Goal: Transaction & Acquisition: Purchase product/service

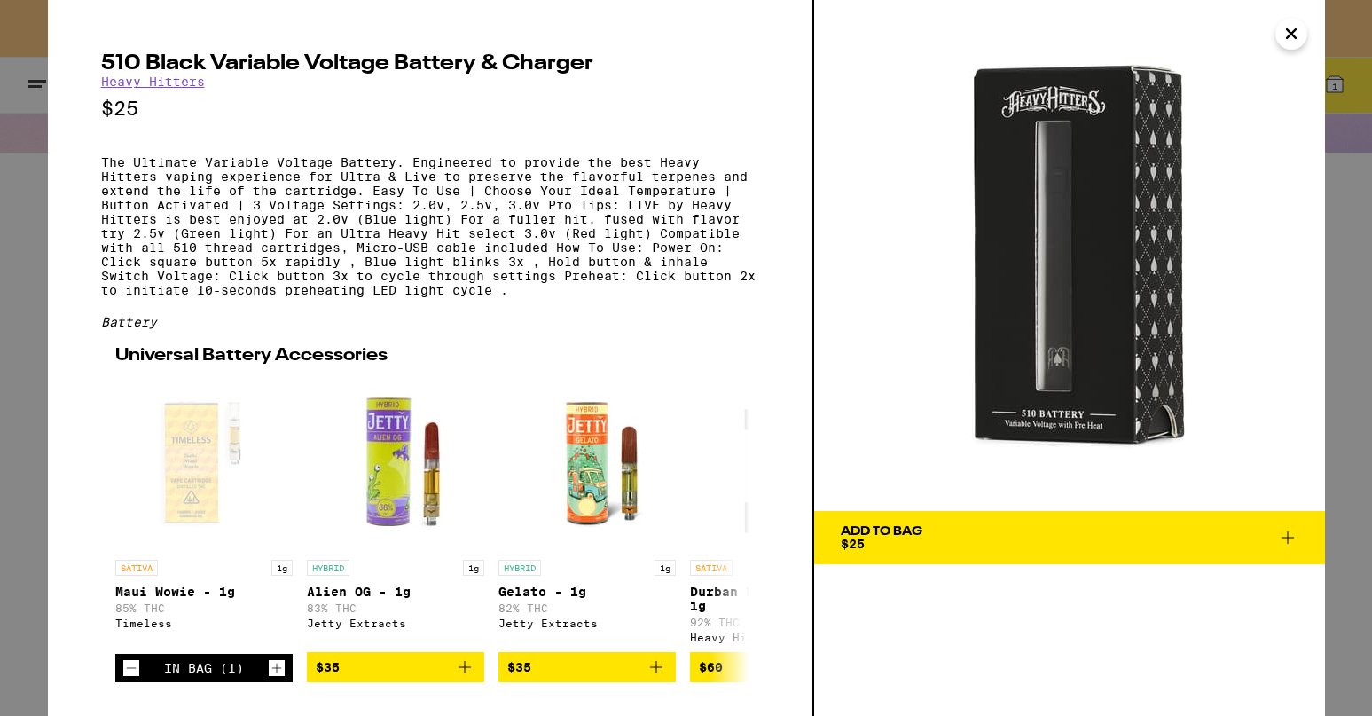
click at [1291, 36] on icon "Close" at bounding box center [1290, 33] width 21 height 27
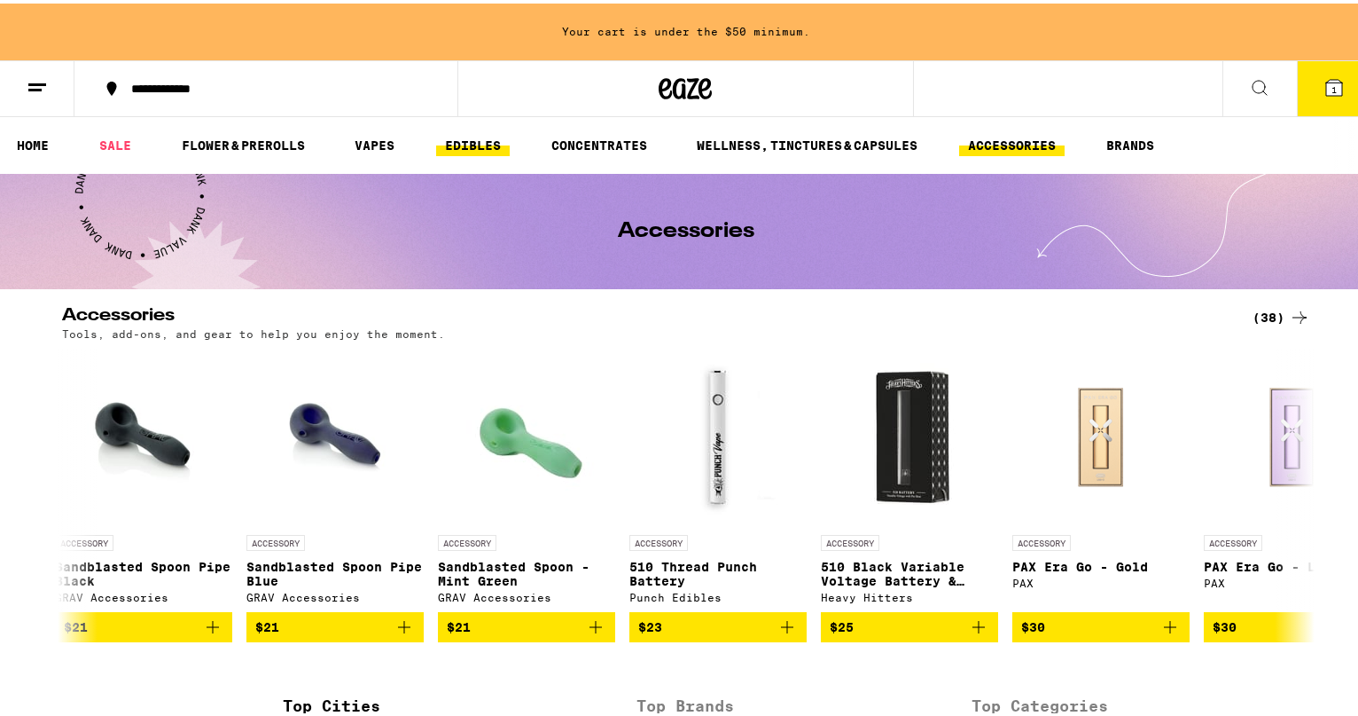
click at [464, 134] on link "EDIBLES" at bounding box center [473, 141] width 74 height 21
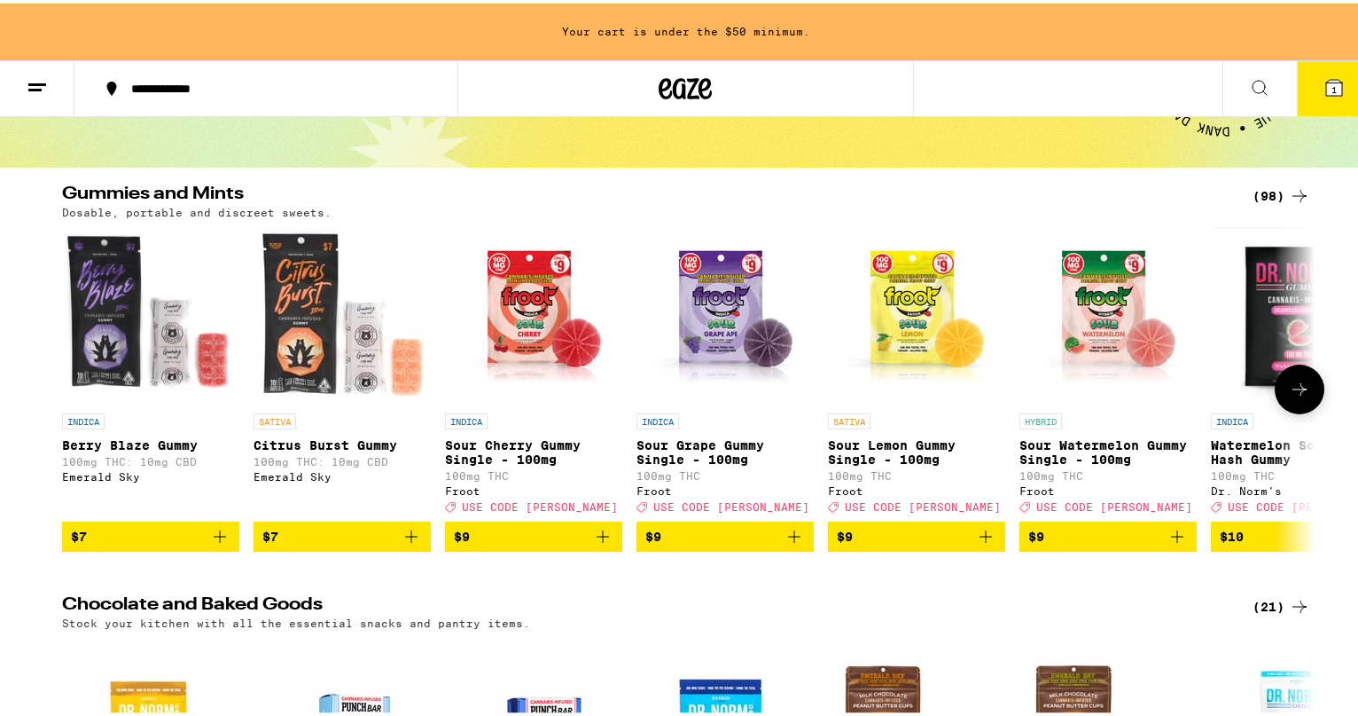
scroll to position [111, 0]
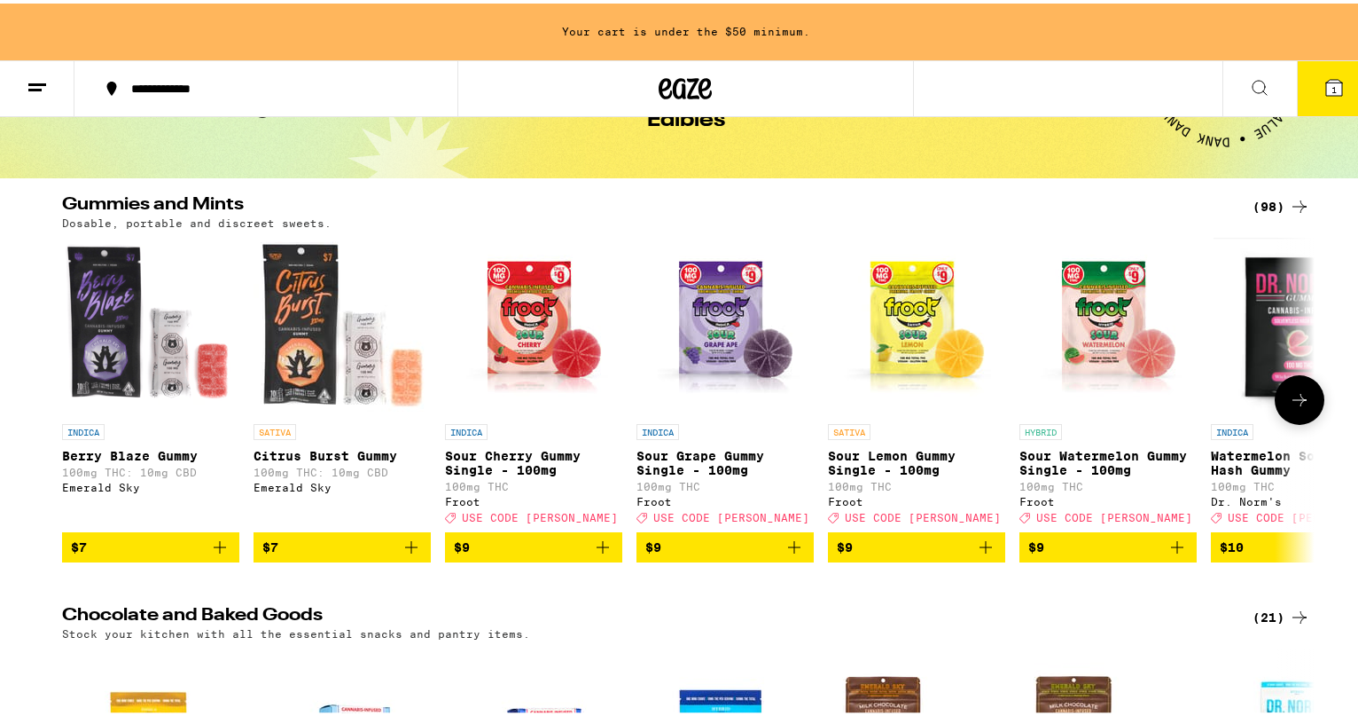
click at [1290, 407] on icon at bounding box center [1299, 396] width 21 height 21
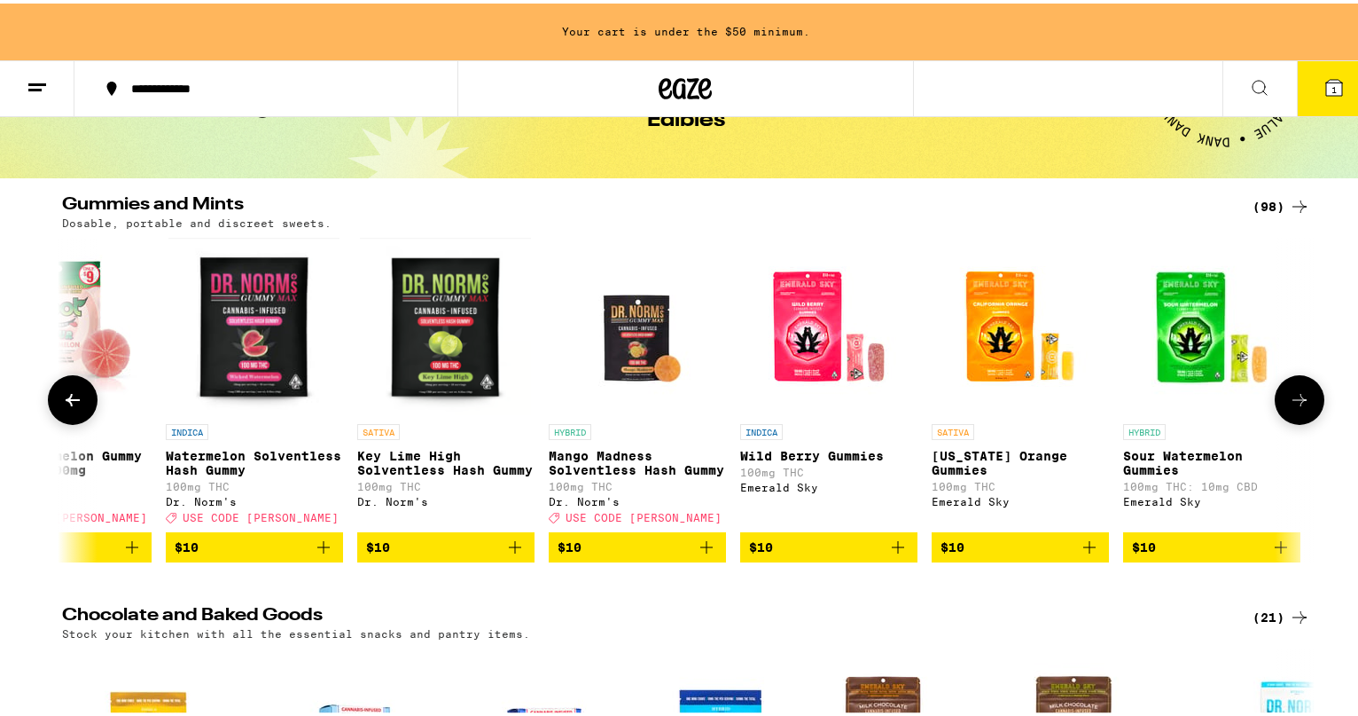
scroll to position [0, 1055]
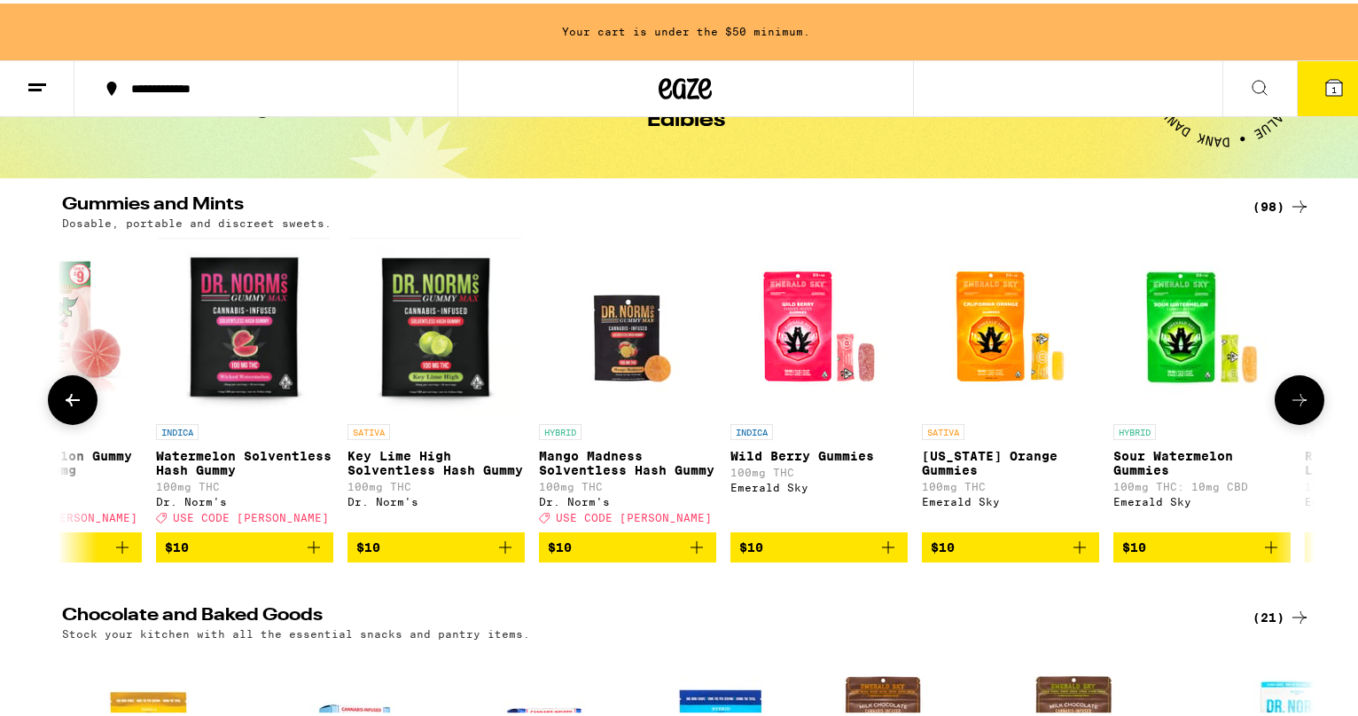
click at [1290, 406] on icon at bounding box center [1299, 396] width 21 height 21
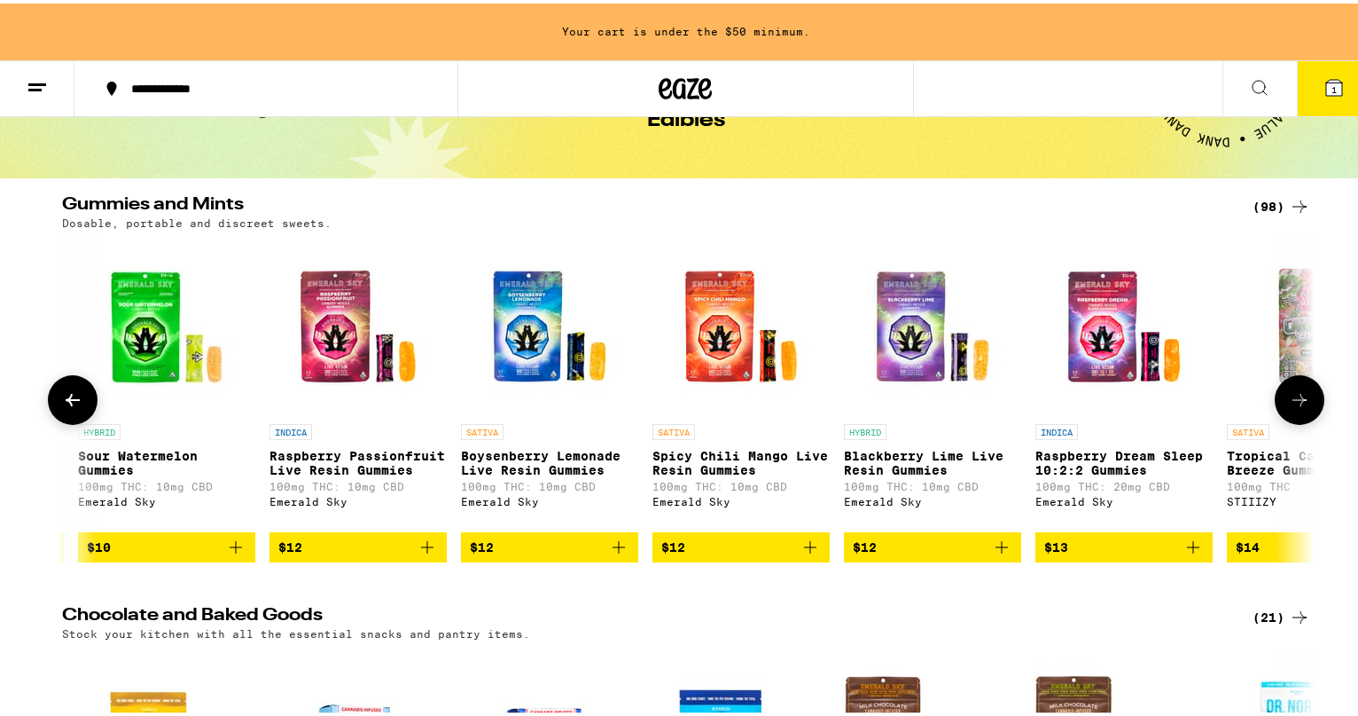
scroll to position [0, 2110]
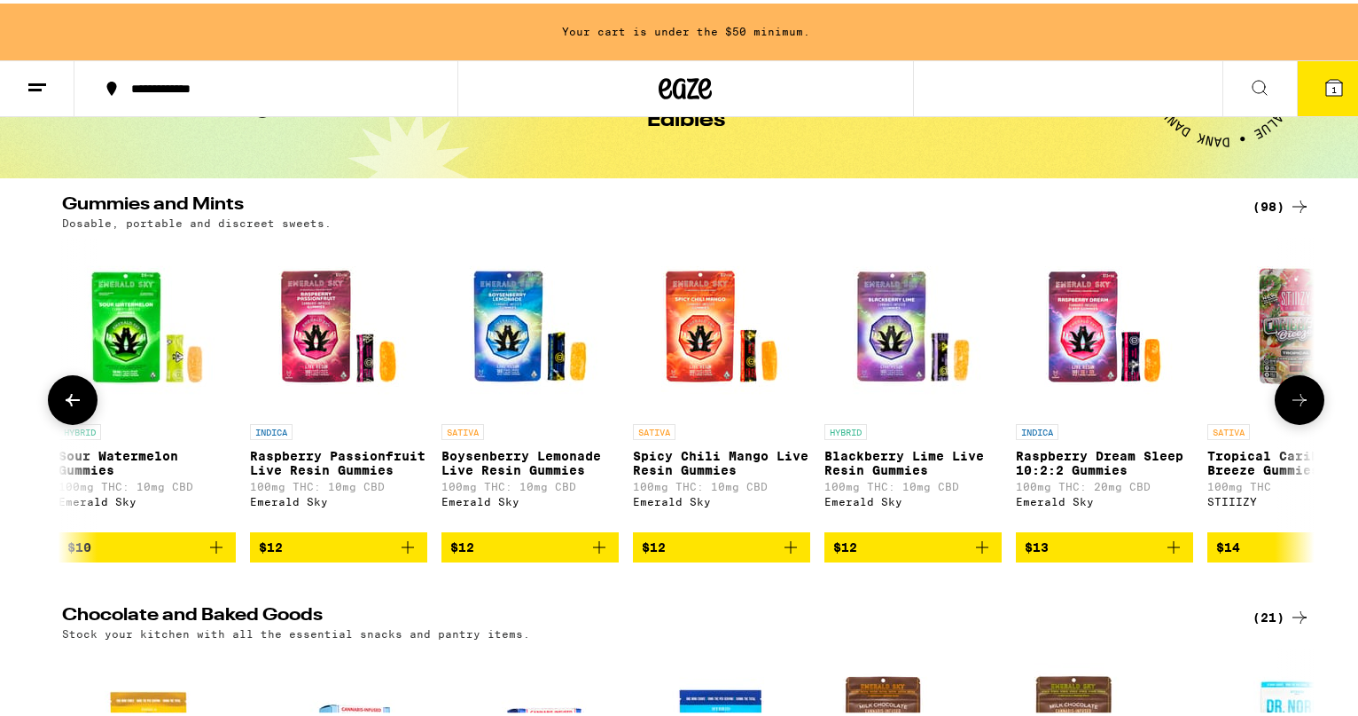
click at [1293, 403] on icon at bounding box center [1300, 396] width 14 height 12
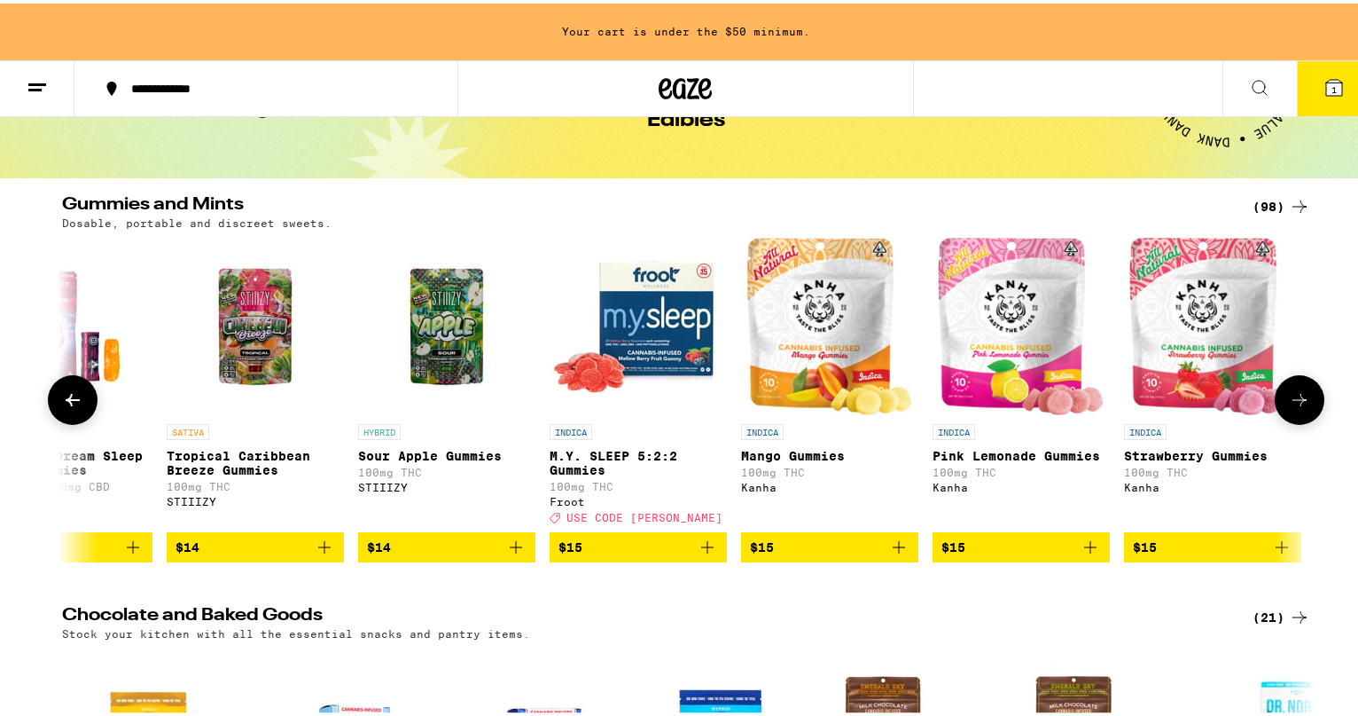
scroll to position [0, 3165]
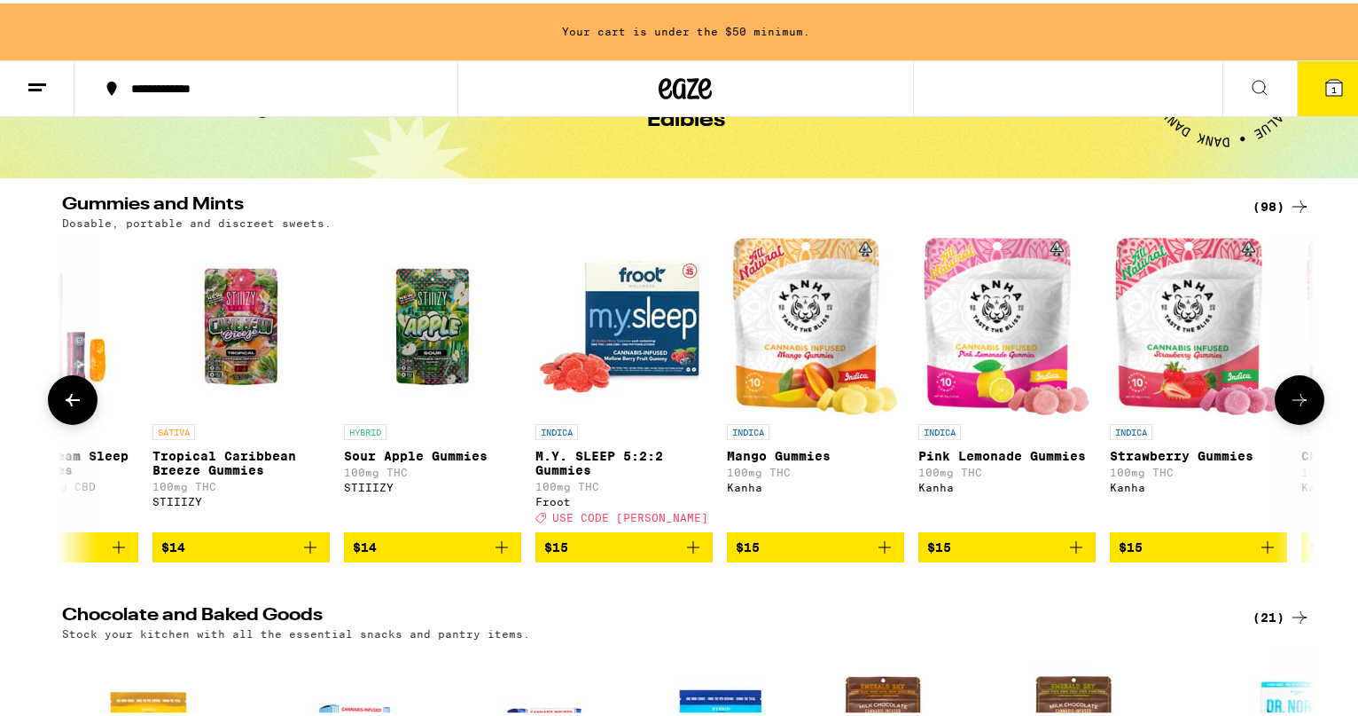
click at [1293, 403] on icon at bounding box center [1300, 396] width 14 height 12
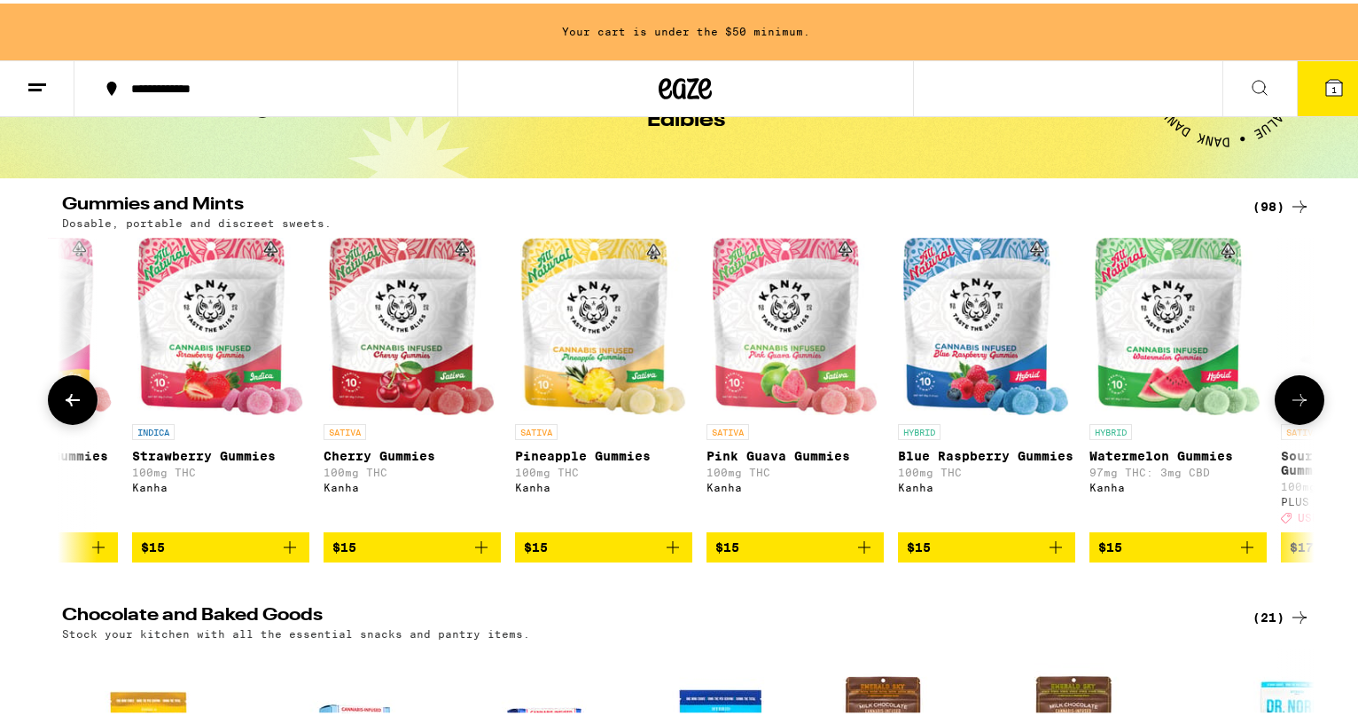
scroll to position [0, 4221]
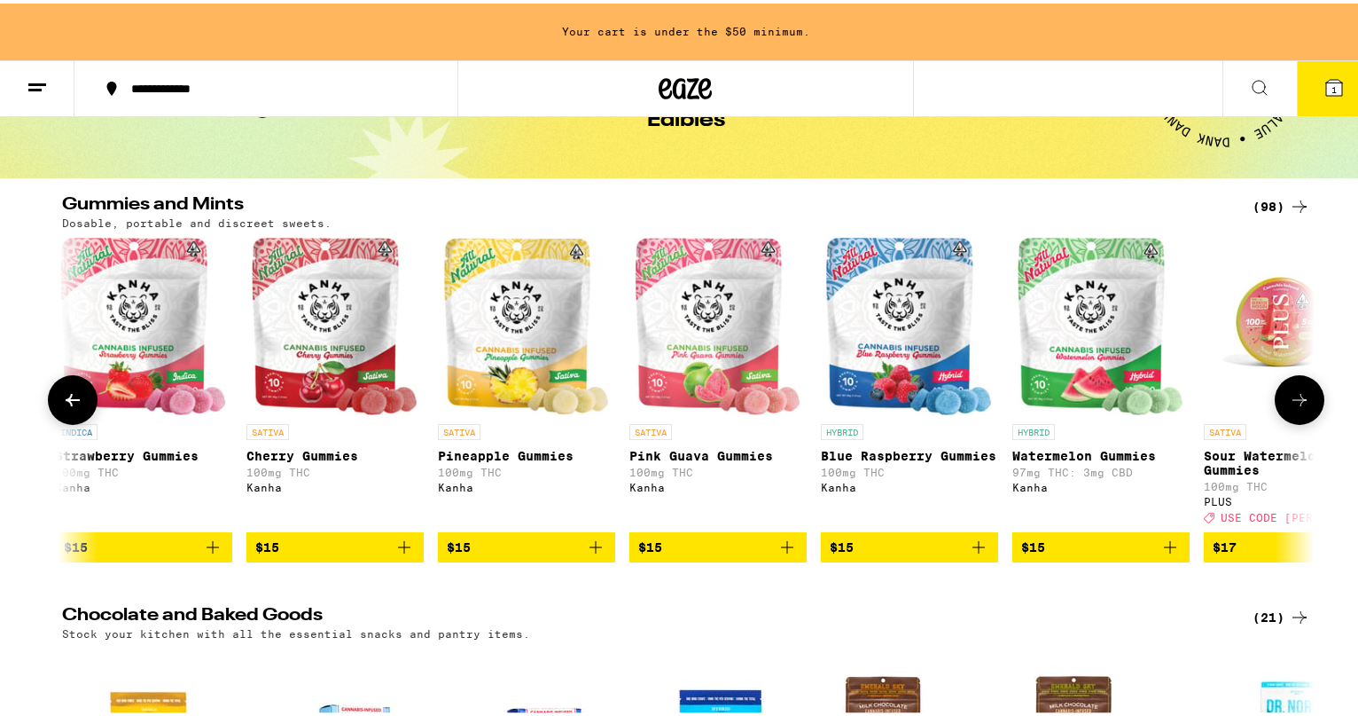
click at [1290, 404] on icon at bounding box center [1299, 396] width 21 height 21
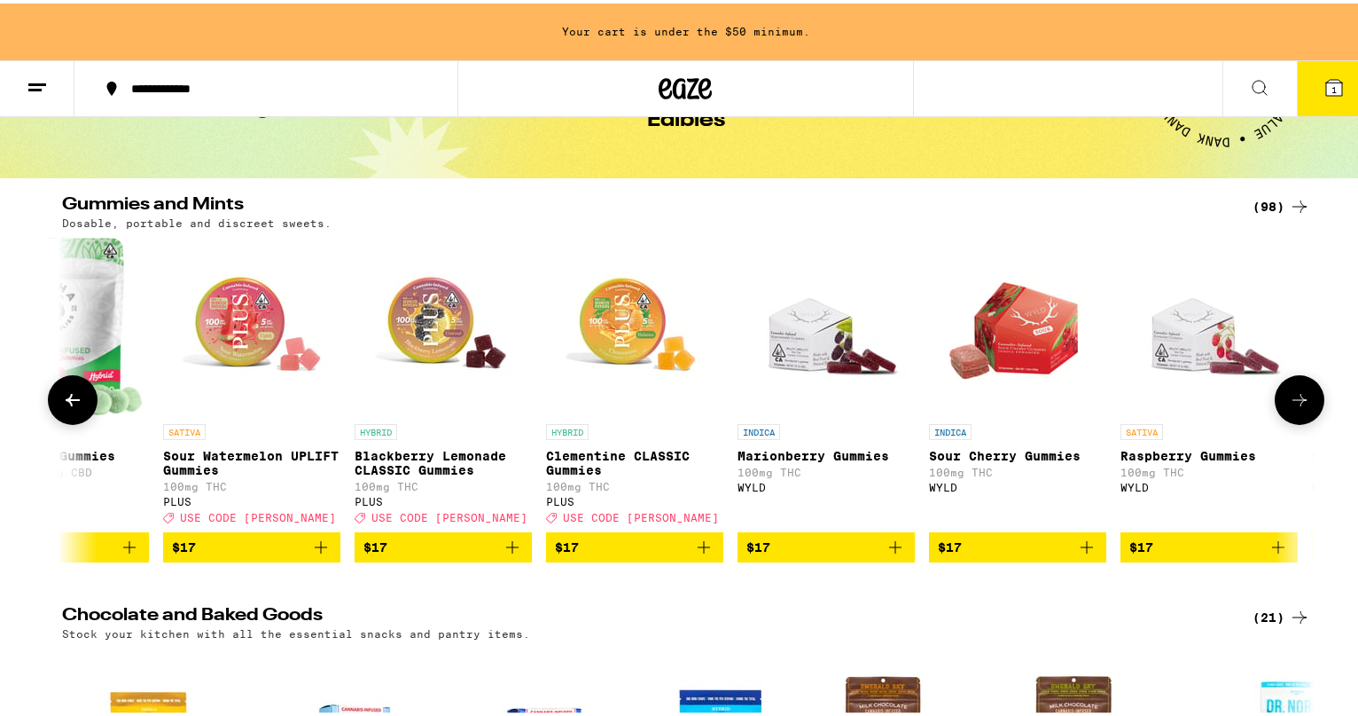
scroll to position [0, 5276]
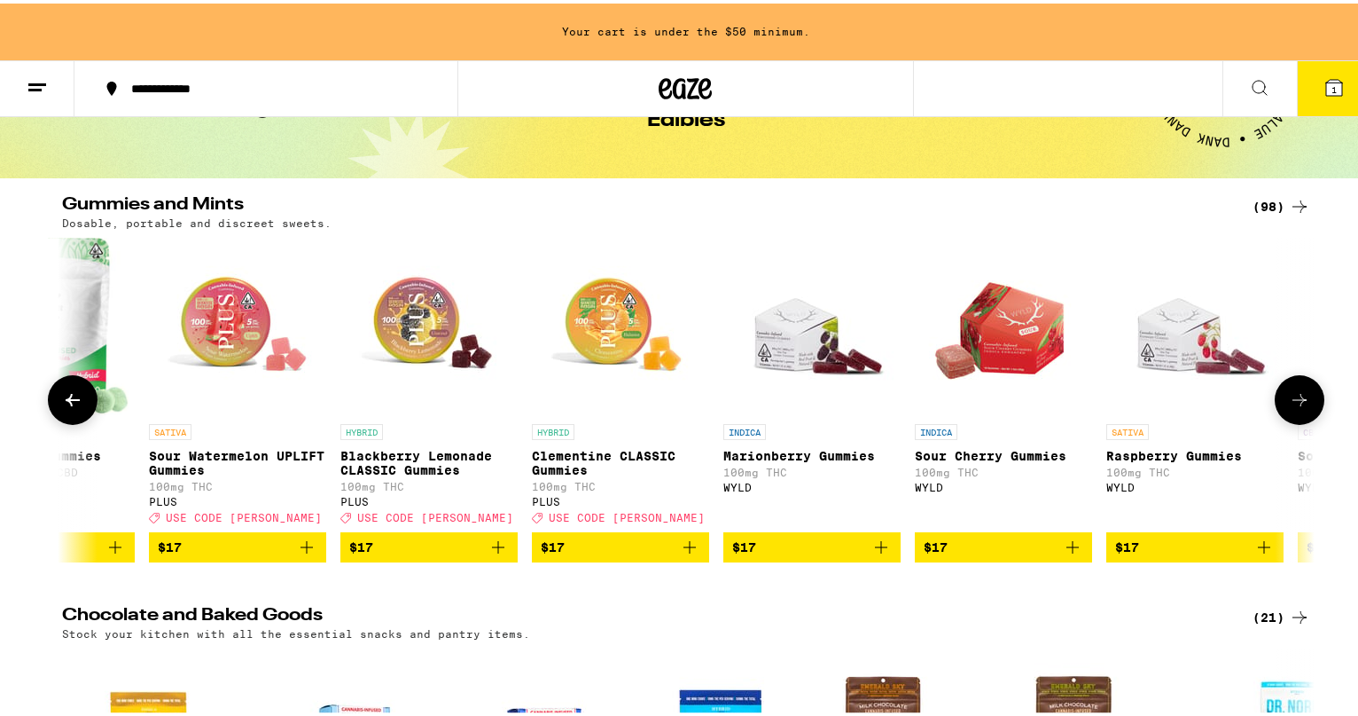
click at [229, 458] on p "Sour Watermelon UPLIFT Gummies" at bounding box center [237, 459] width 177 height 28
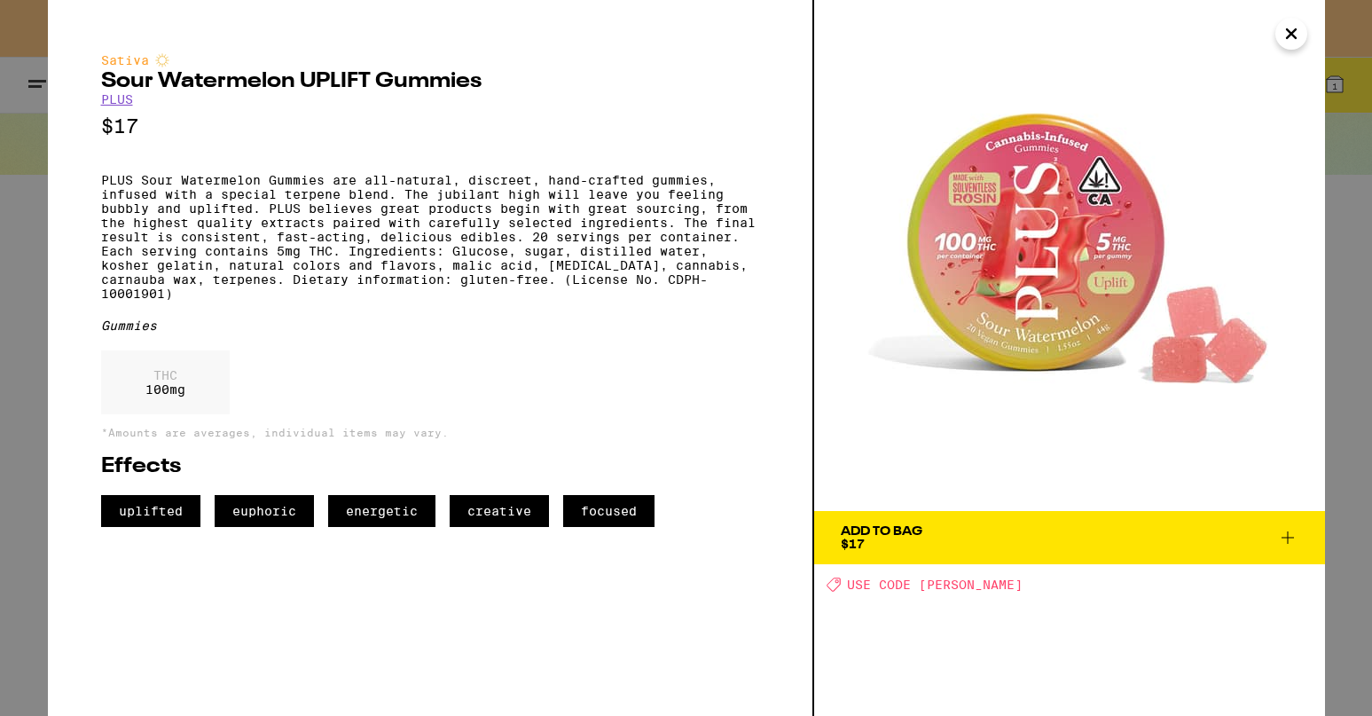
click at [1076, 544] on span "Add To Bag $17" at bounding box center [1070, 537] width 458 height 25
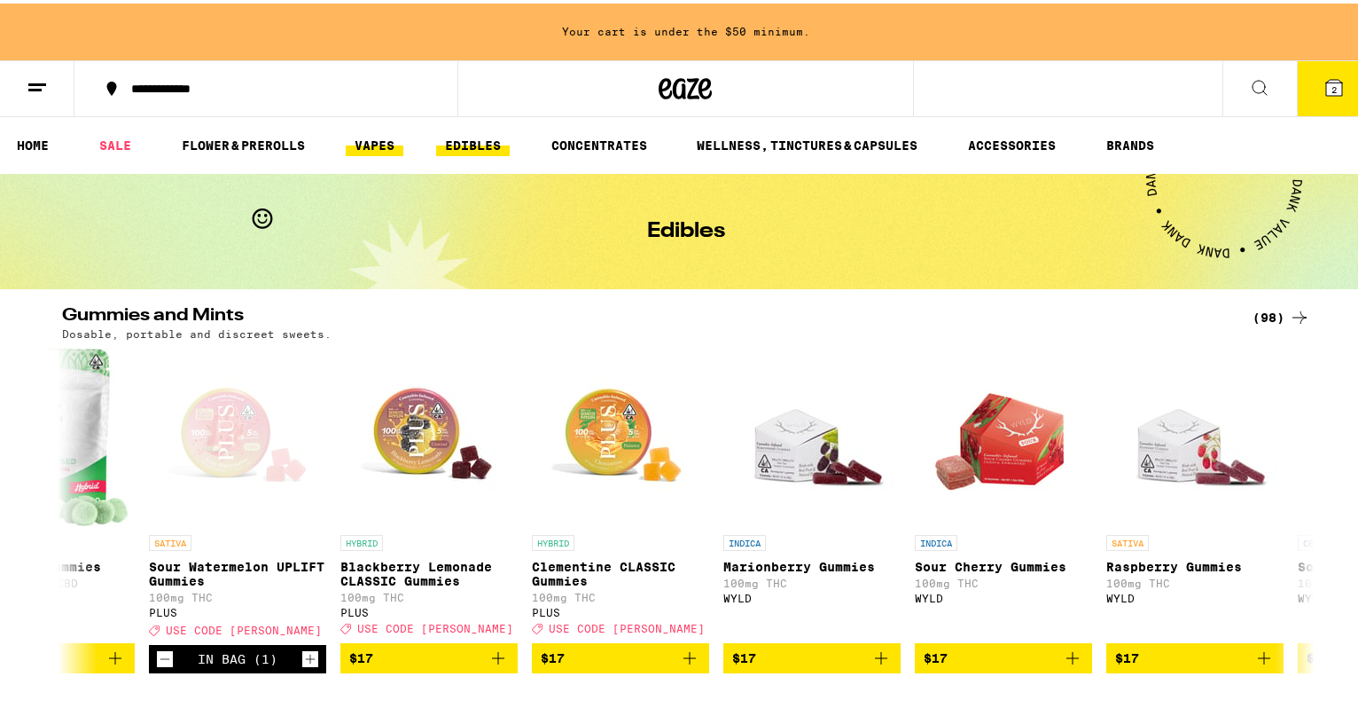
click at [380, 140] on link "VAPES" at bounding box center [375, 141] width 58 height 21
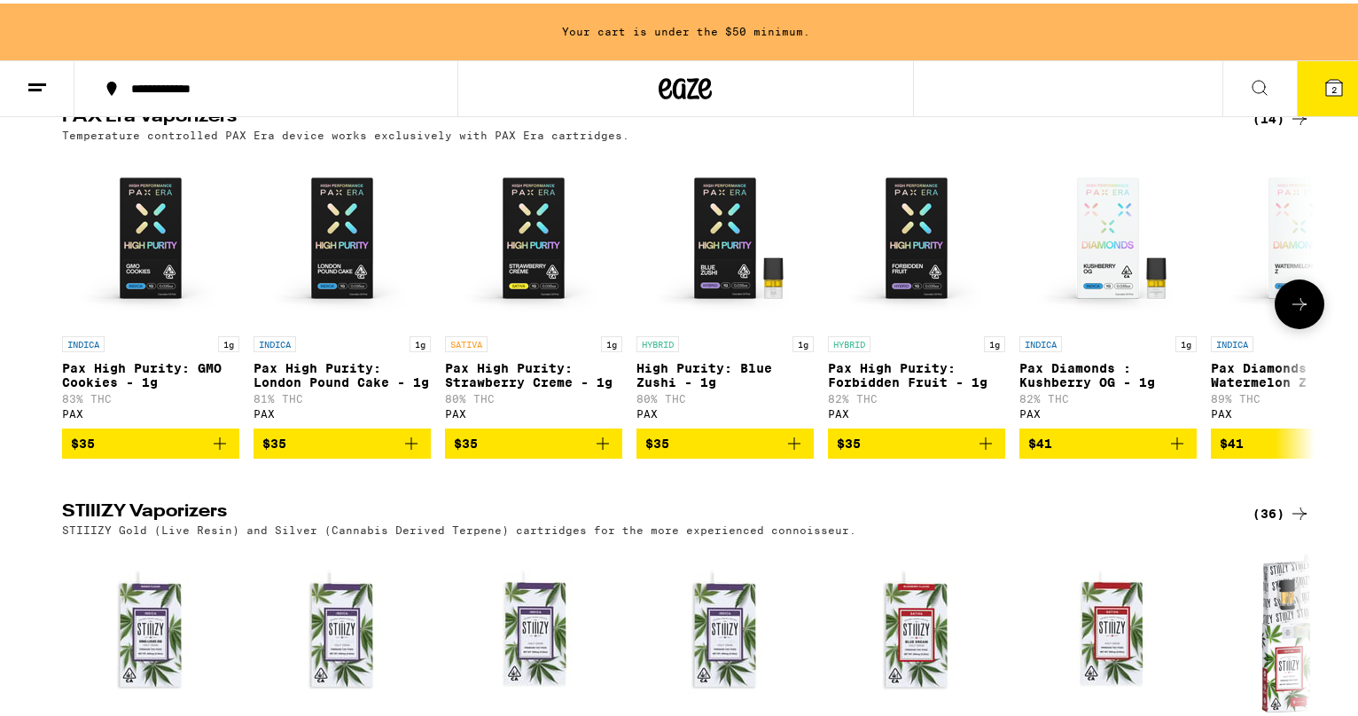
scroll to position [975, 0]
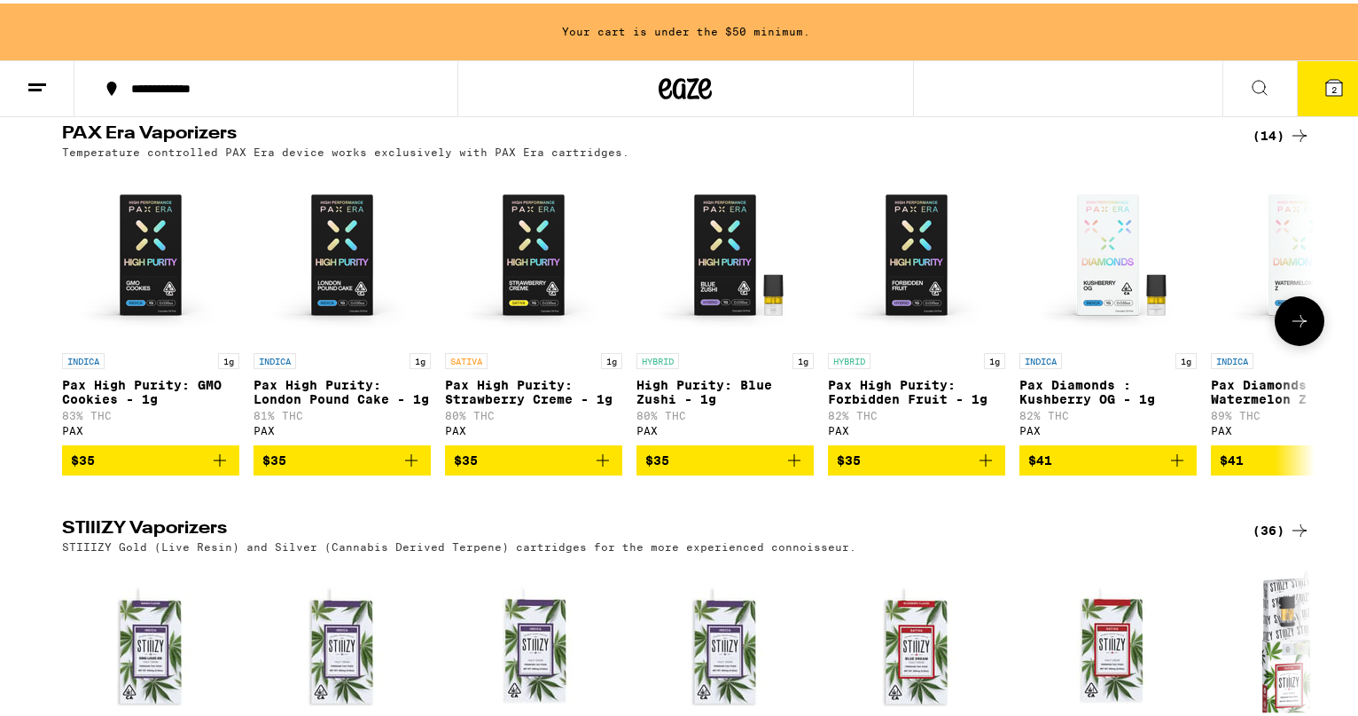
click at [520, 403] on p "Pax High Purity: Strawberry Creme - 1g" at bounding box center [533, 388] width 177 height 28
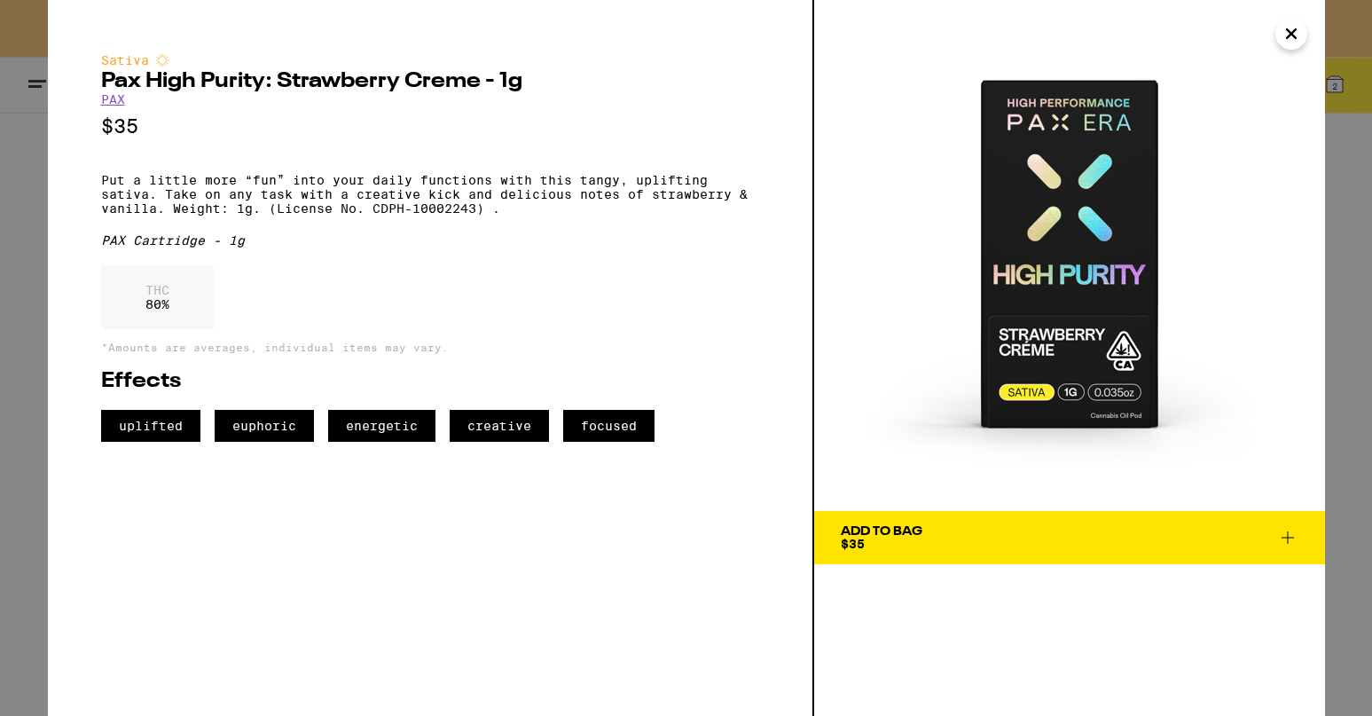
click at [1292, 42] on icon "Close" at bounding box center [1290, 33] width 21 height 27
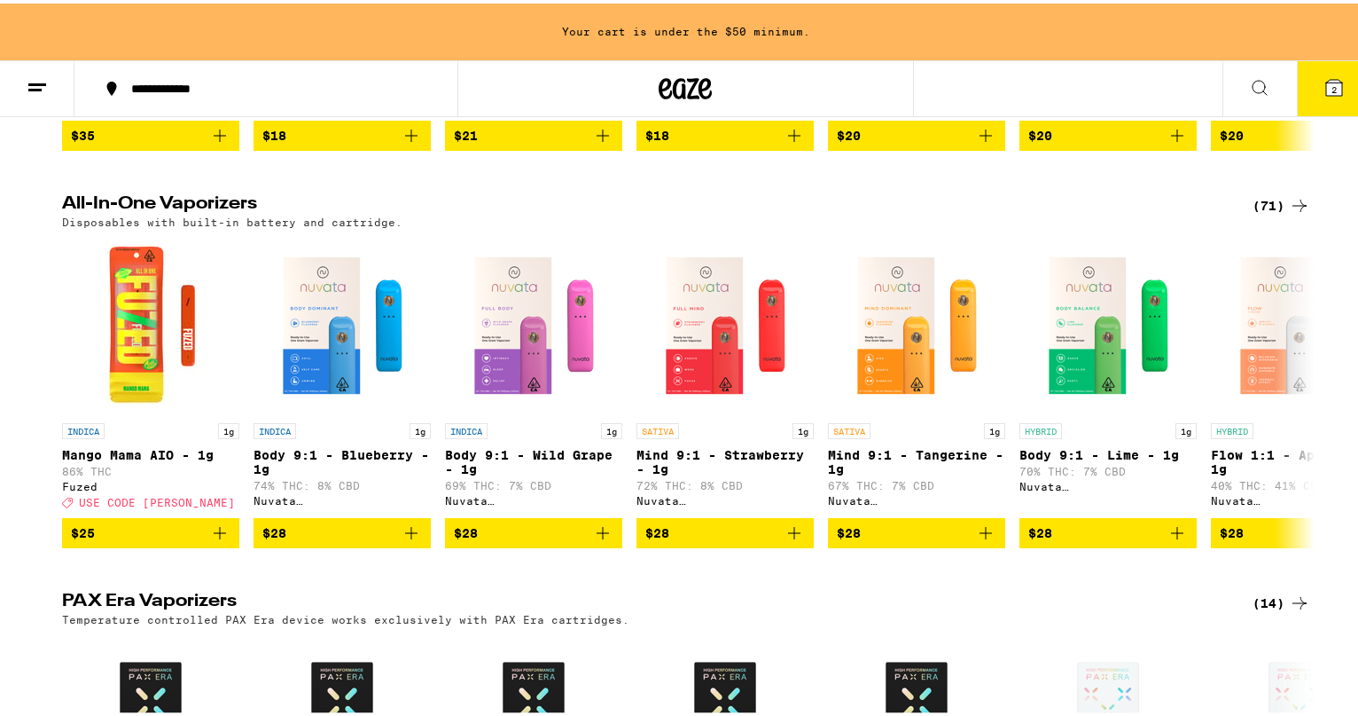
scroll to position [399, 0]
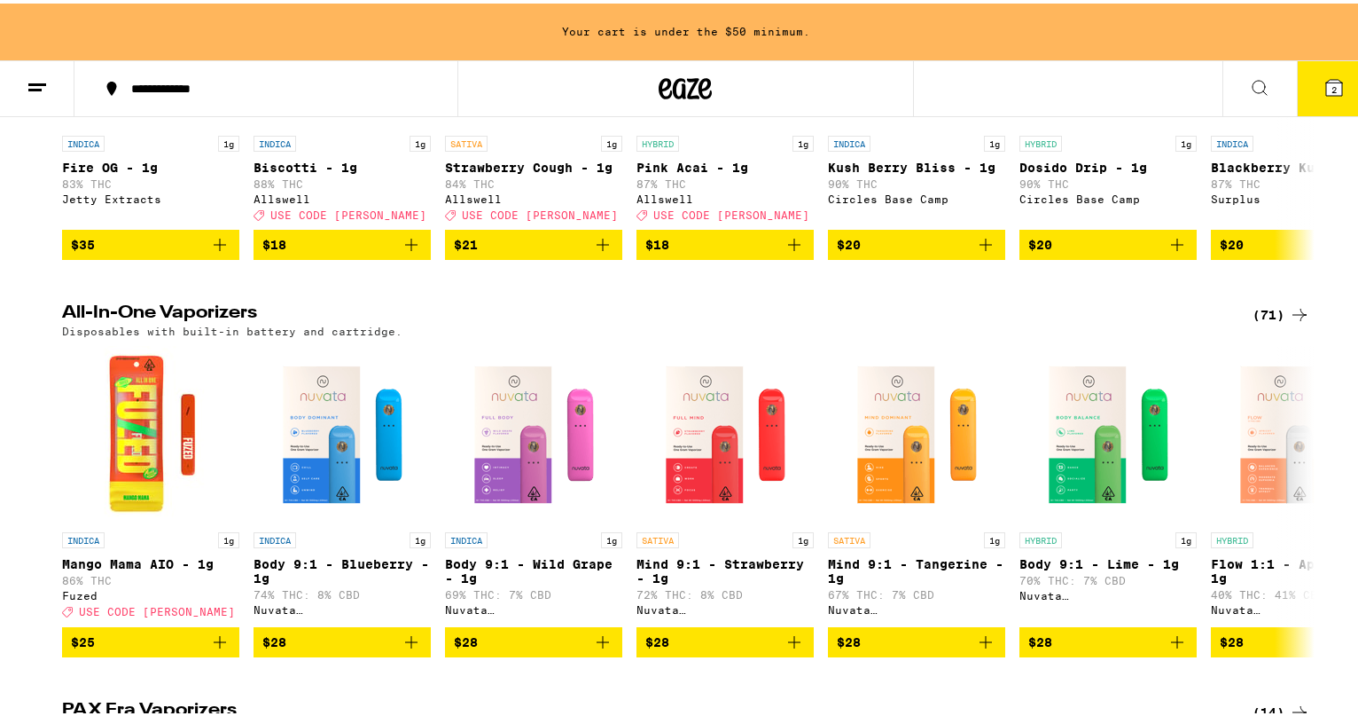
click at [34, 83] on icon at bounding box center [37, 84] width 21 height 21
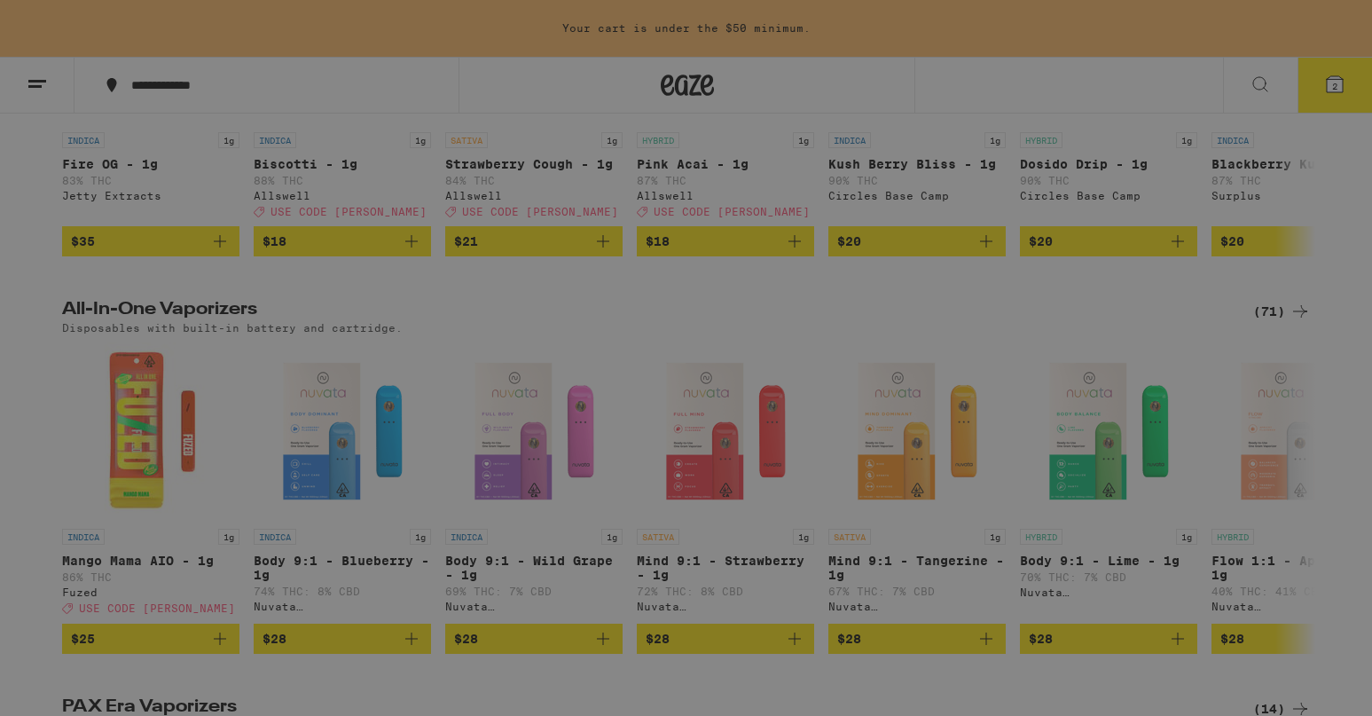
click at [389, 498] on icon at bounding box center [390, 501] width 21 height 21
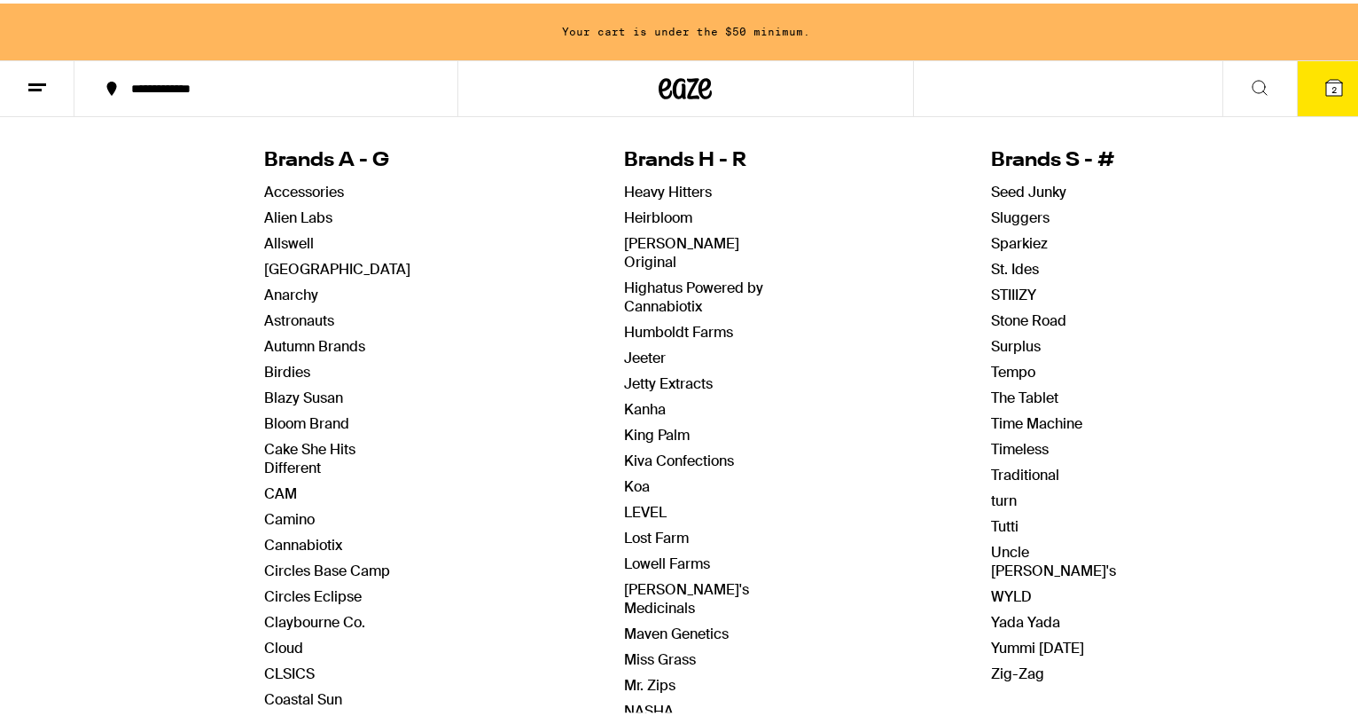
scroll to position [177, 0]
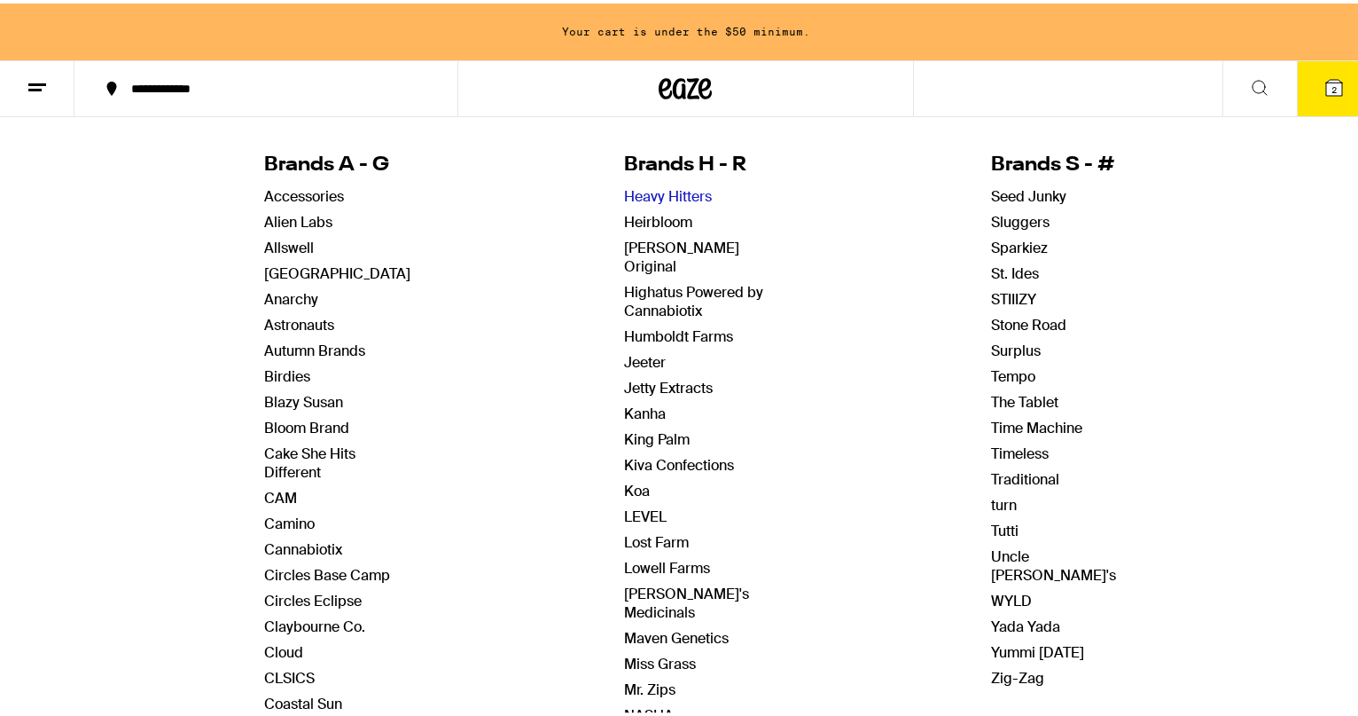
click at [647, 188] on link "Heavy Hitters" at bounding box center [668, 193] width 88 height 19
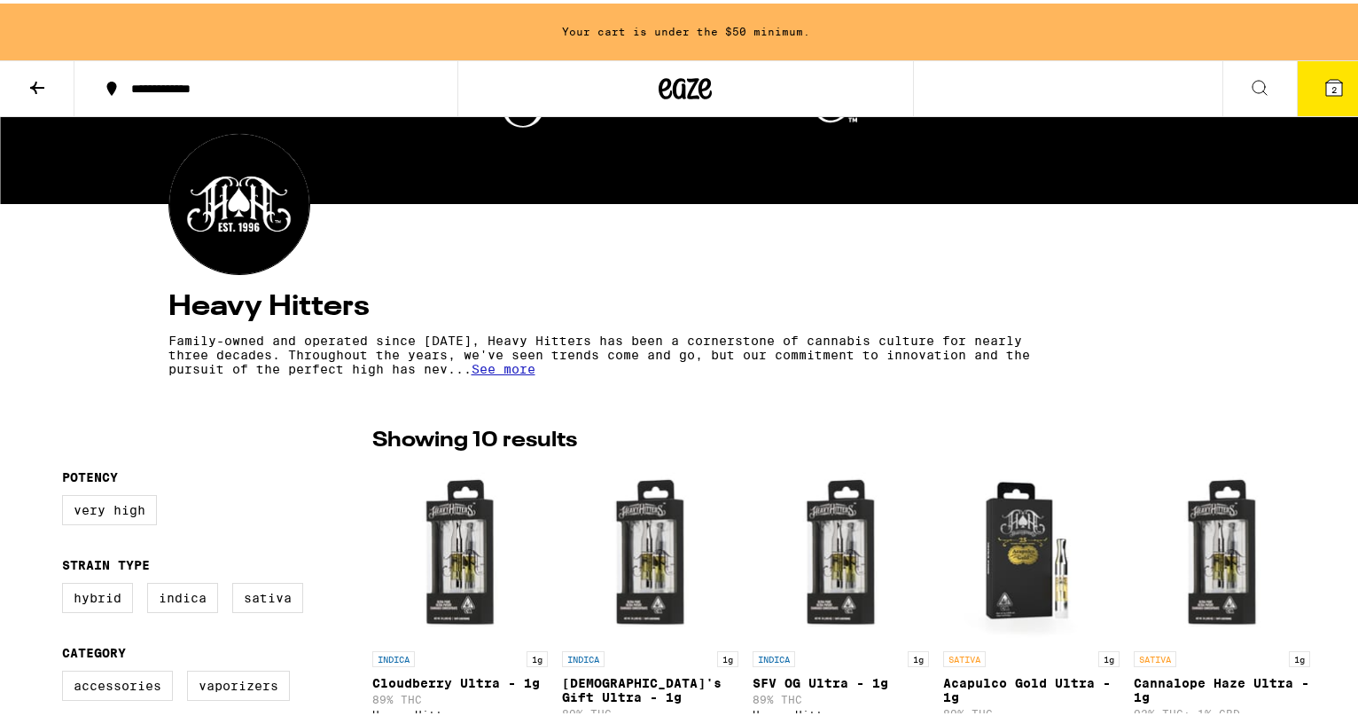
scroll to position [244, 0]
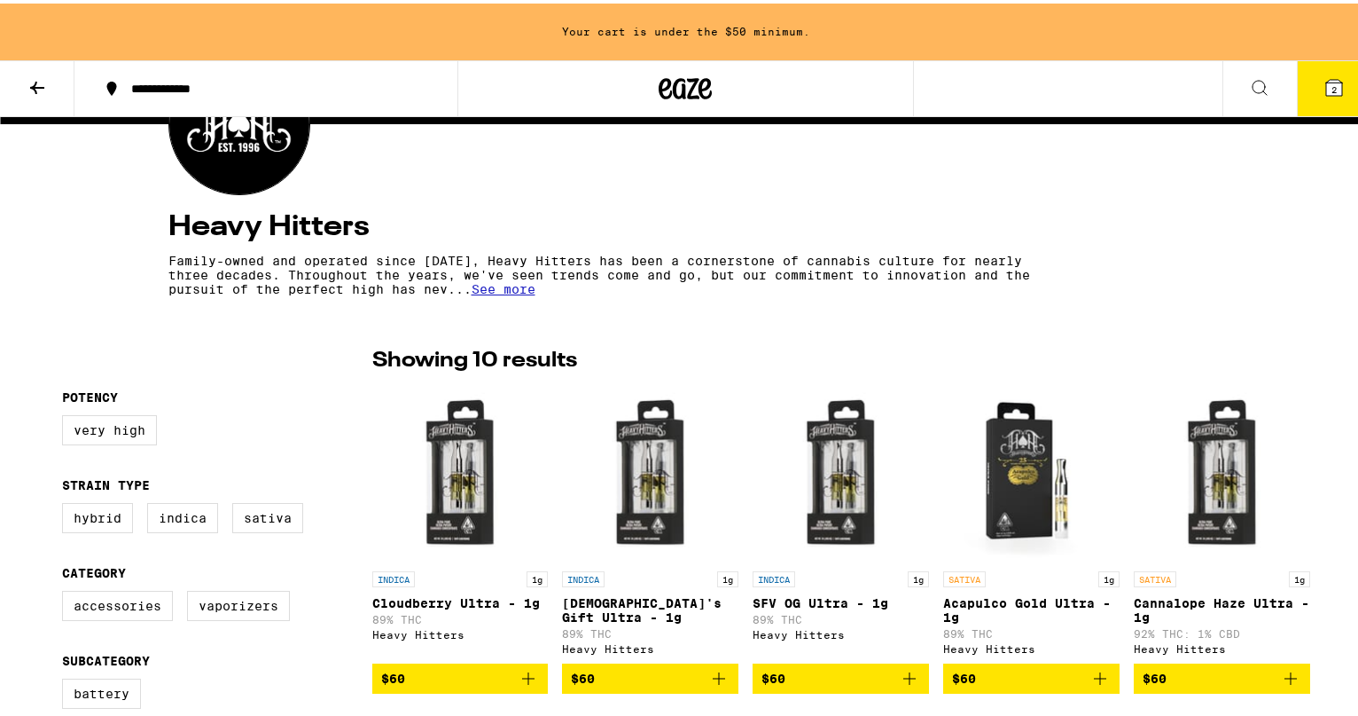
click at [497, 288] on span "See more" at bounding box center [504, 285] width 64 height 14
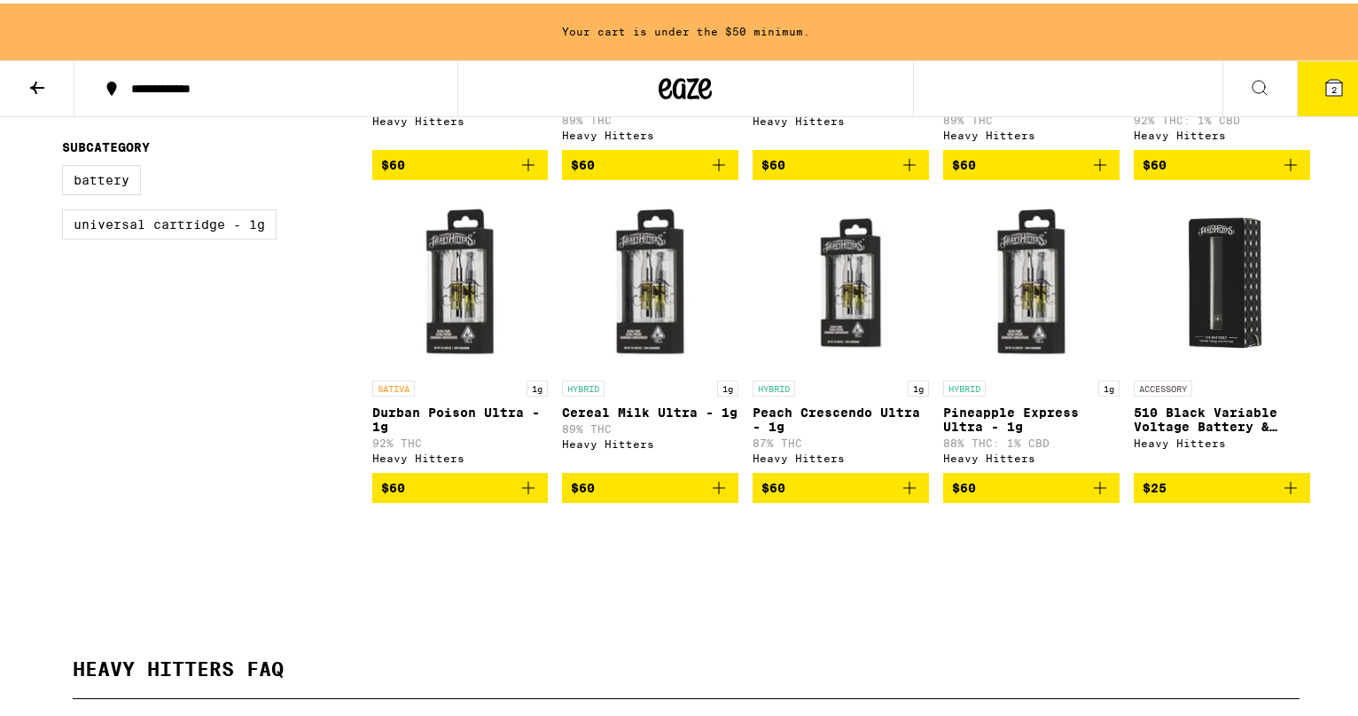
scroll to position [842, 0]
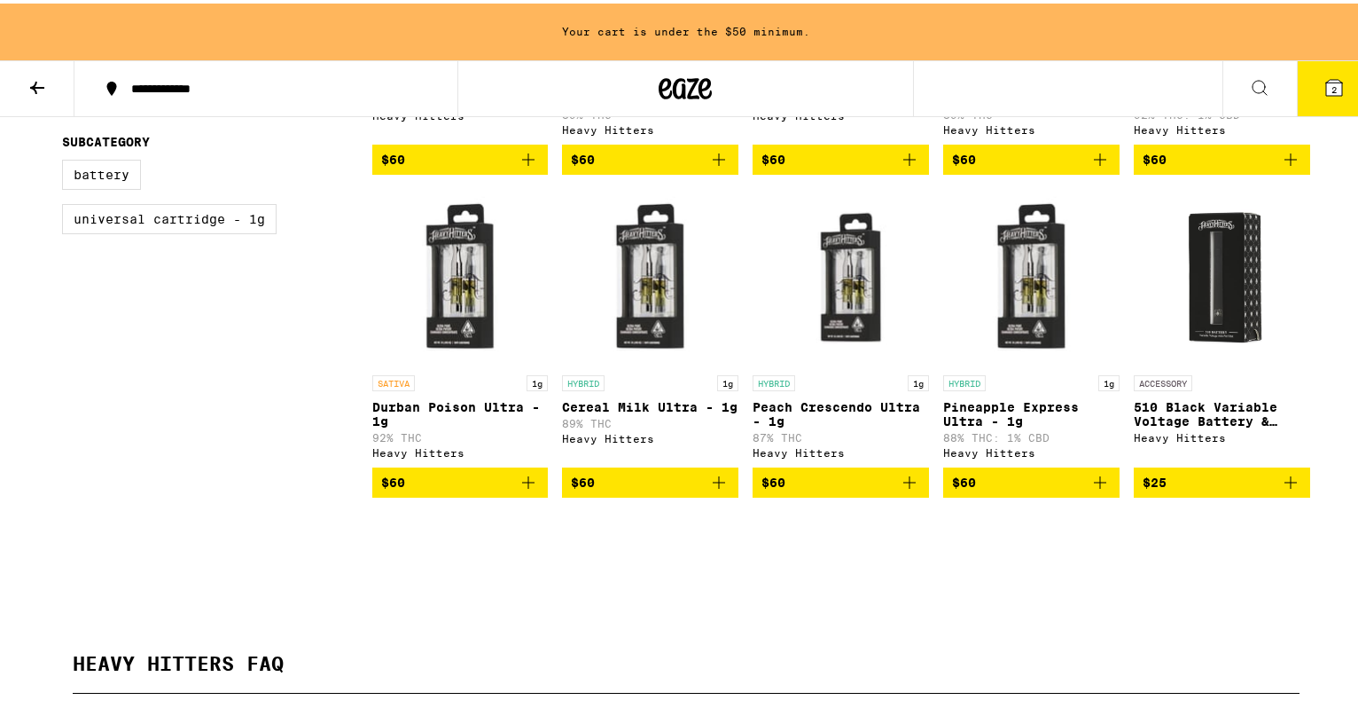
click at [1025, 336] on img "Open page for Pineapple Express Ultra - 1g from Heavy Hitters" at bounding box center [1031, 273] width 176 height 177
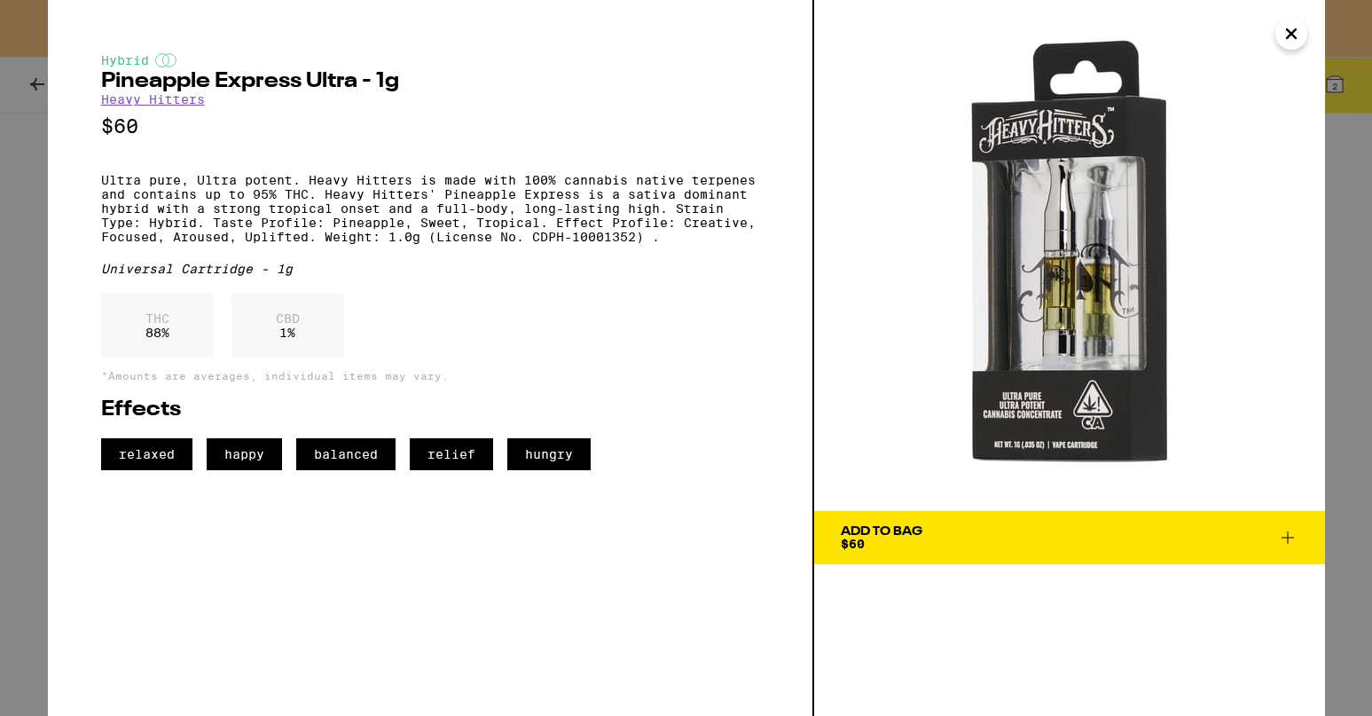
click at [1293, 33] on icon "Close" at bounding box center [1290, 33] width 21 height 27
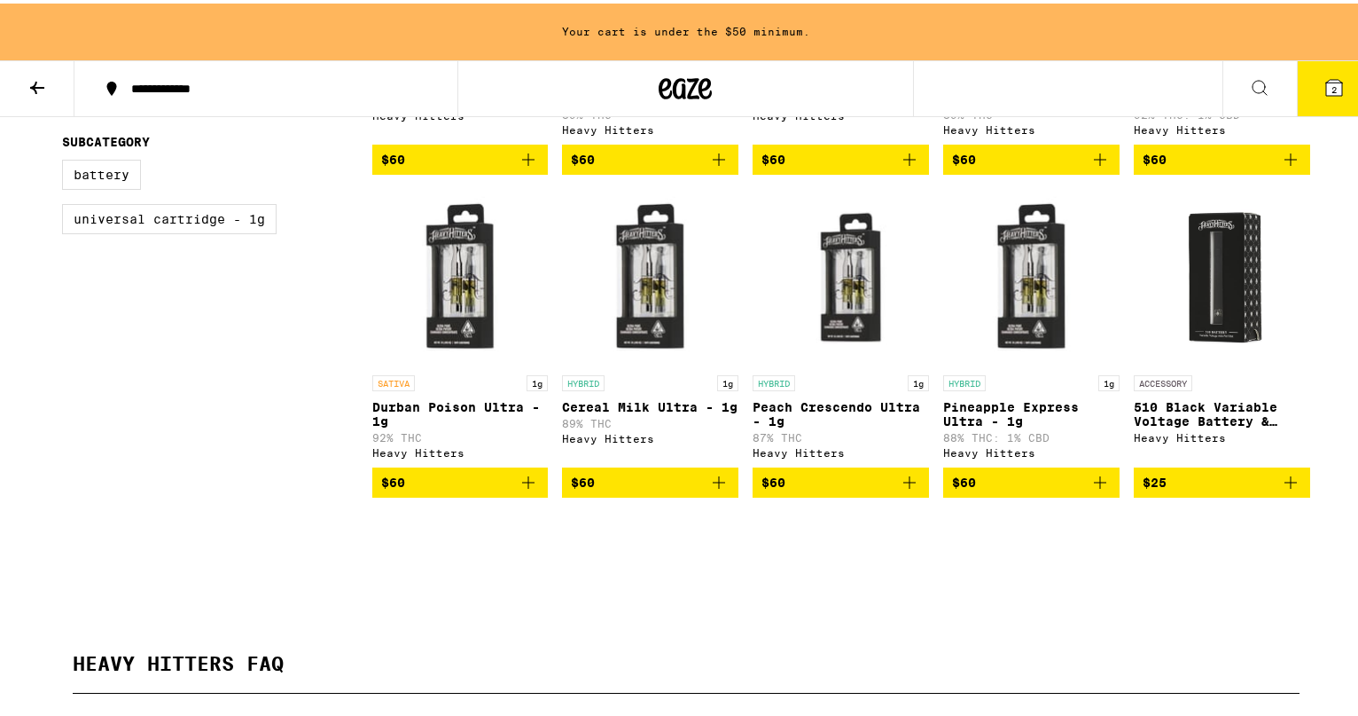
click at [31, 83] on icon at bounding box center [37, 84] width 14 height 12
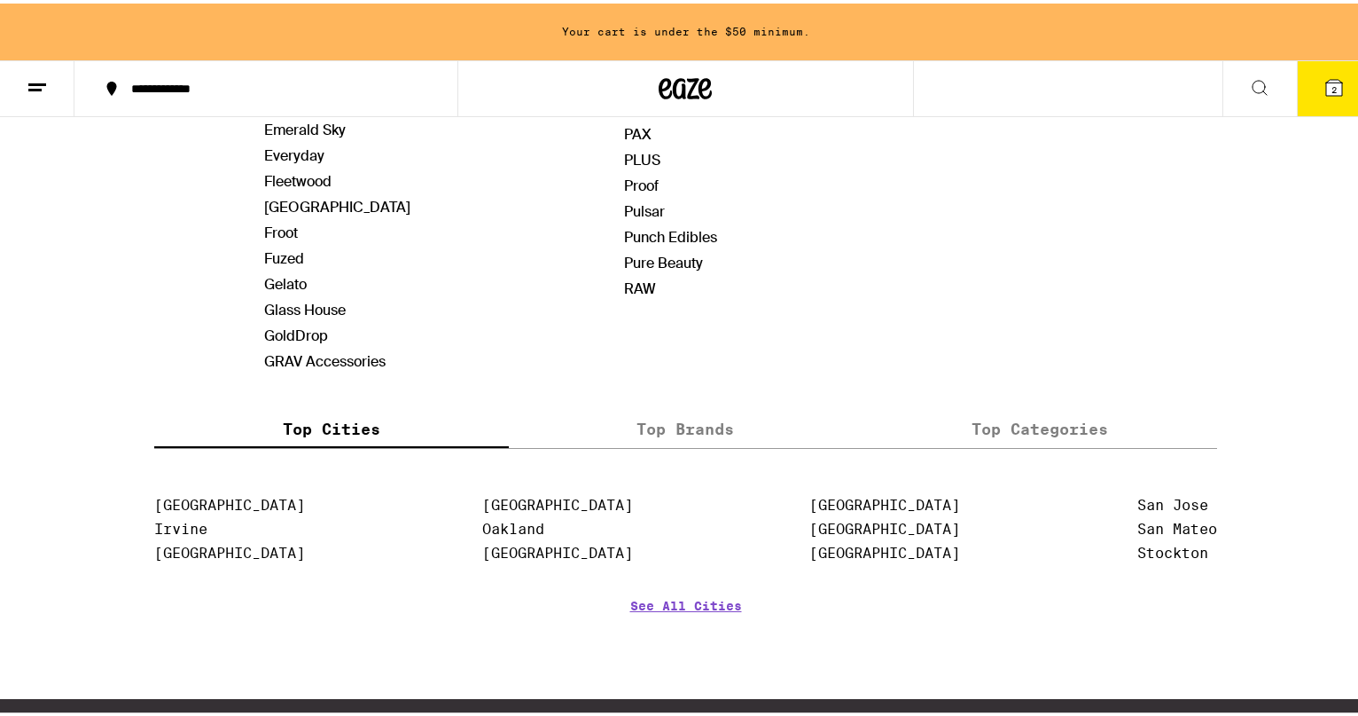
scroll to position [998, 0]
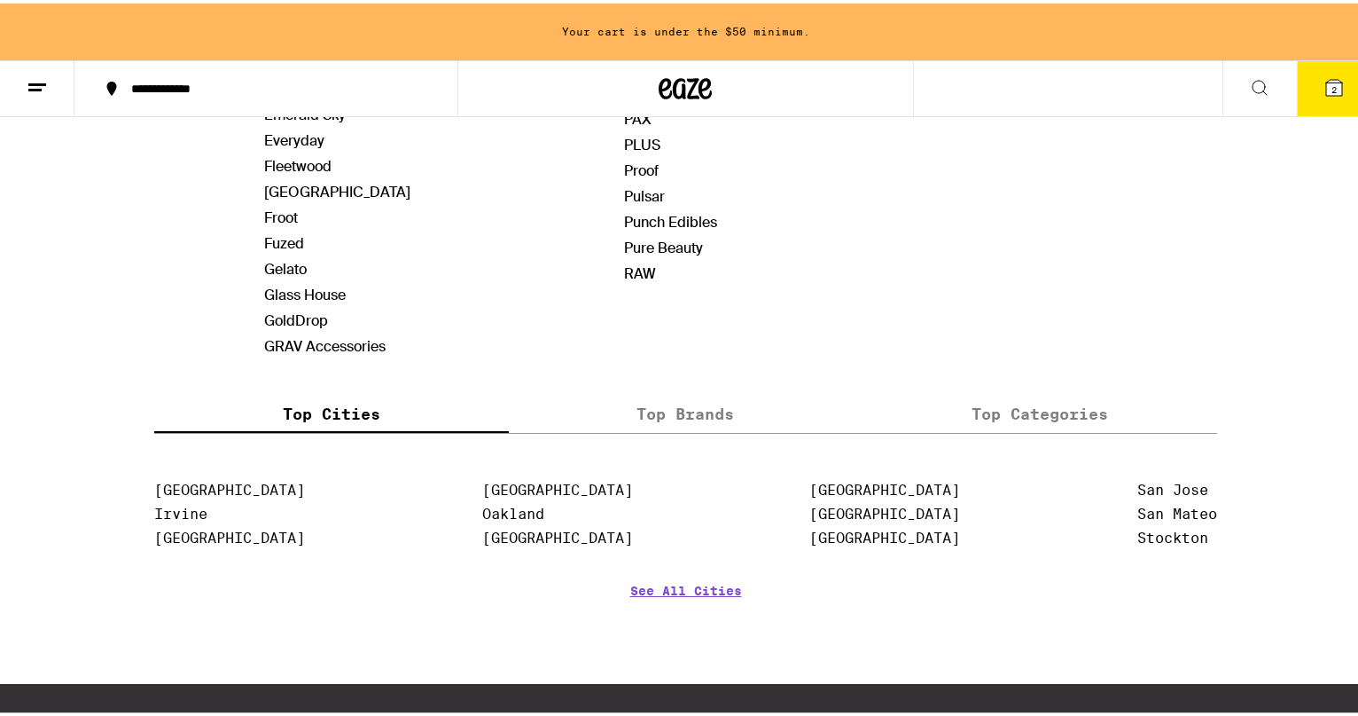
click at [693, 412] on label "Top Brands" at bounding box center [686, 410] width 355 height 38
click at [0, 0] on input "Top Brands" at bounding box center [0, 0] width 0 height 0
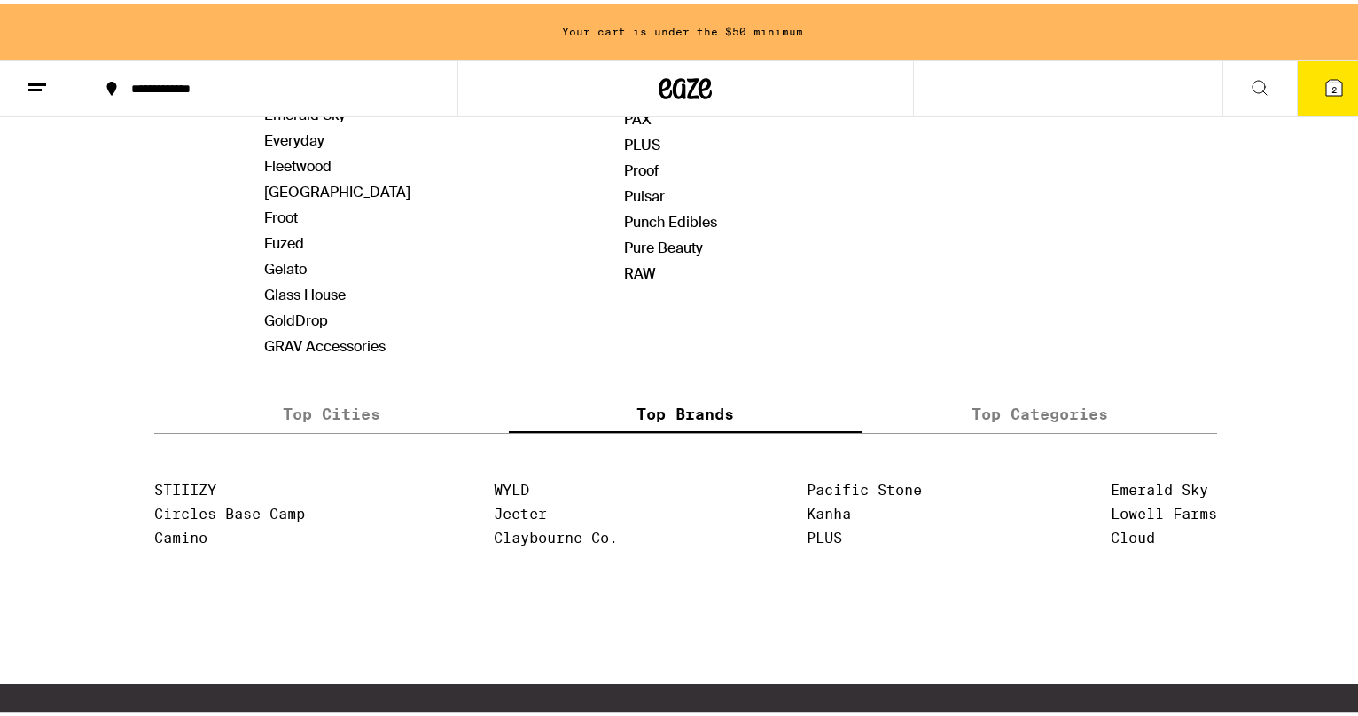
click at [1006, 406] on label "Top Categories" at bounding box center [1040, 410] width 355 height 38
click at [0, 0] on input "Top Categories" at bounding box center [0, 0] width 0 height 0
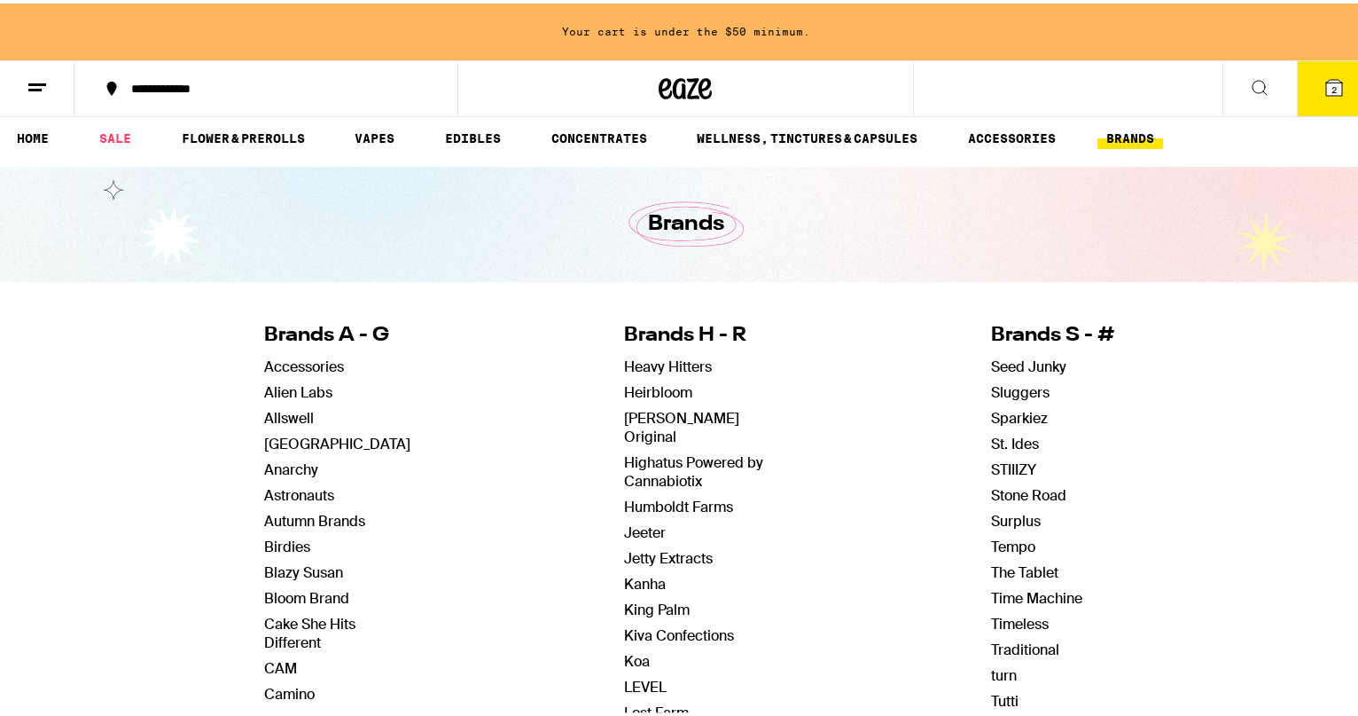
scroll to position [0, 0]
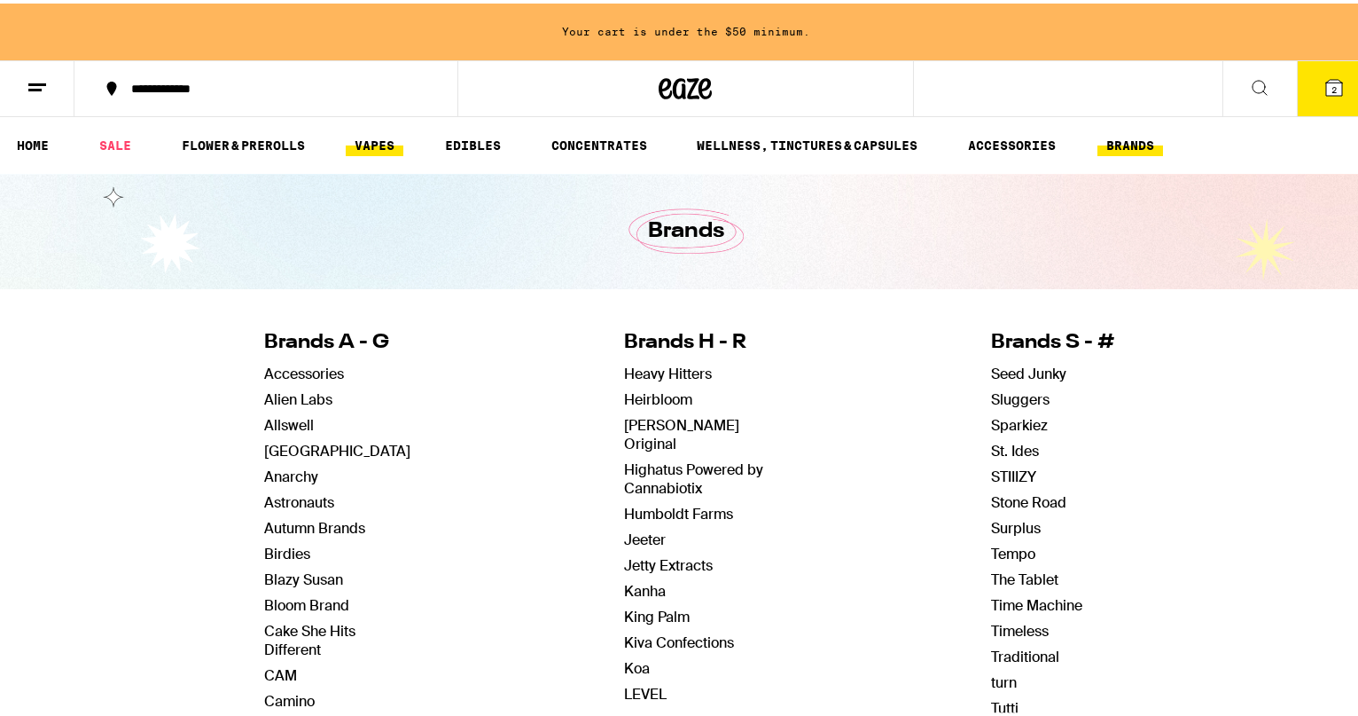
click at [371, 136] on link "VAPES" at bounding box center [375, 141] width 58 height 21
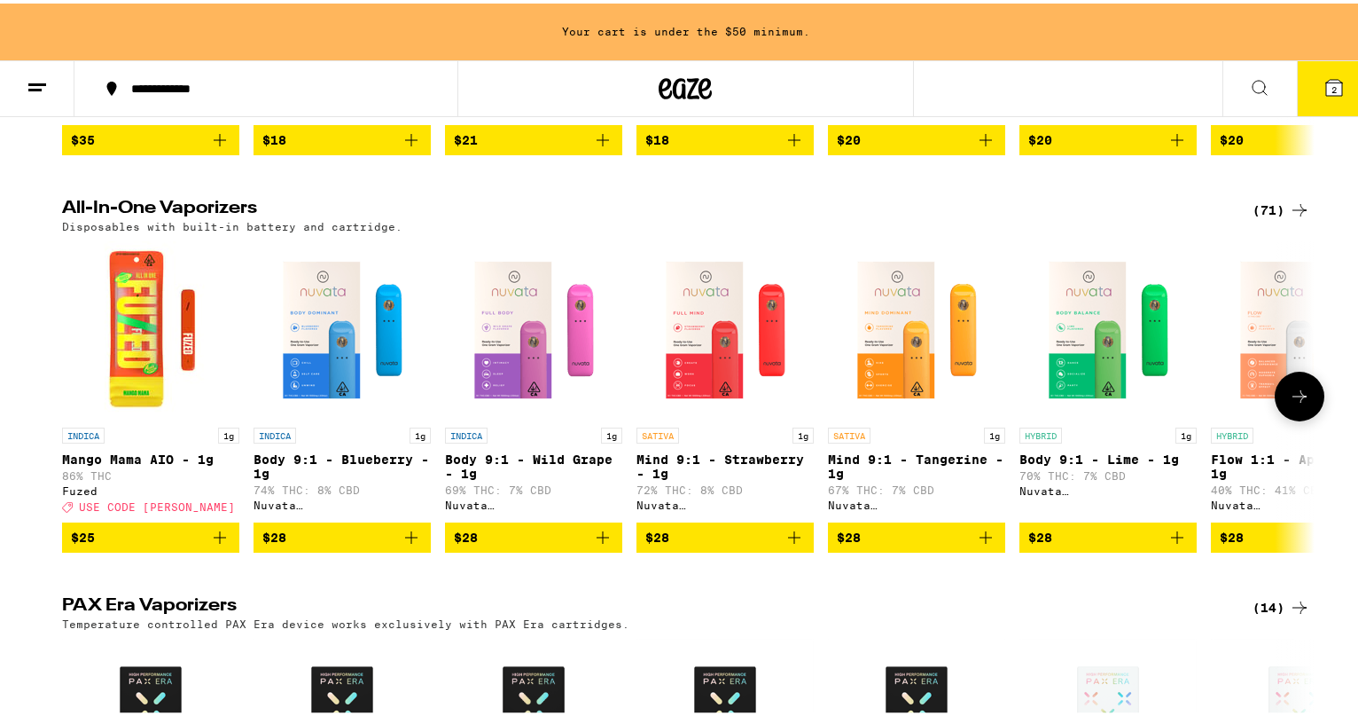
scroll to position [510, 0]
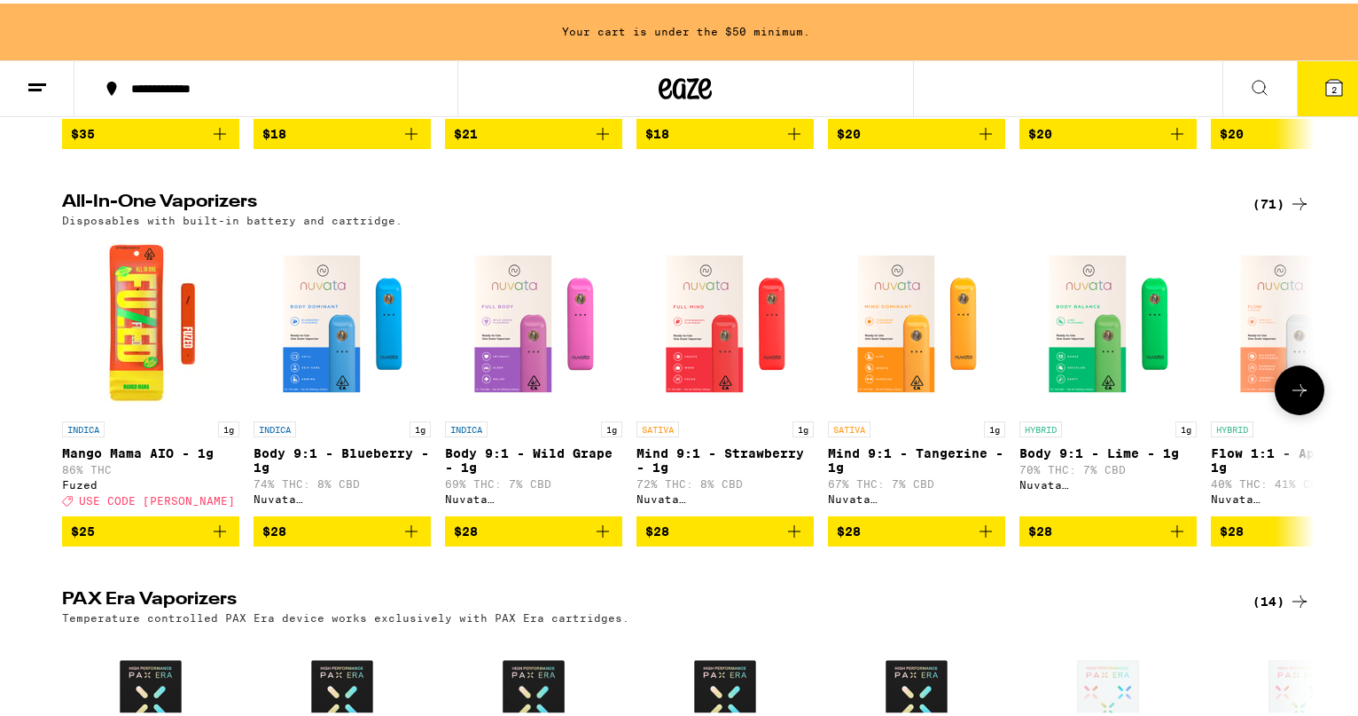
click at [1294, 397] on icon at bounding box center [1299, 386] width 21 height 21
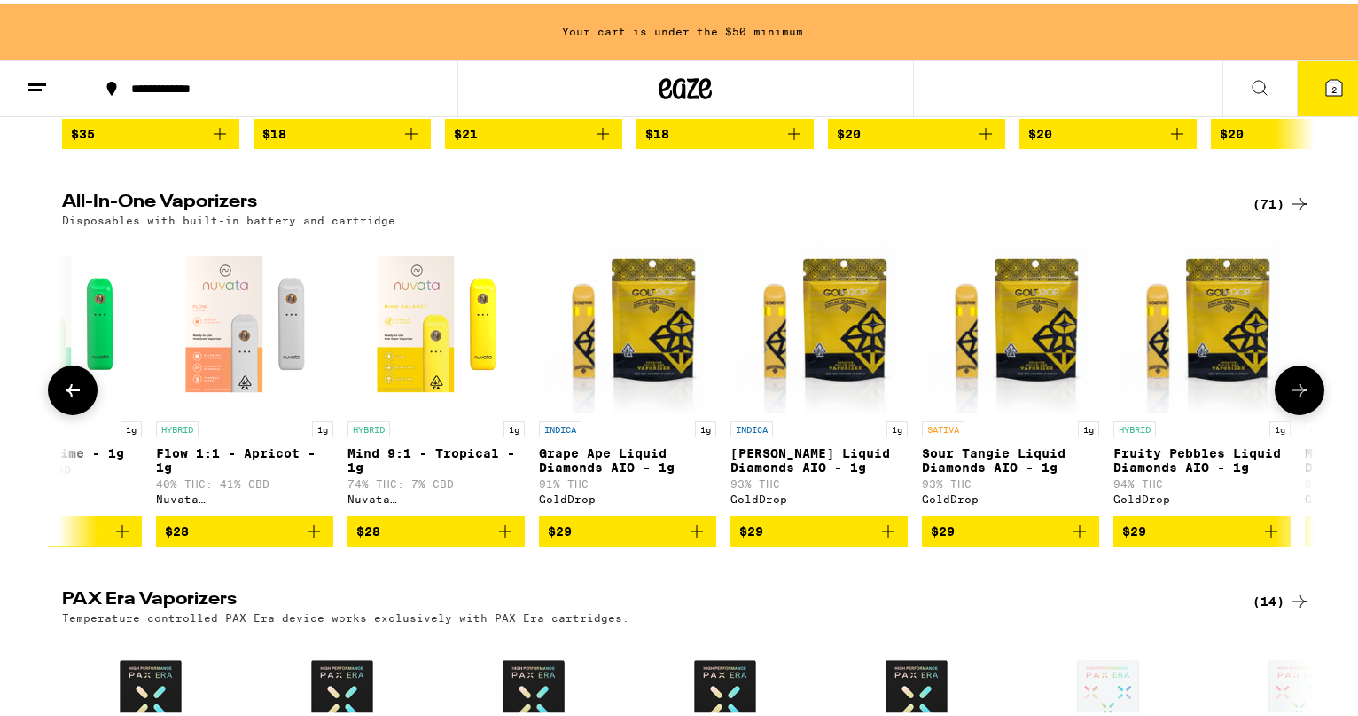
click at [1294, 397] on icon at bounding box center [1299, 386] width 21 height 21
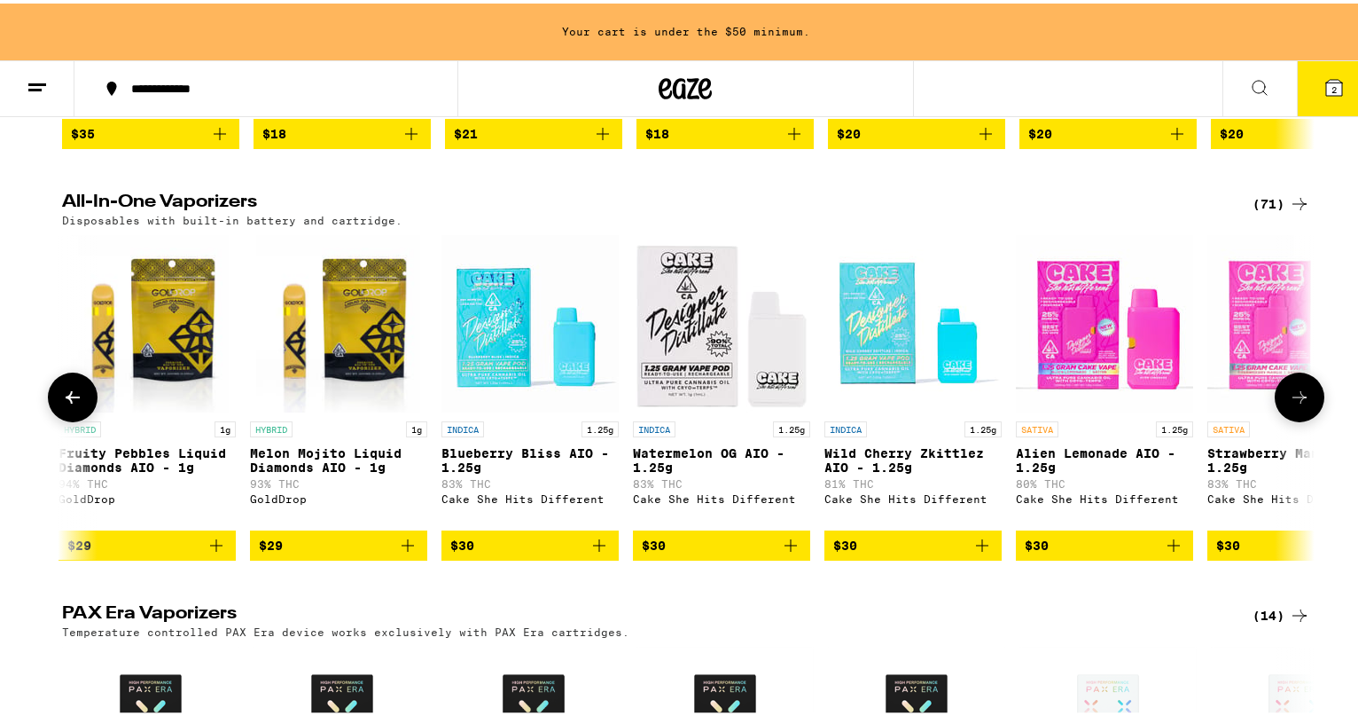
click at [1294, 404] on icon at bounding box center [1299, 393] width 21 height 21
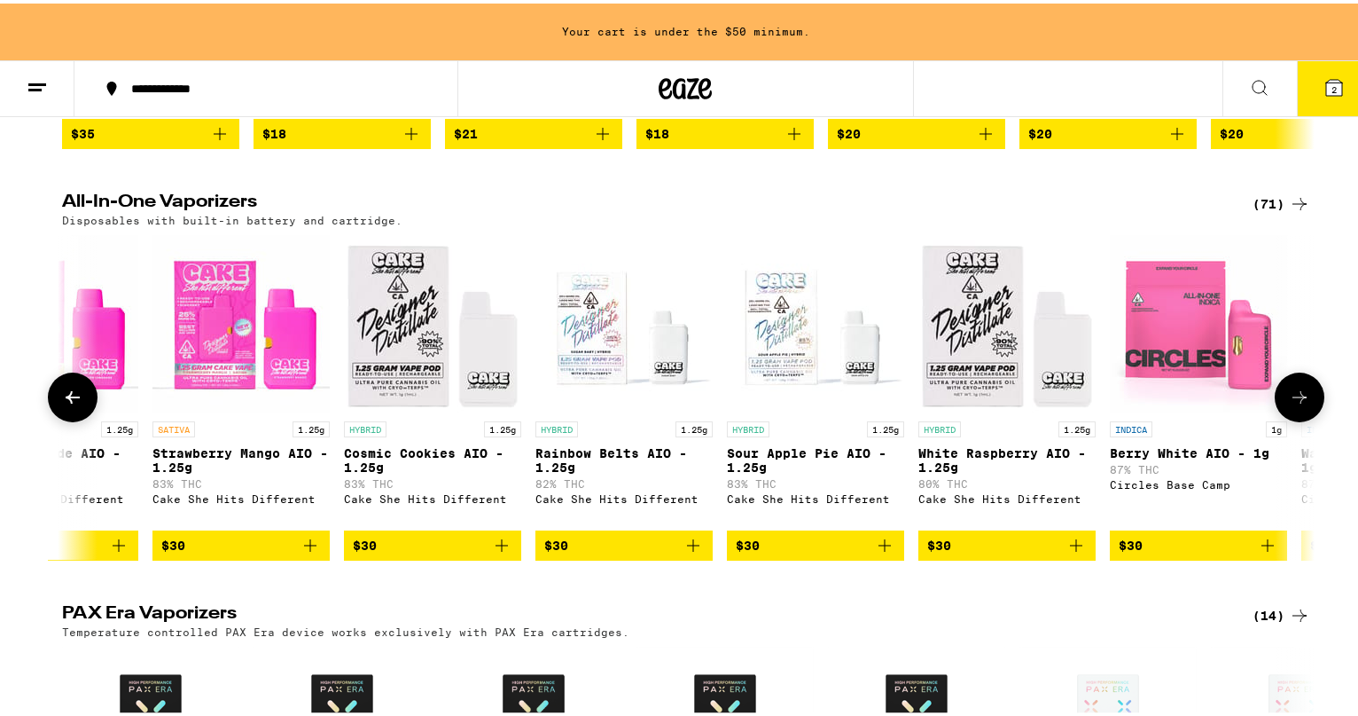
click at [1294, 404] on icon at bounding box center [1299, 393] width 21 height 21
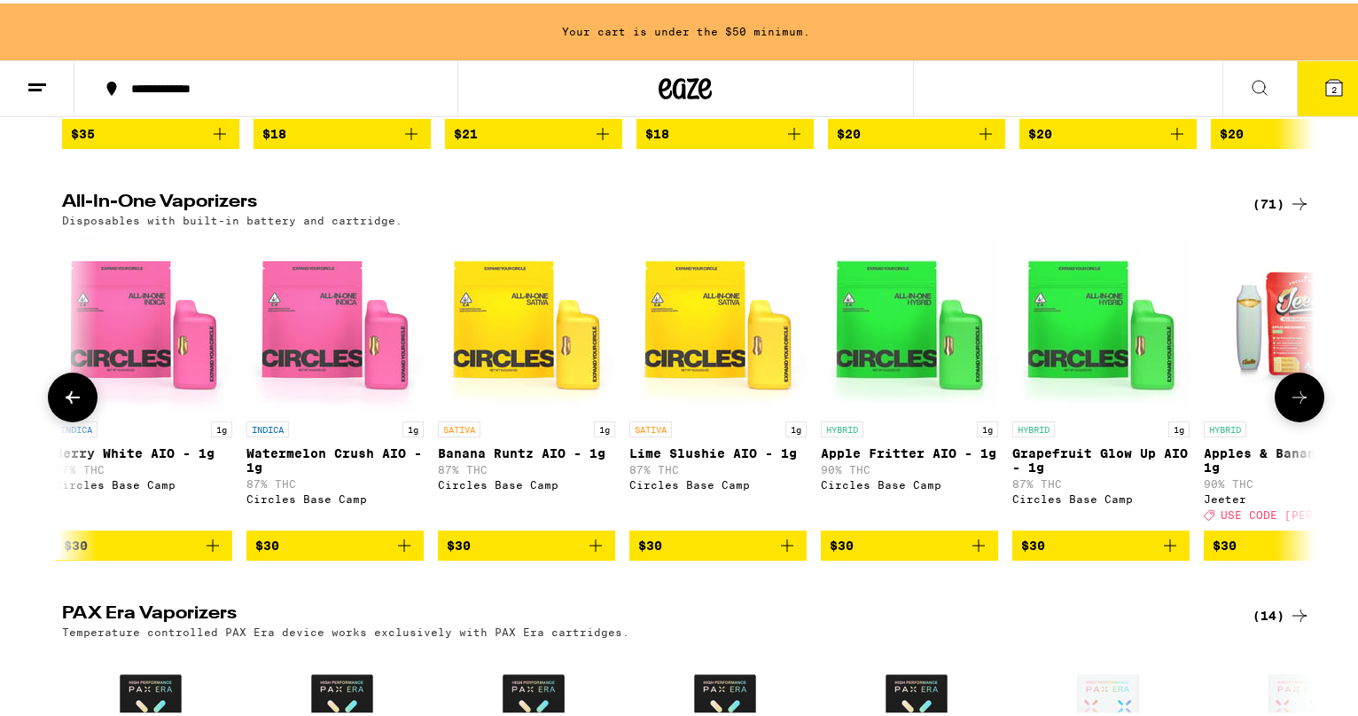
click at [1294, 404] on icon at bounding box center [1299, 393] width 21 height 21
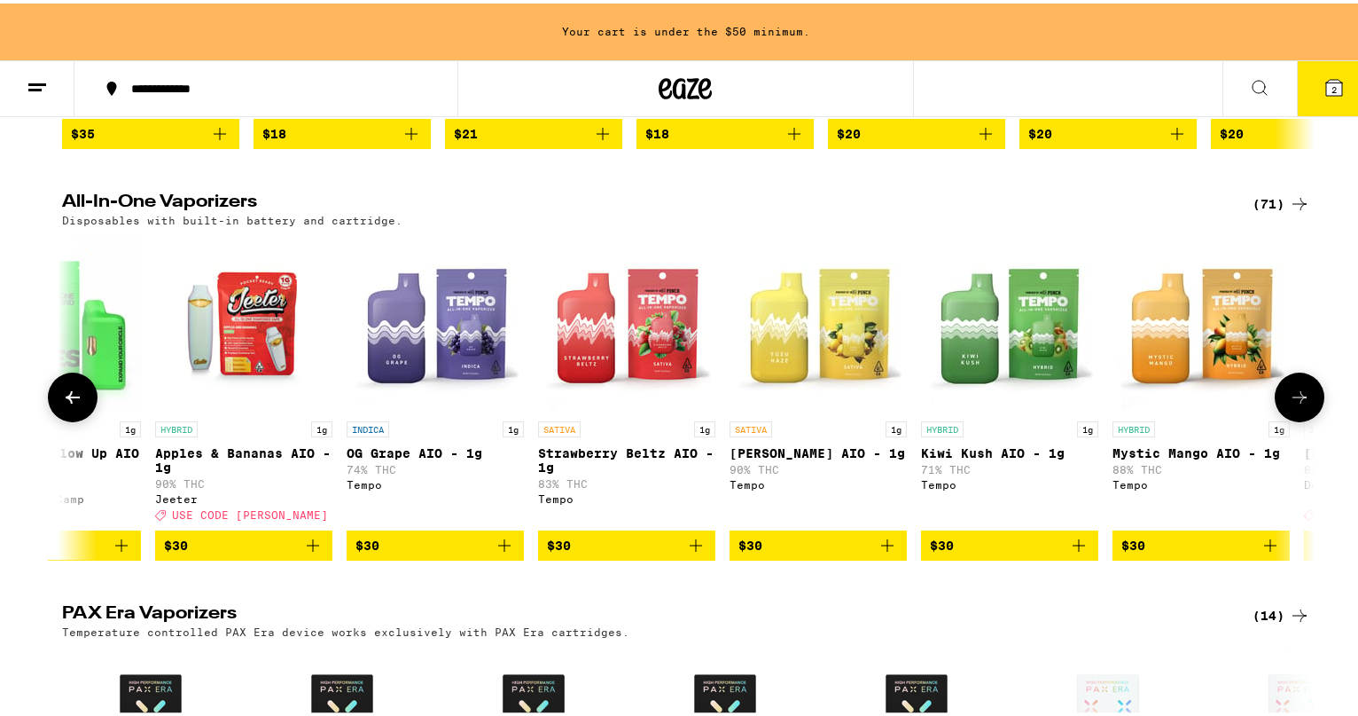
scroll to position [0, 5276]
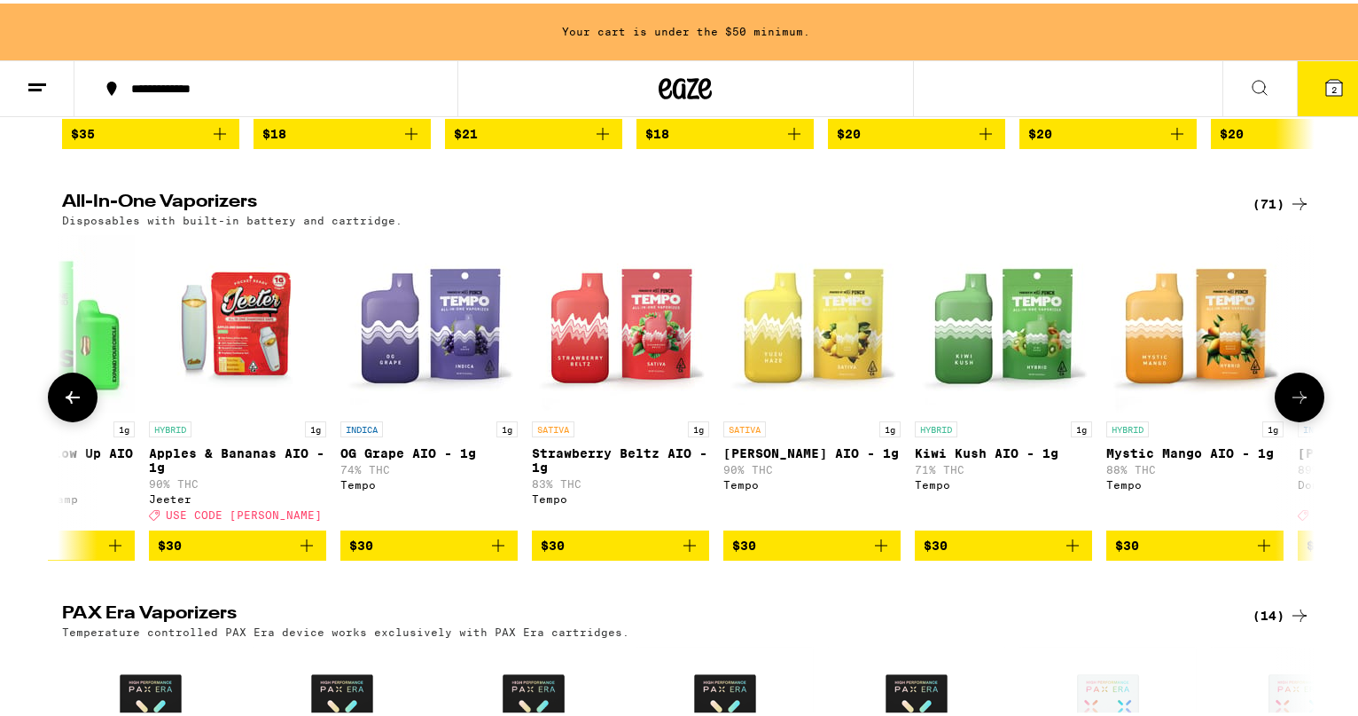
click at [1294, 404] on icon at bounding box center [1299, 393] width 21 height 21
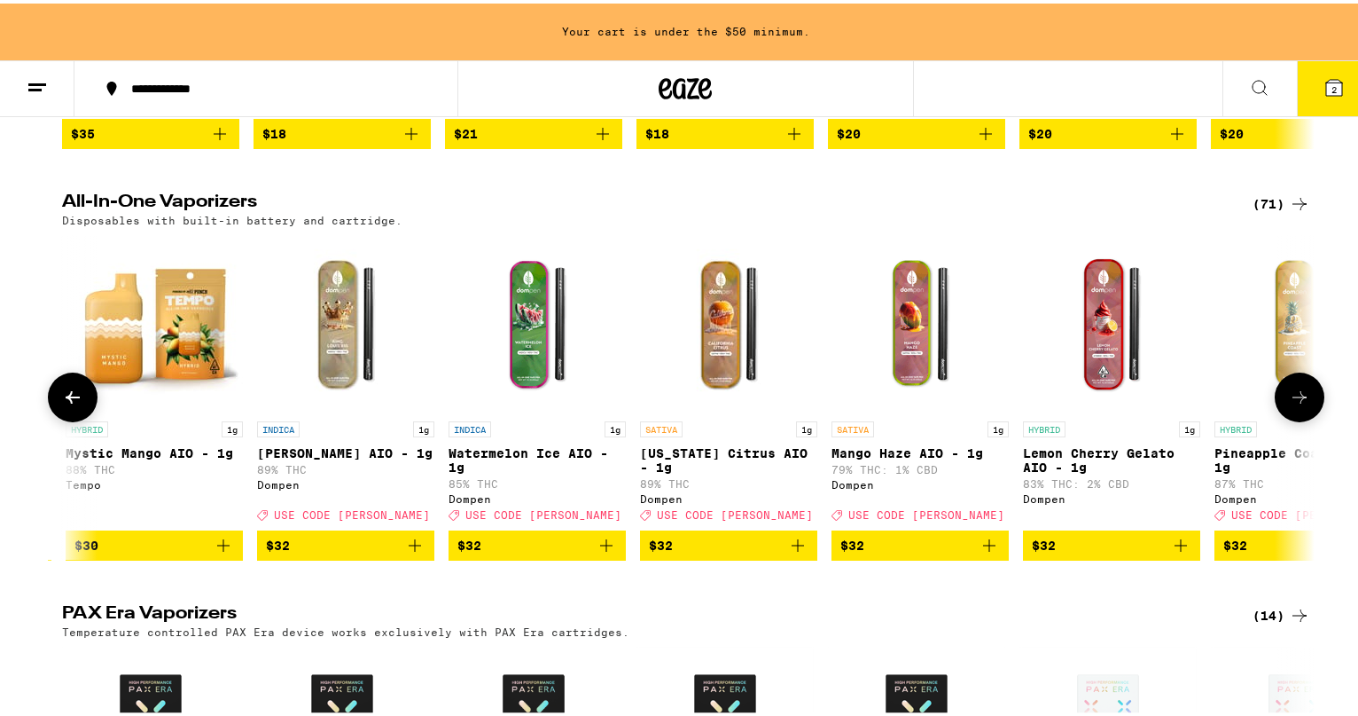
scroll to position [0, 6331]
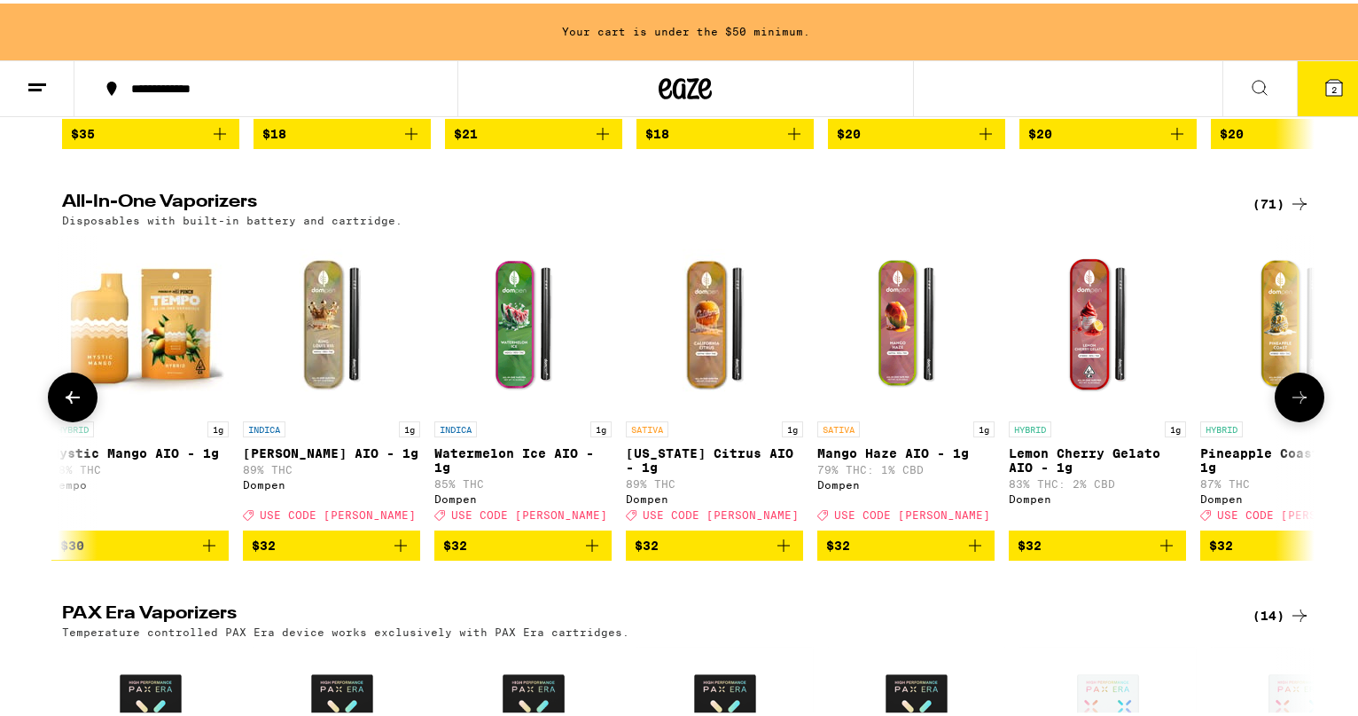
click at [895, 356] on img "Open page for Mango Haze AIO - 1g from Dompen" at bounding box center [906, 319] width 177 height 177
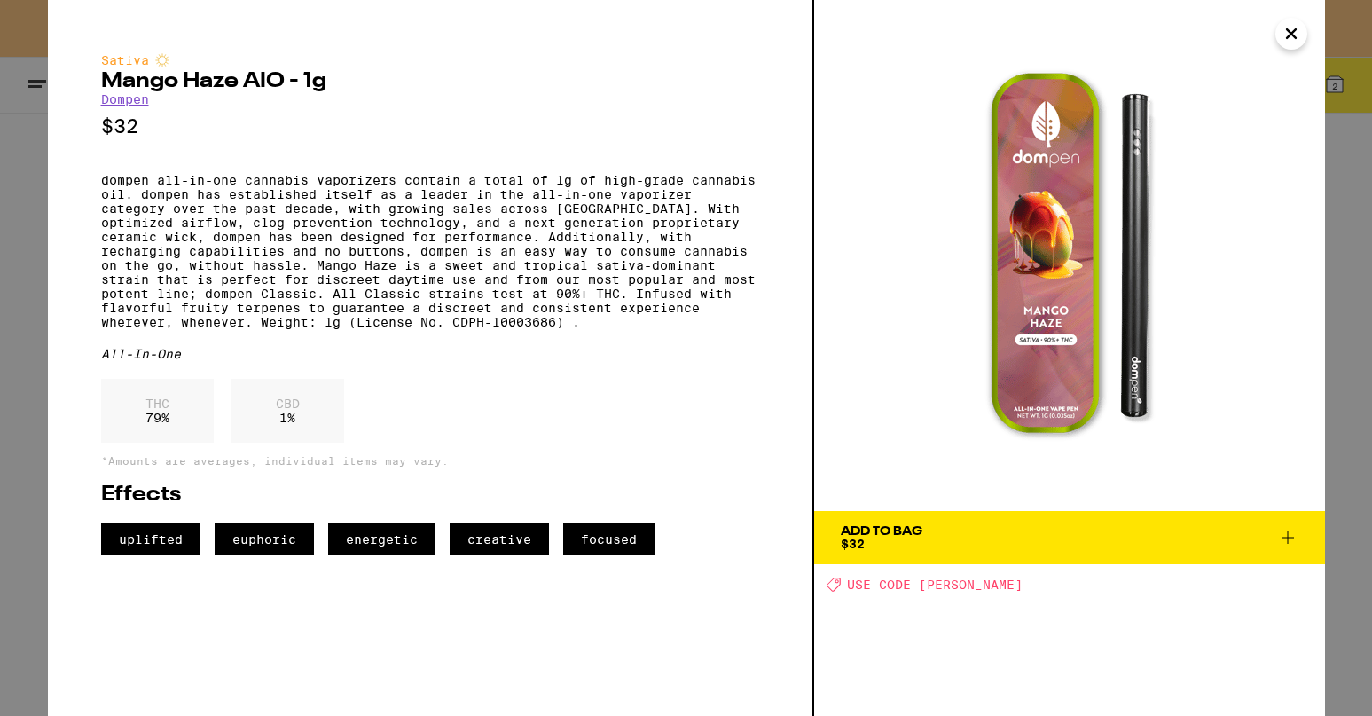
click at [1291, 35] on icon "Close" at bounding box center [1291, 33] width 9 height 9
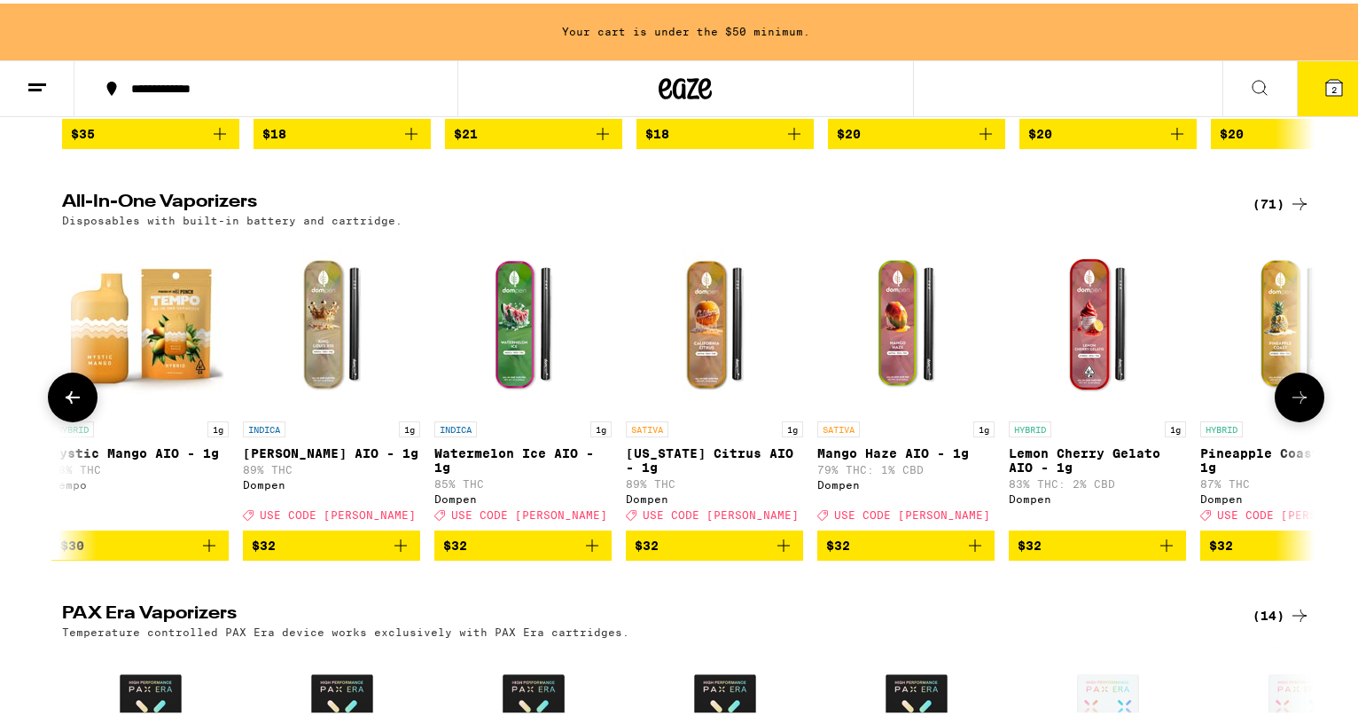
click at [1294, 404] on icon at bounding box center [1299, 393] width 21 height 21
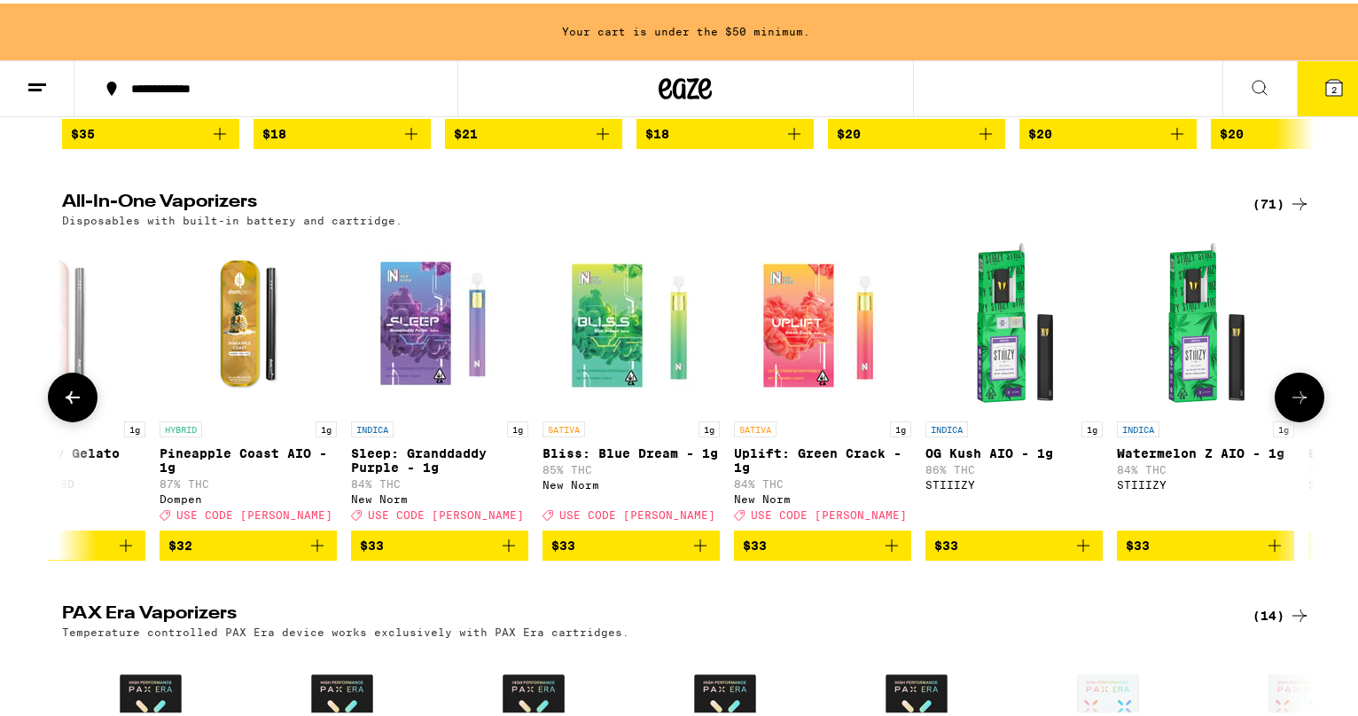
scroll to position [0, 7386]
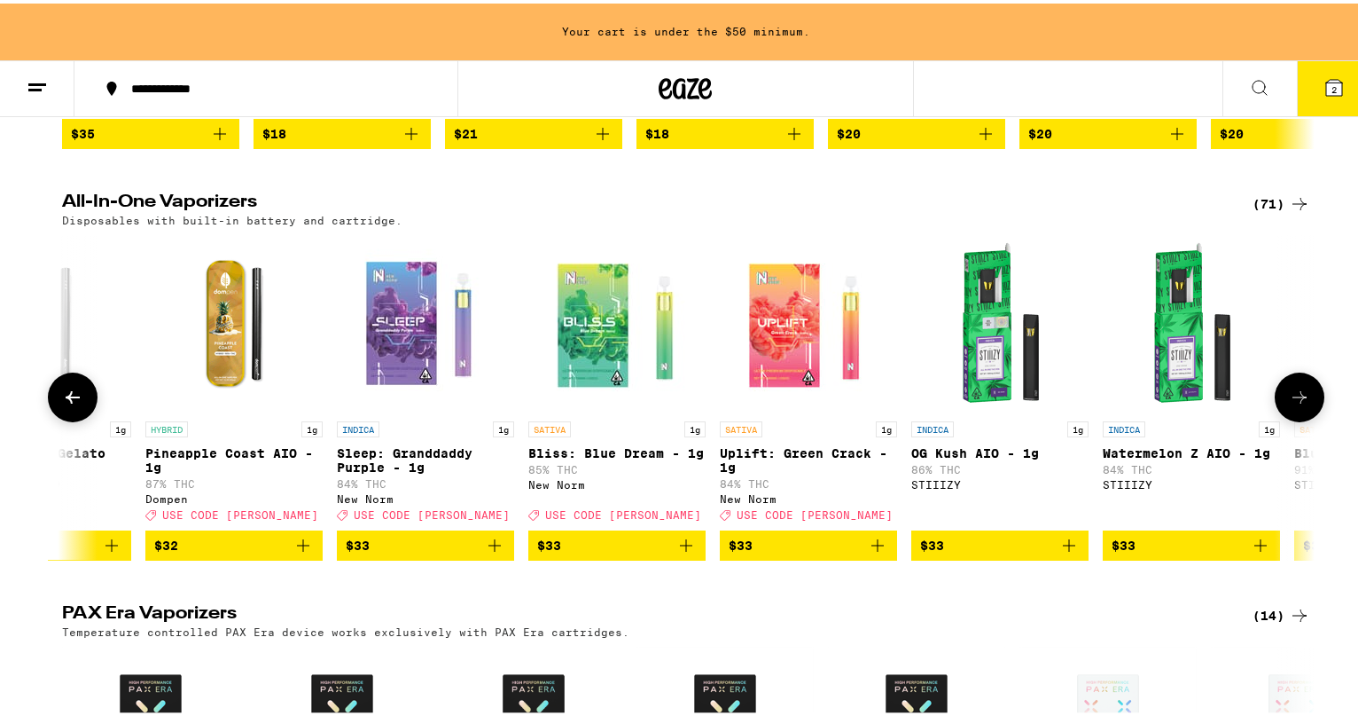
click at [576, 356] on img "Open page for Bliss: Blue Dream - 1g from New Norm" at bounding box center [616, 319] width 177 height 177
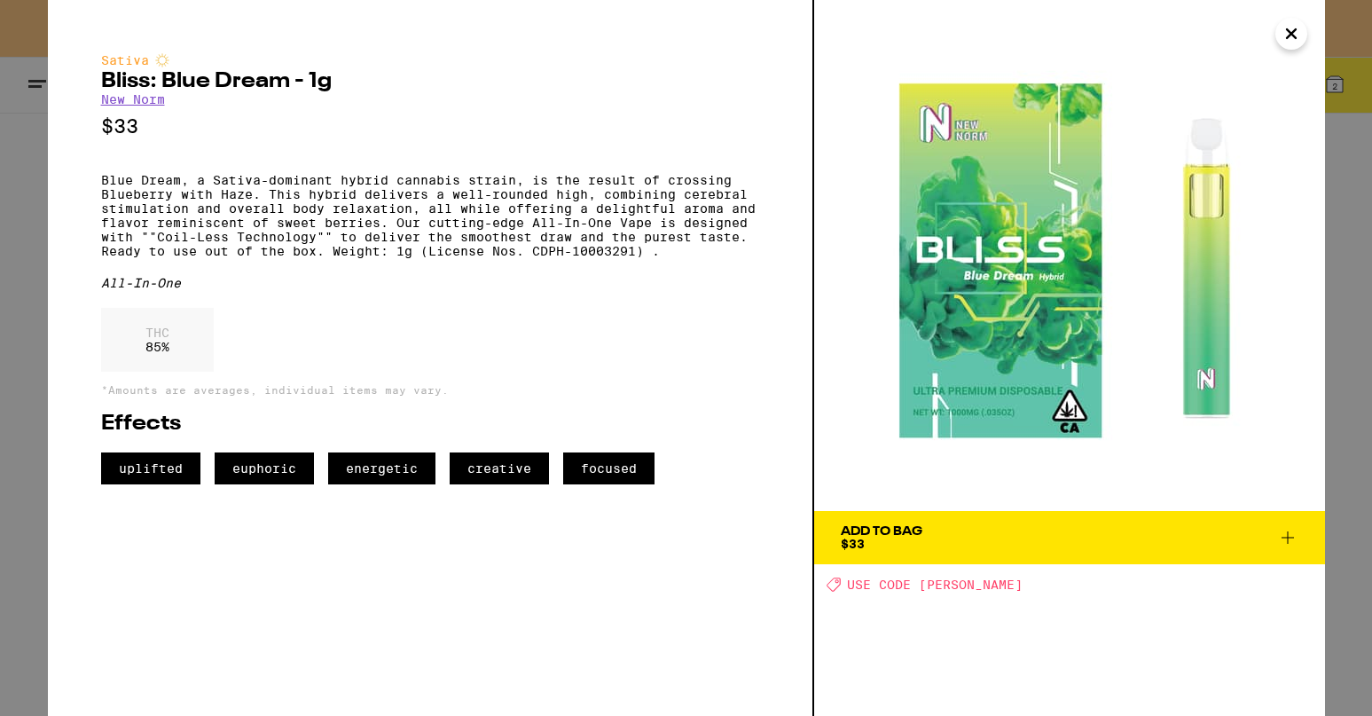
click at [1285, 35] on icon "Close" at bounding box center [1290, 33] width 21 height 27
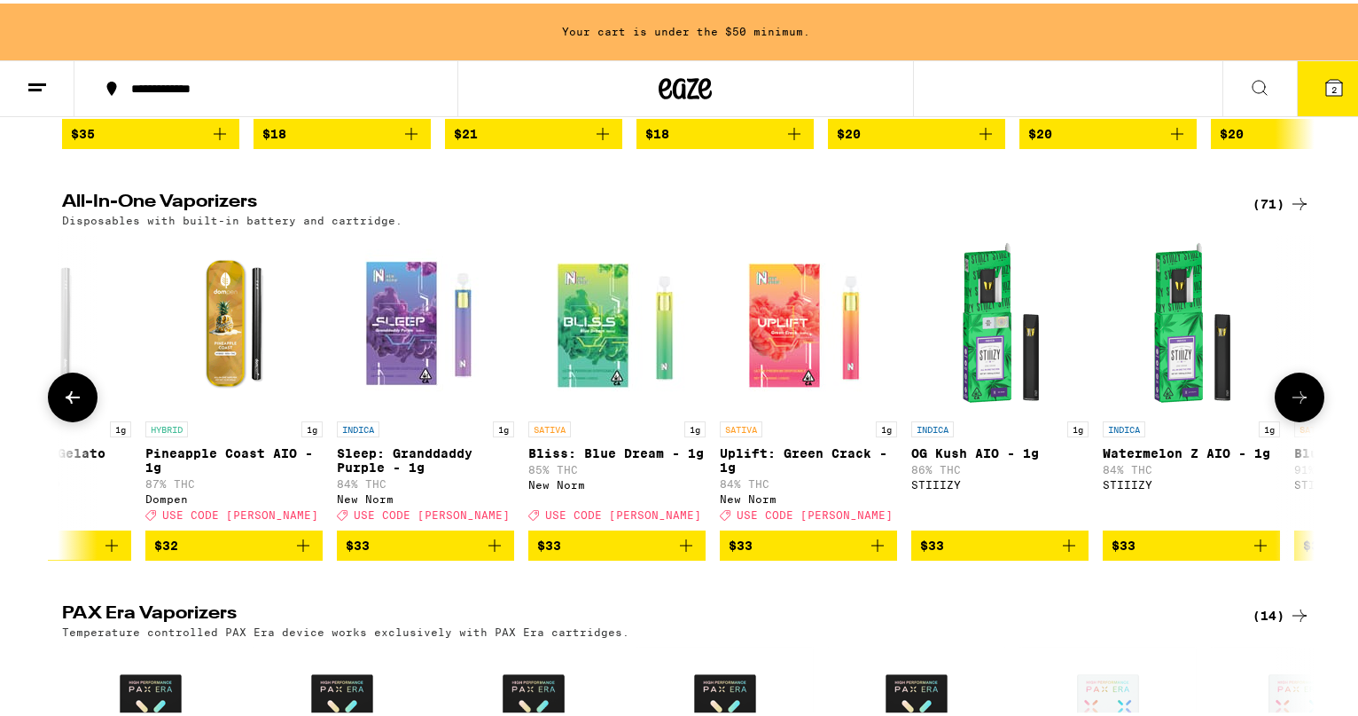
click at [1002, 378] on img "Open page for OG Kush AIO - 1g from STIIIZY" at bounding box center [1000, 319] width 177 height 177
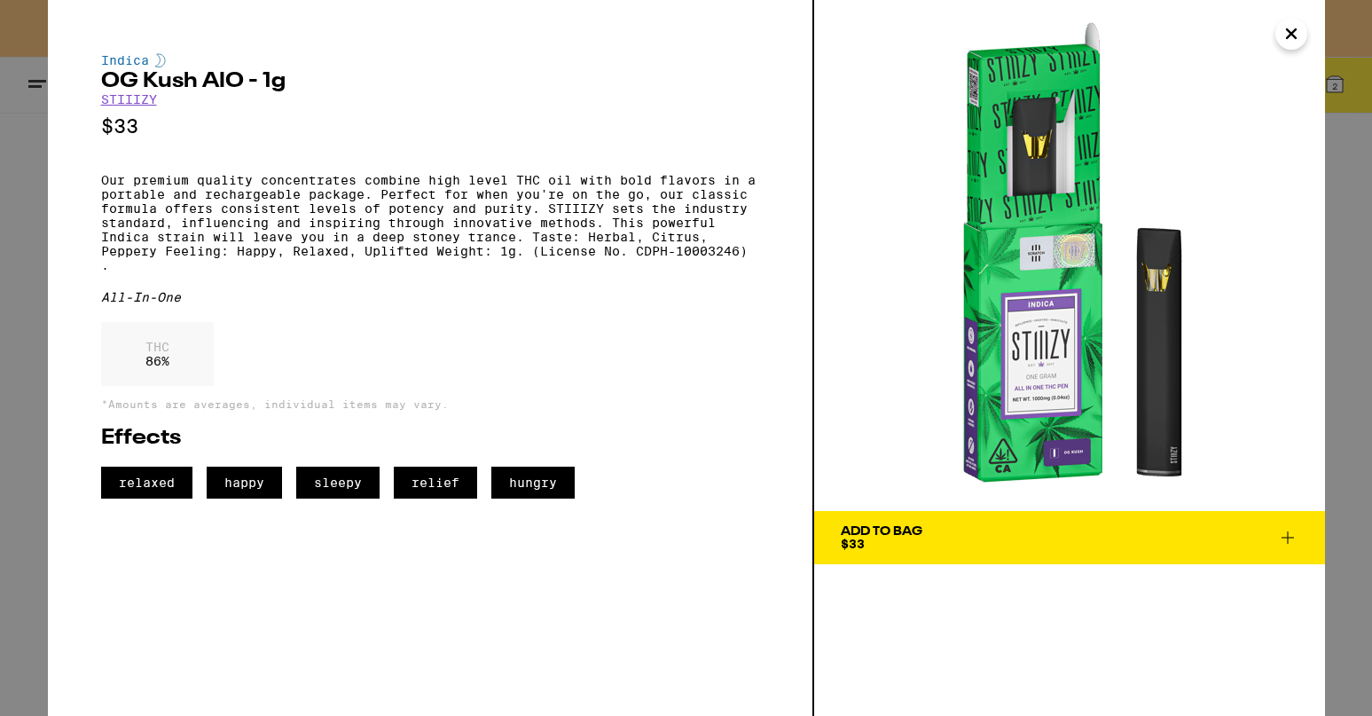
click at [1291, 38] on icon "Close" at bounding box center [1290, 33] width 21 height 27
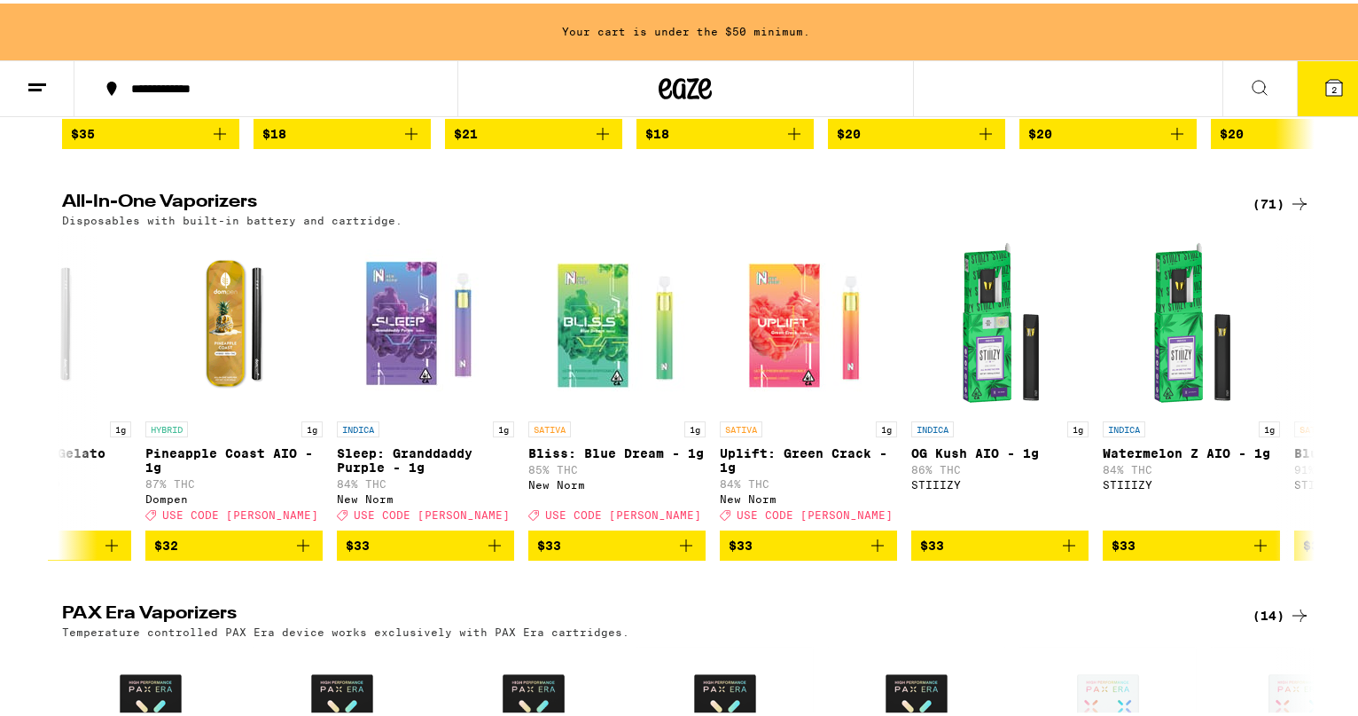
click at [1293, 207] on icon at bounding box center [1300, 200] width 14 height 12
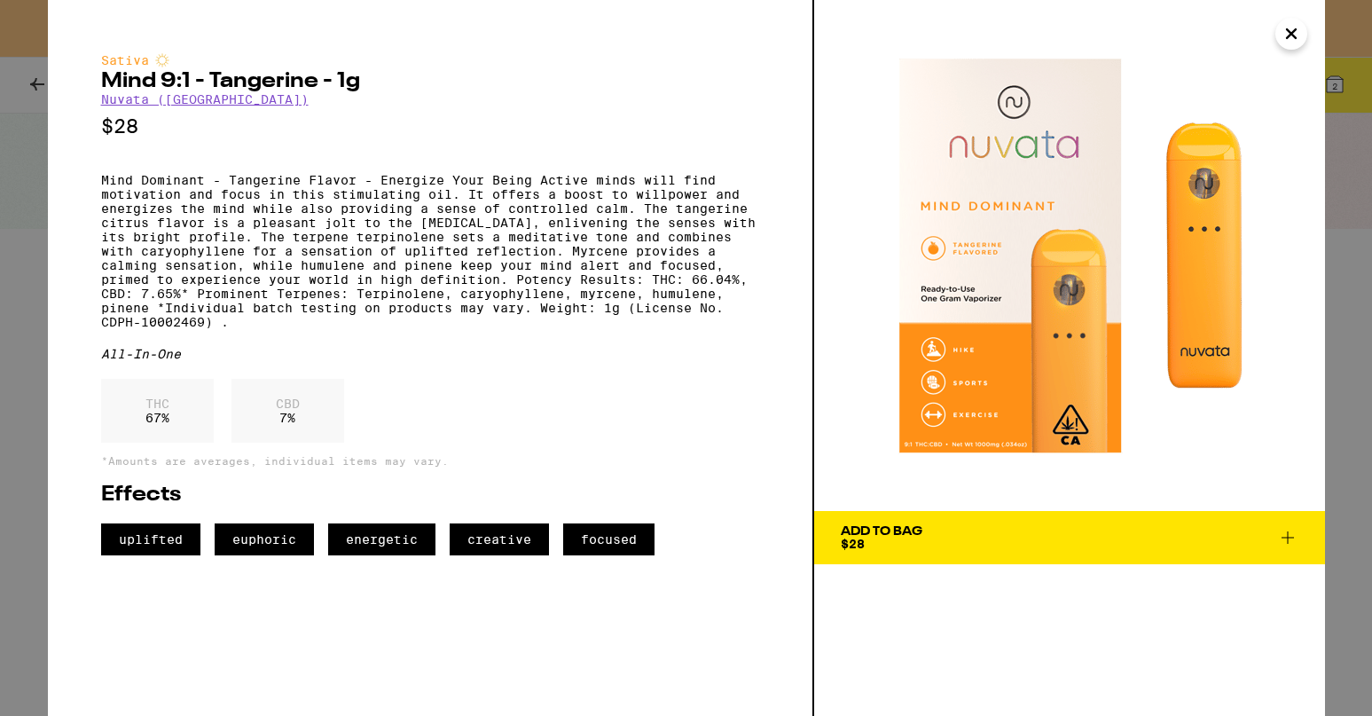
click at [1289, 32] on icon "Close" at bounding box center [1291, 33] width 9 height 9
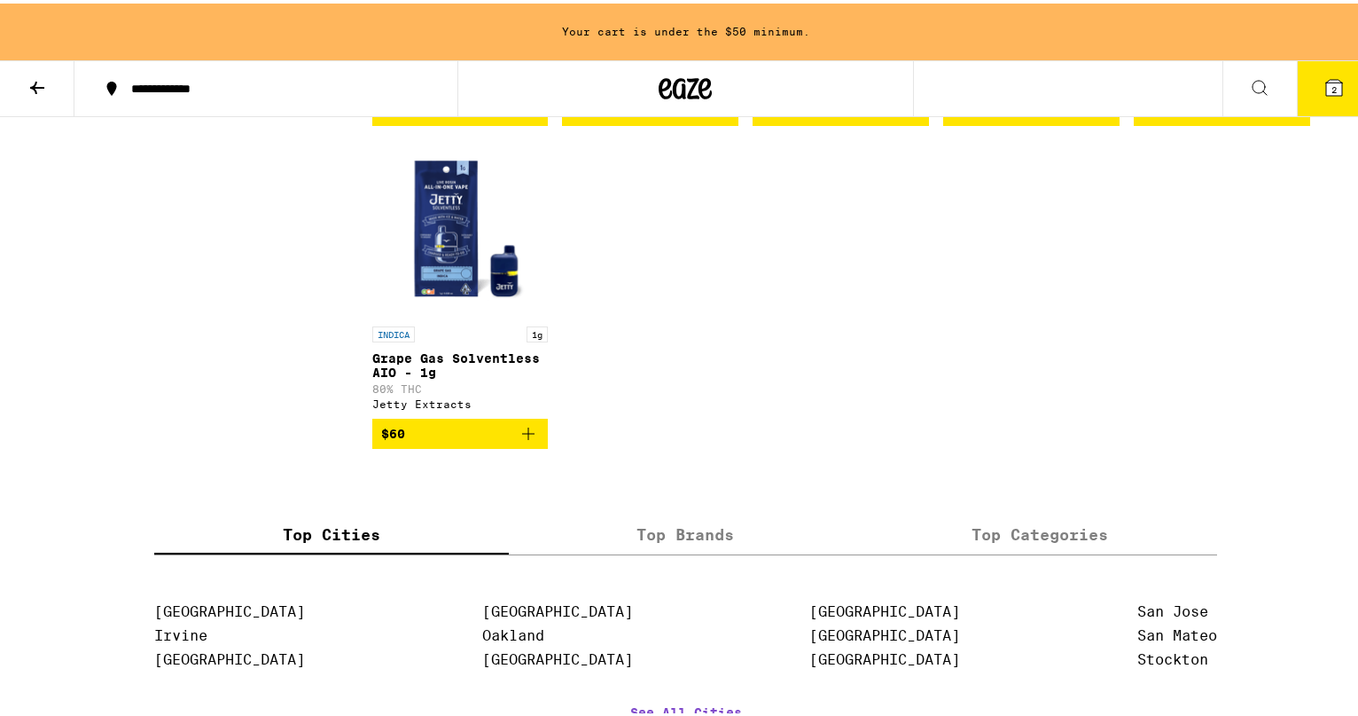
scroll to position [4766, 0]
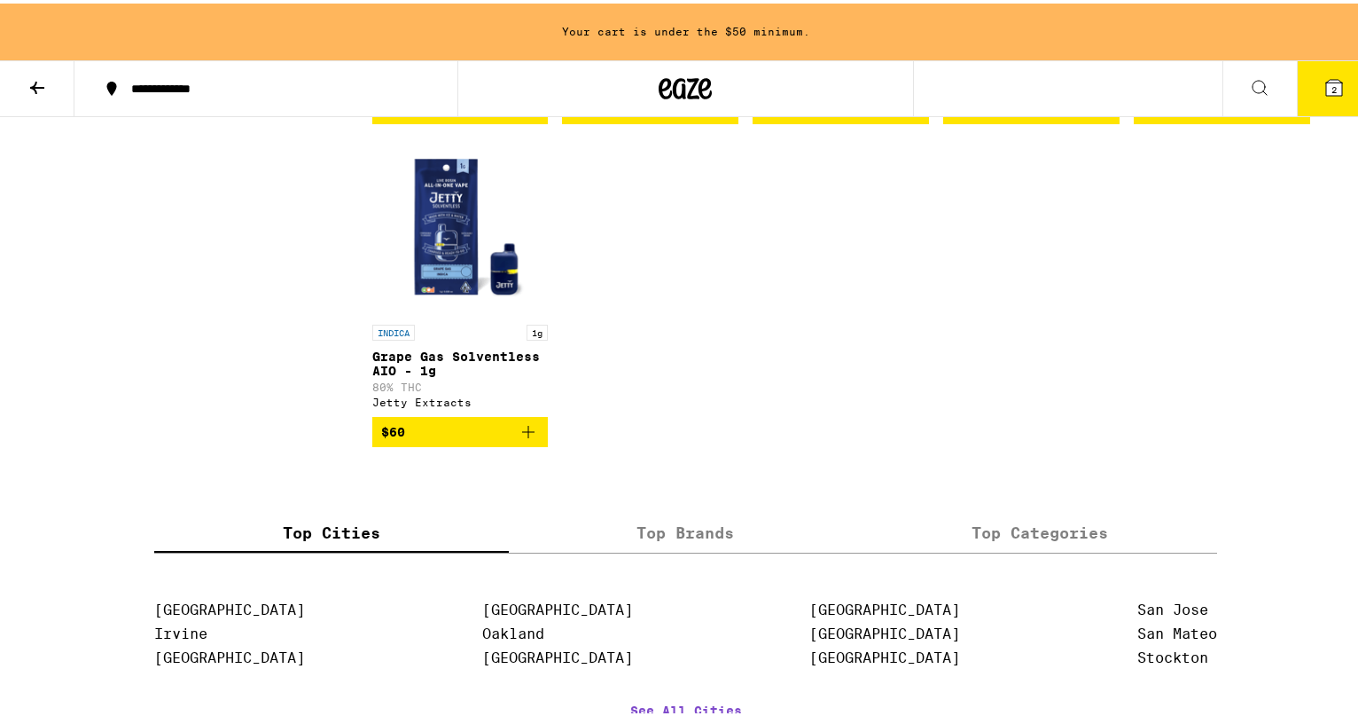
click at [461, 312] on img "Open page for Grape Gas Solventless AIO - 1g from Jetty Extracts" at bounding box center [460, 223] width 176 height 177
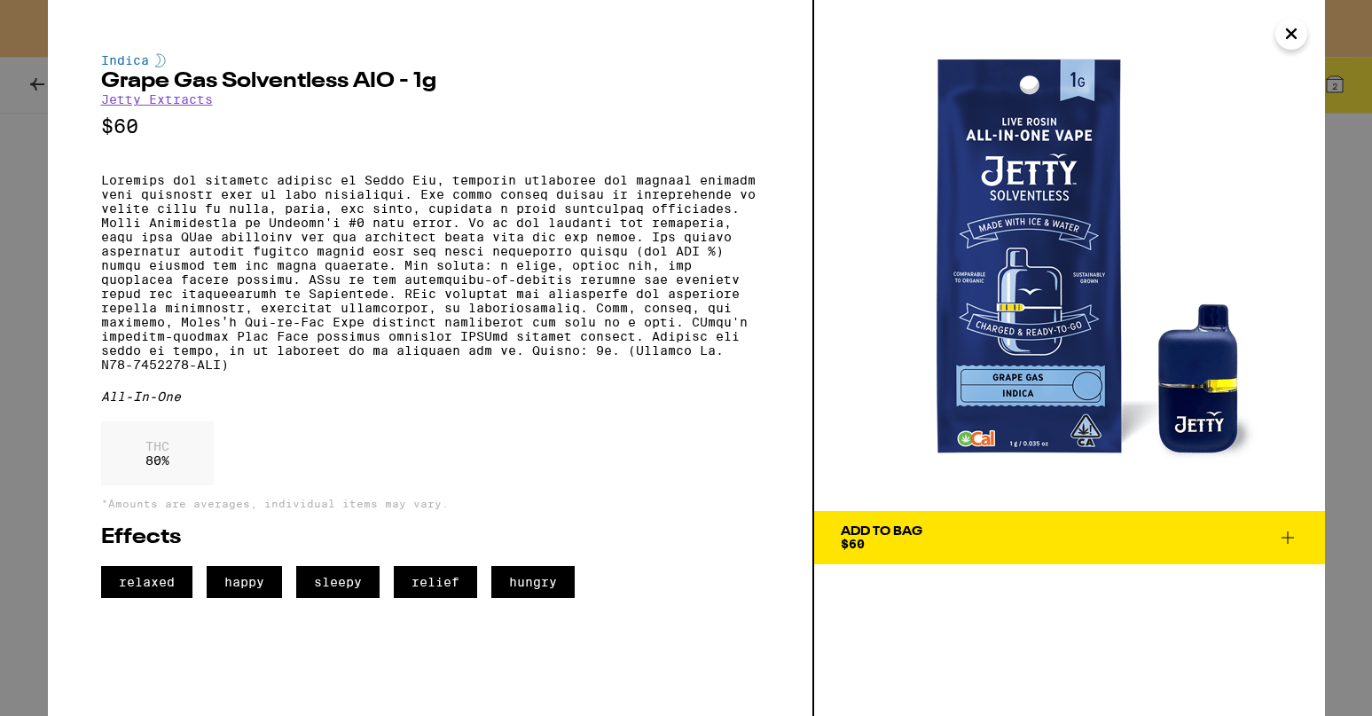
click at [1297, 34] on icon "Close" at bounding box center [1290, 33] width 21 height 27
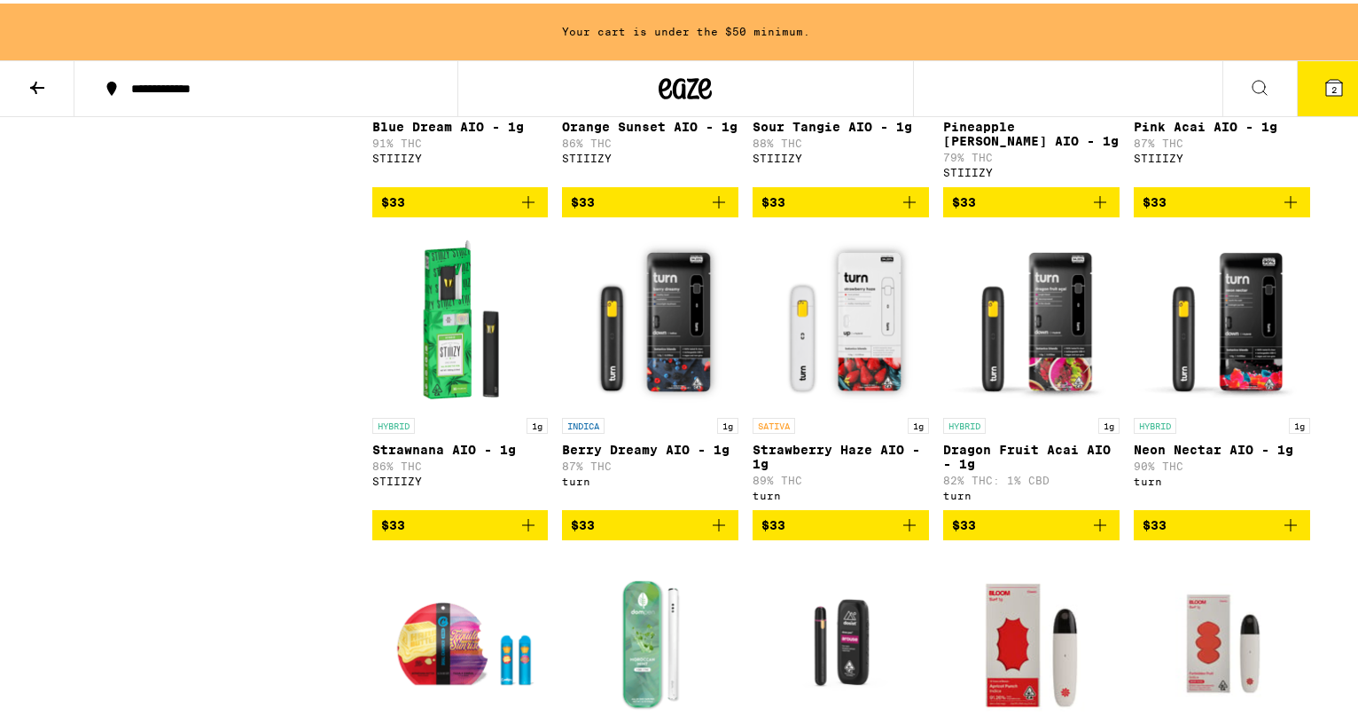
scroll to position [3259, 0]
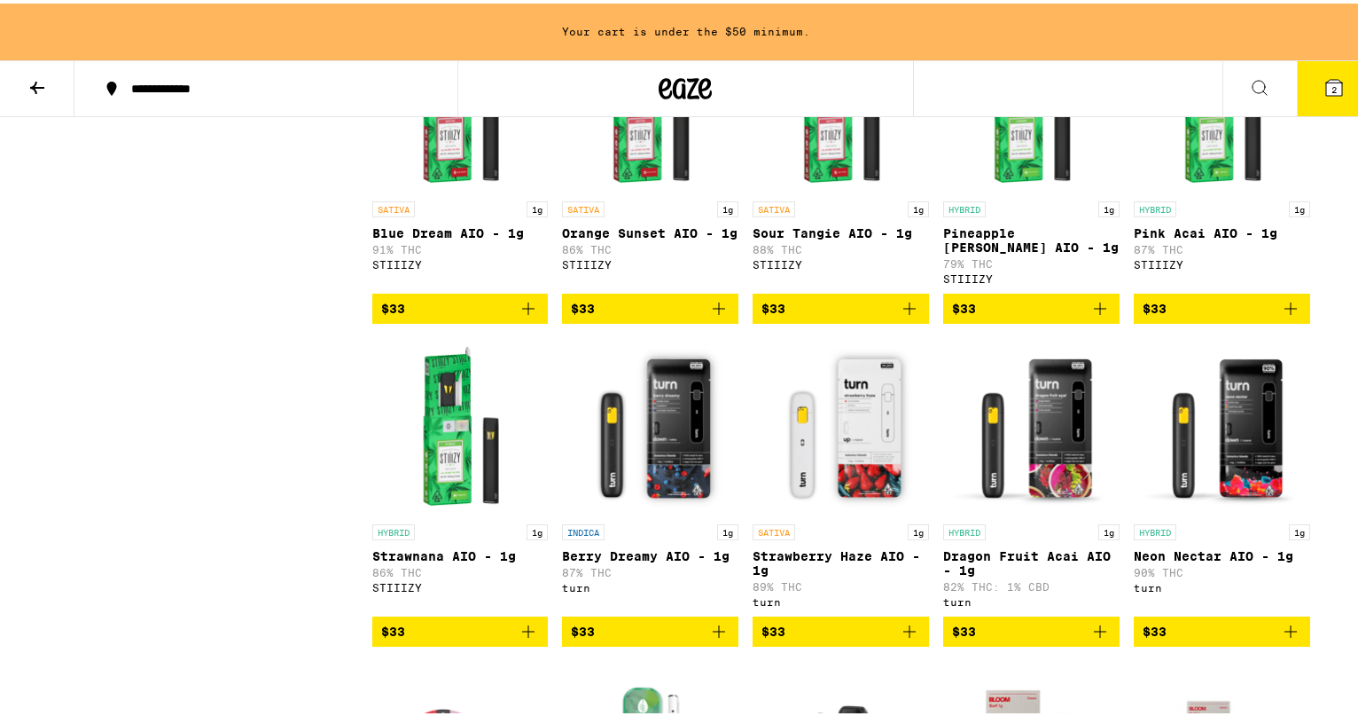
click at [786, 237] on p "Sour Tangie AIO - 1g" at bounding box center [841, 230] width 176 height 14
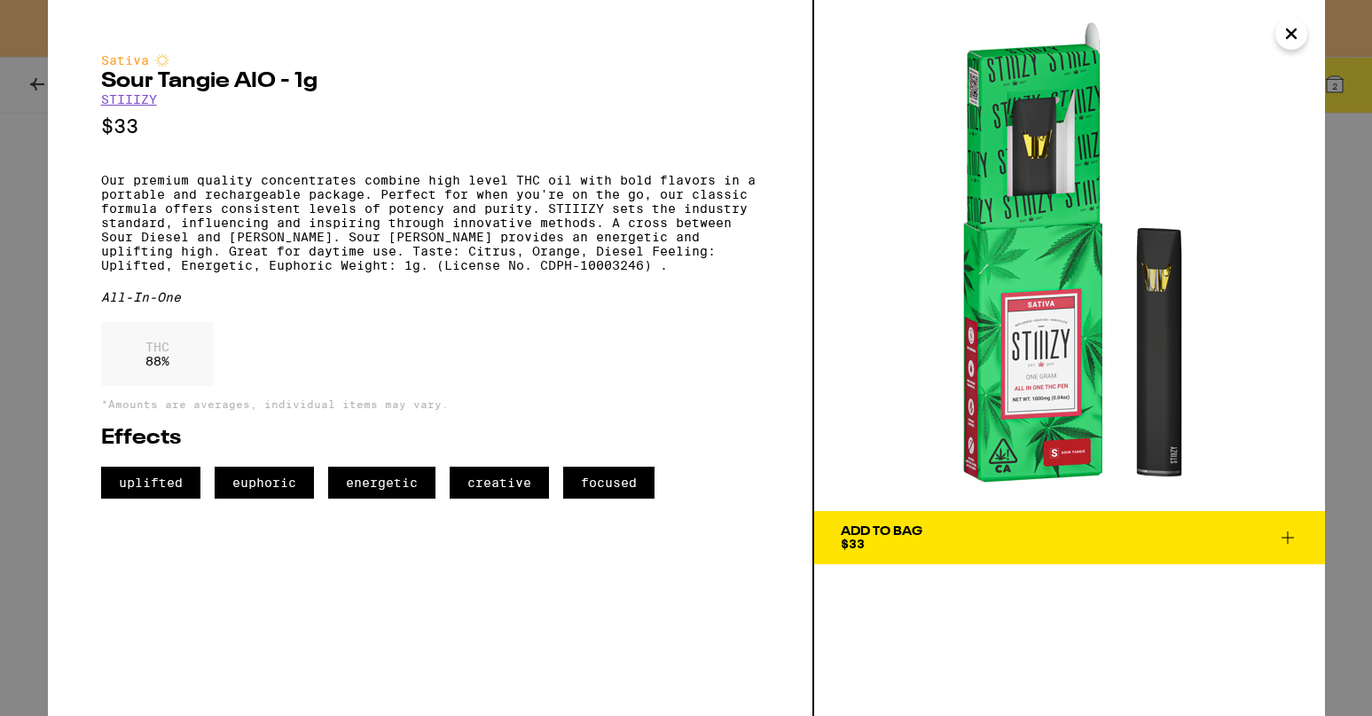
click at [1289, 31] on icon "Close" at bounding box center [1291, 33] width 9 height 9
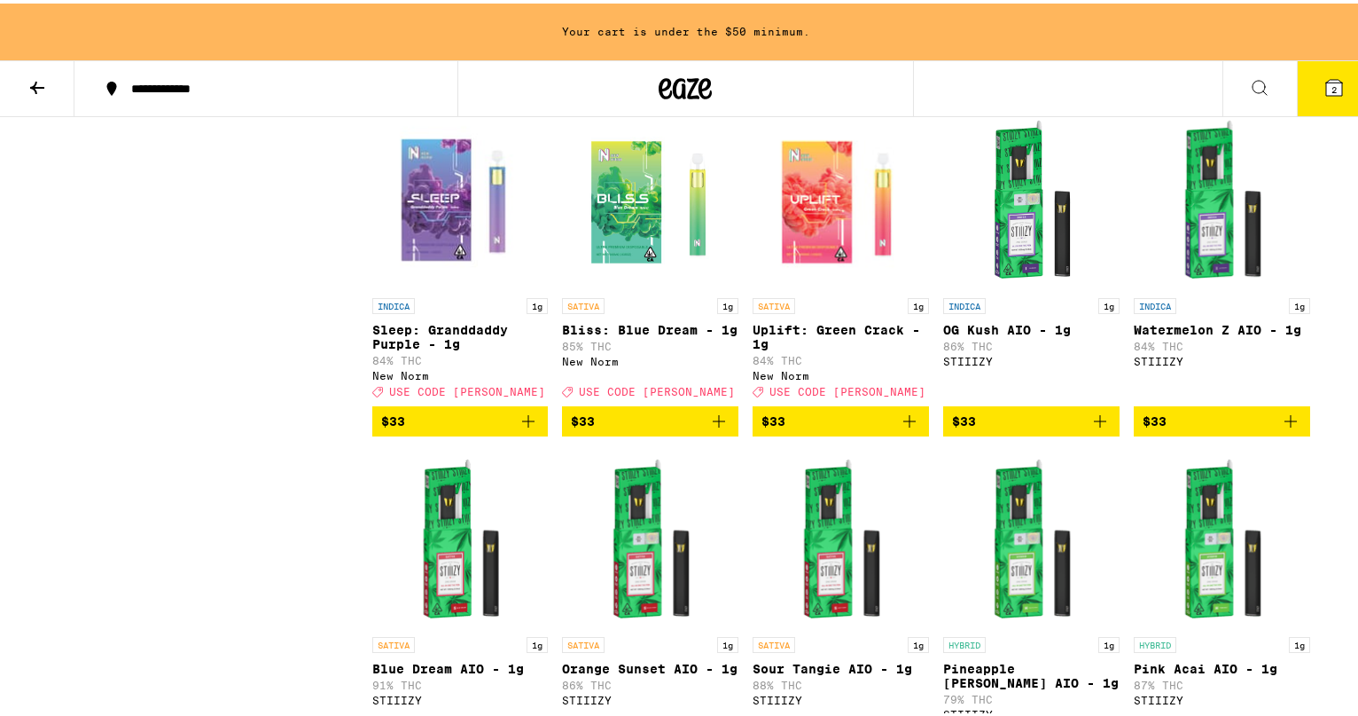
scroll to position [2815, 0]
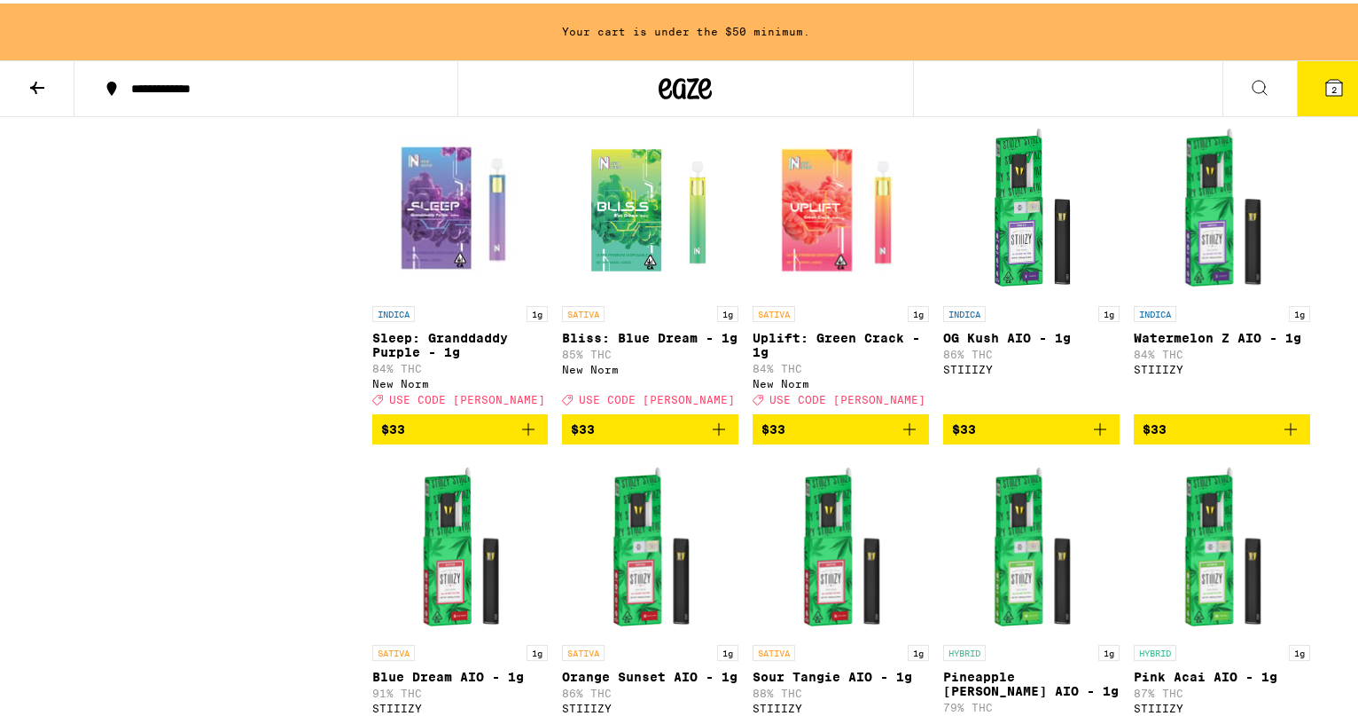
click at [799, 356] on p "Uplift: Green Crack - 1g" at bounding box center [841, 341] width 176 height 28
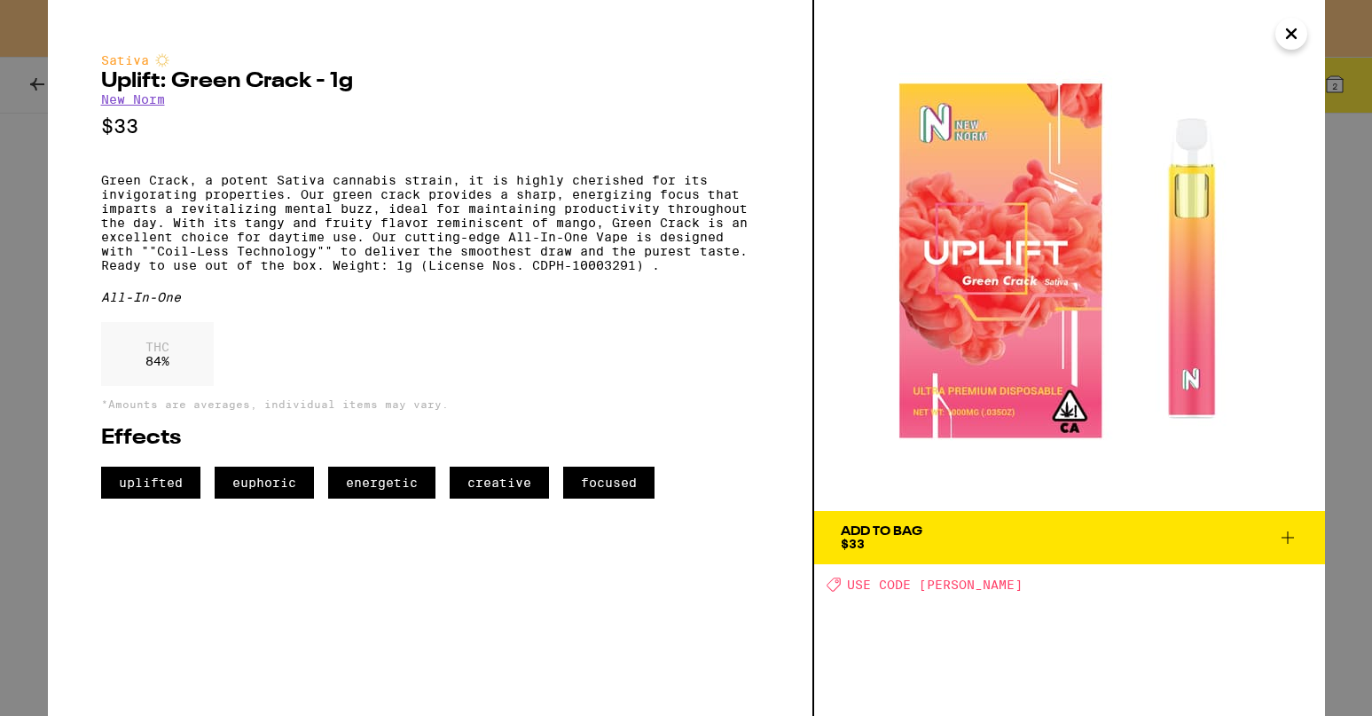
click at [1287, 31] on icon "Close" at bounding box center [1291, 33] width 9 height 9
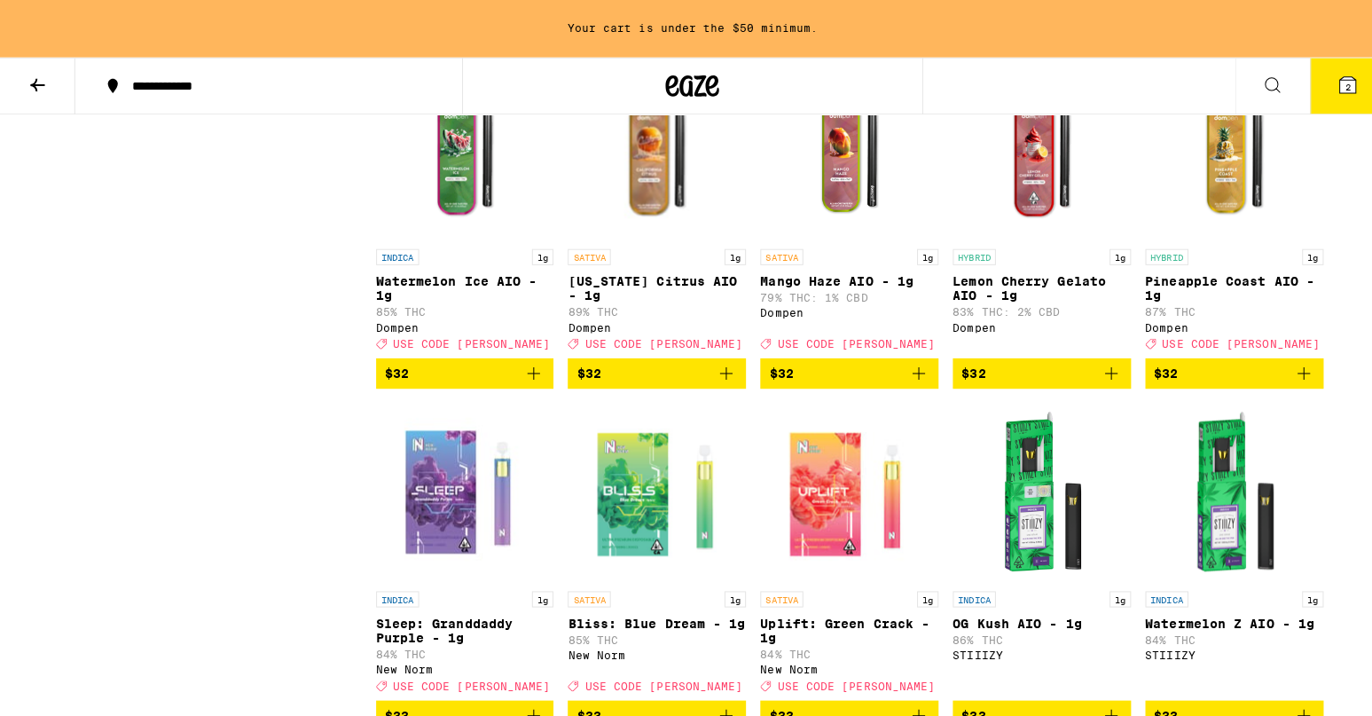
scroll to position [2527, 0]
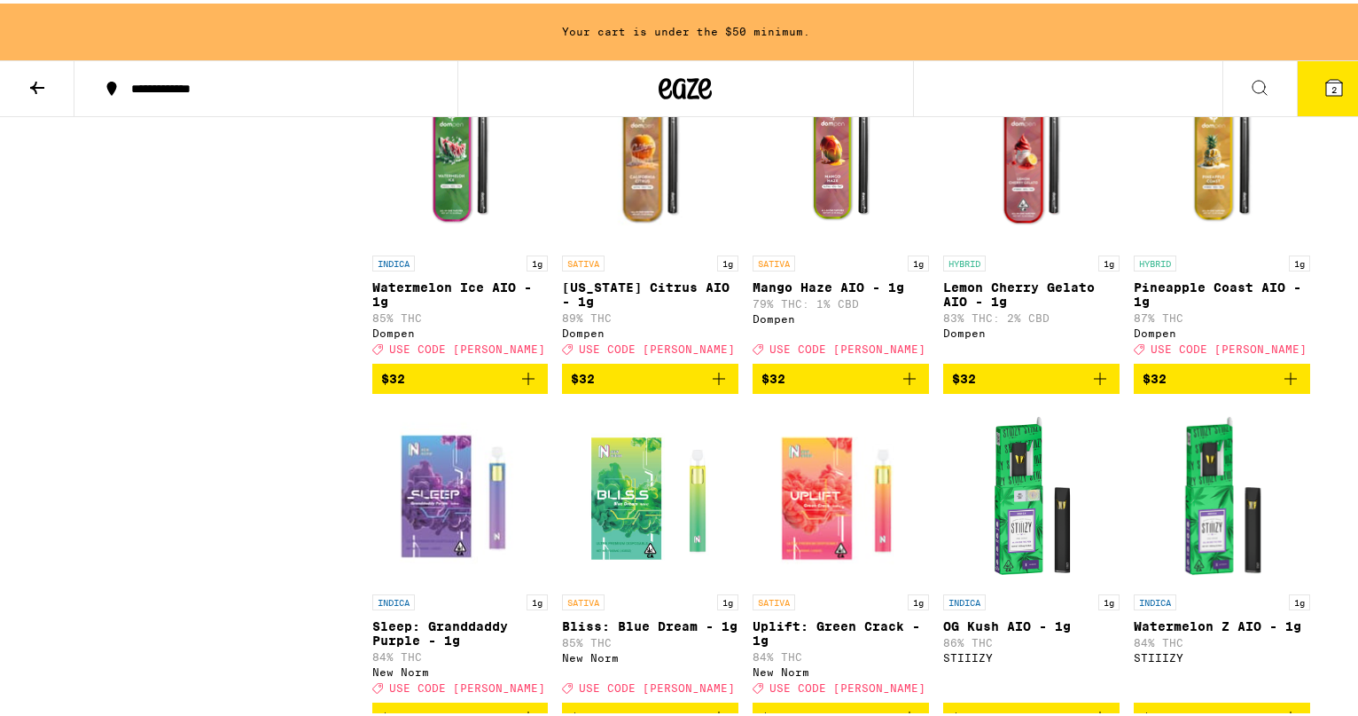
click at [807, 291] on p "Mango Haze AIO - 1g" at bounding box center [841, 284] width 176 height 14
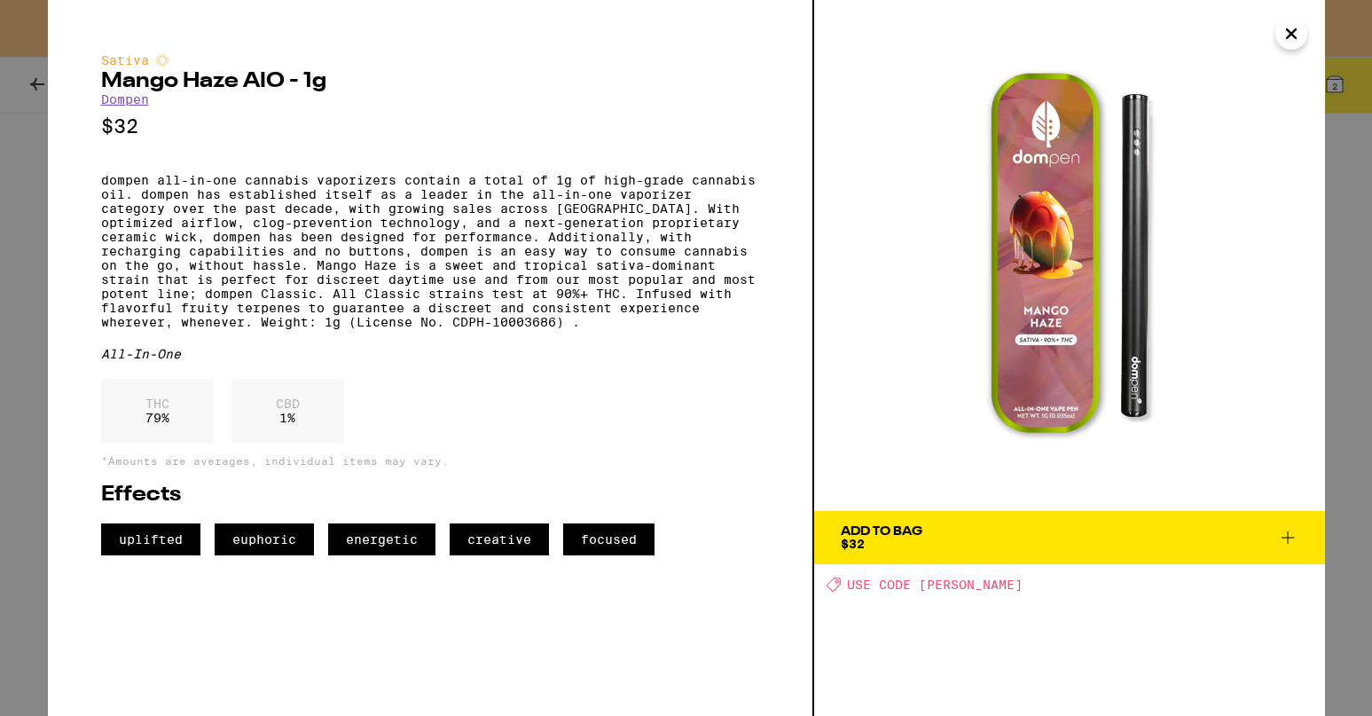
click at [1280, 535] on icon at bounding box center [1287, 537] width 21 height 21
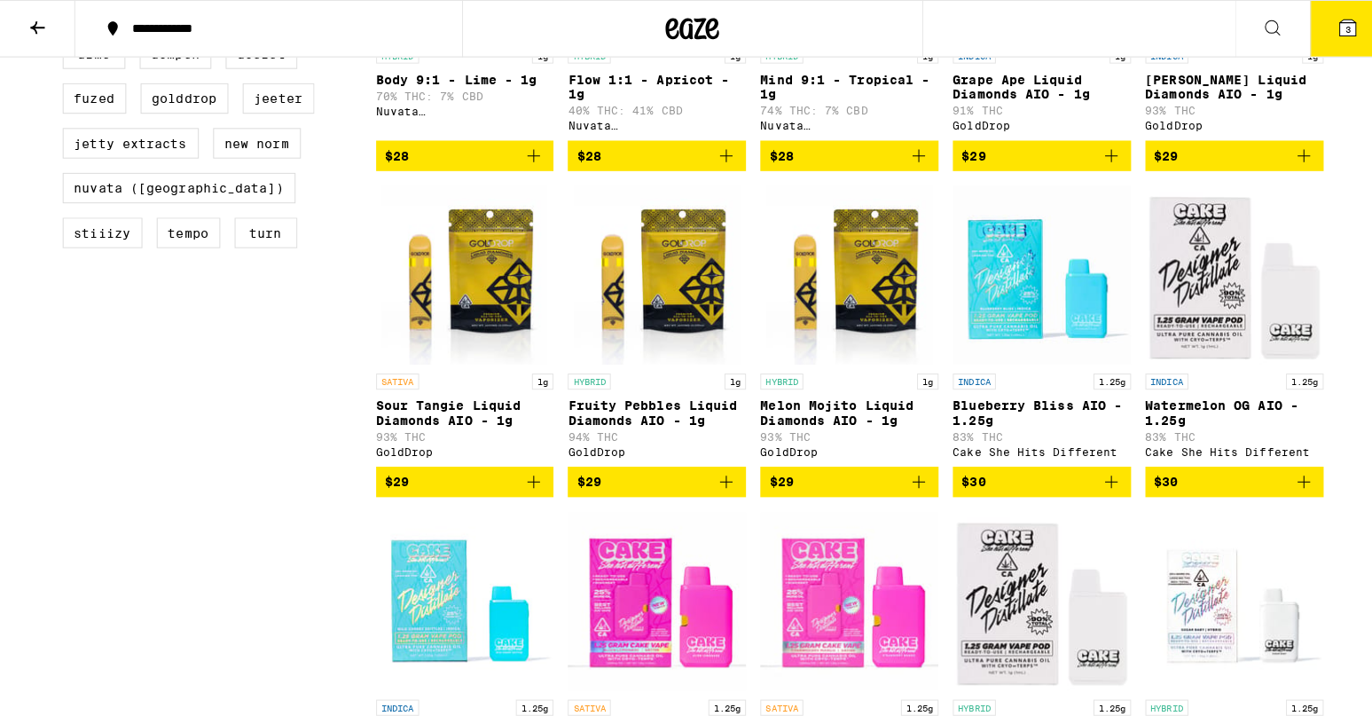
scroll to position [719, 0]
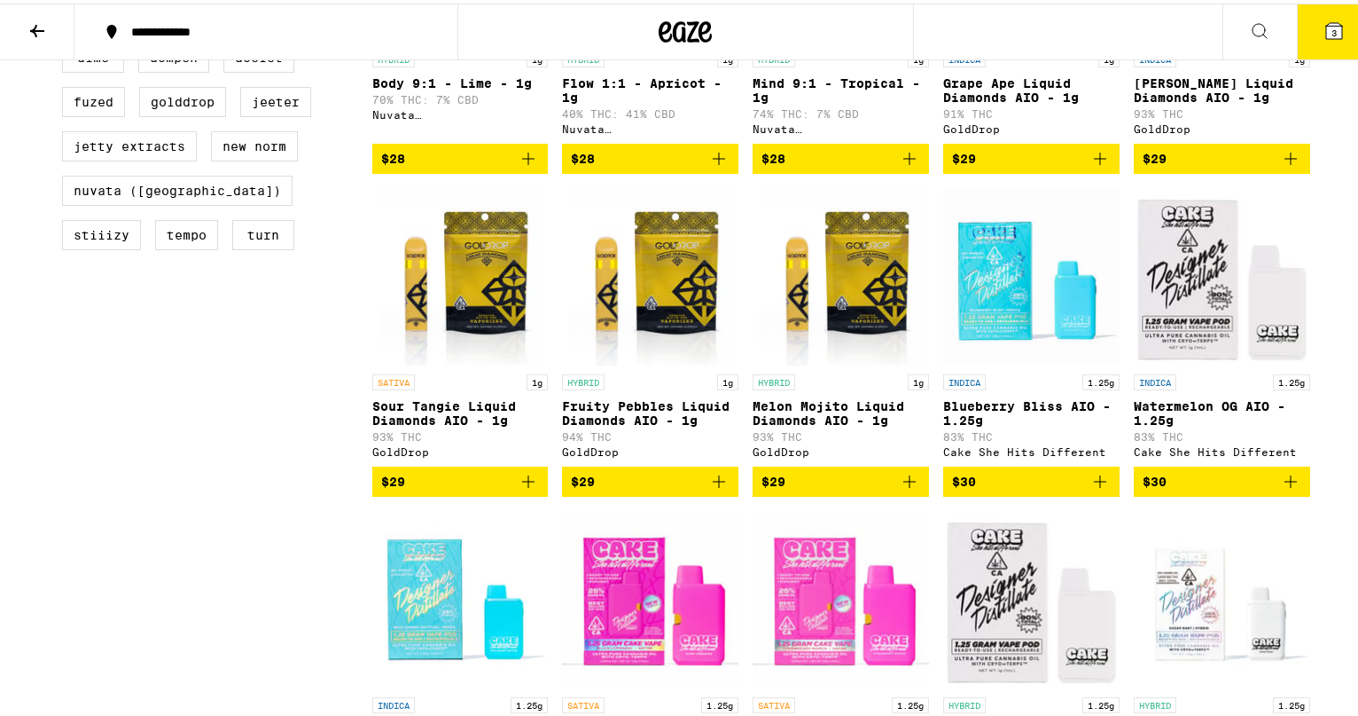
click at [1328, 27] on icon at bounding box center [1334, 28] width 16 height 16
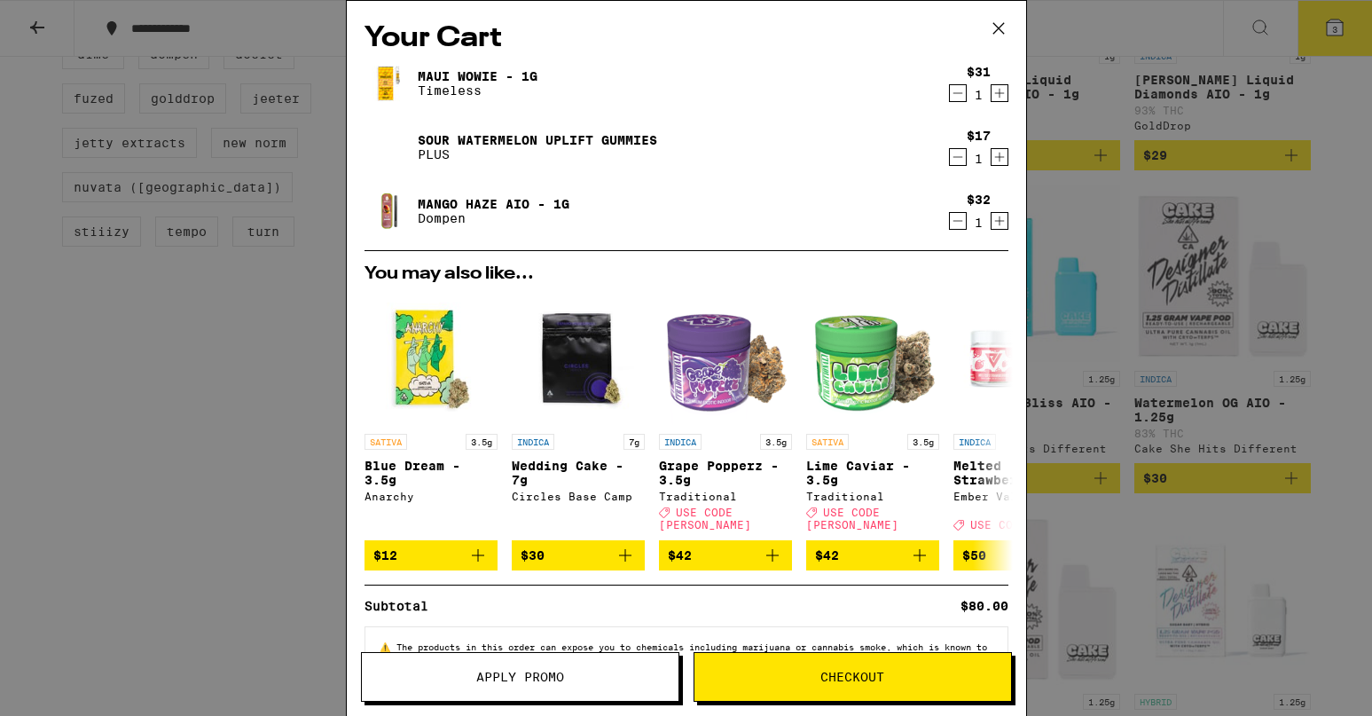
click at [457, 76] on link "Maui Wowie - 1g" at bounding box center [478, 76] width 120 height 14
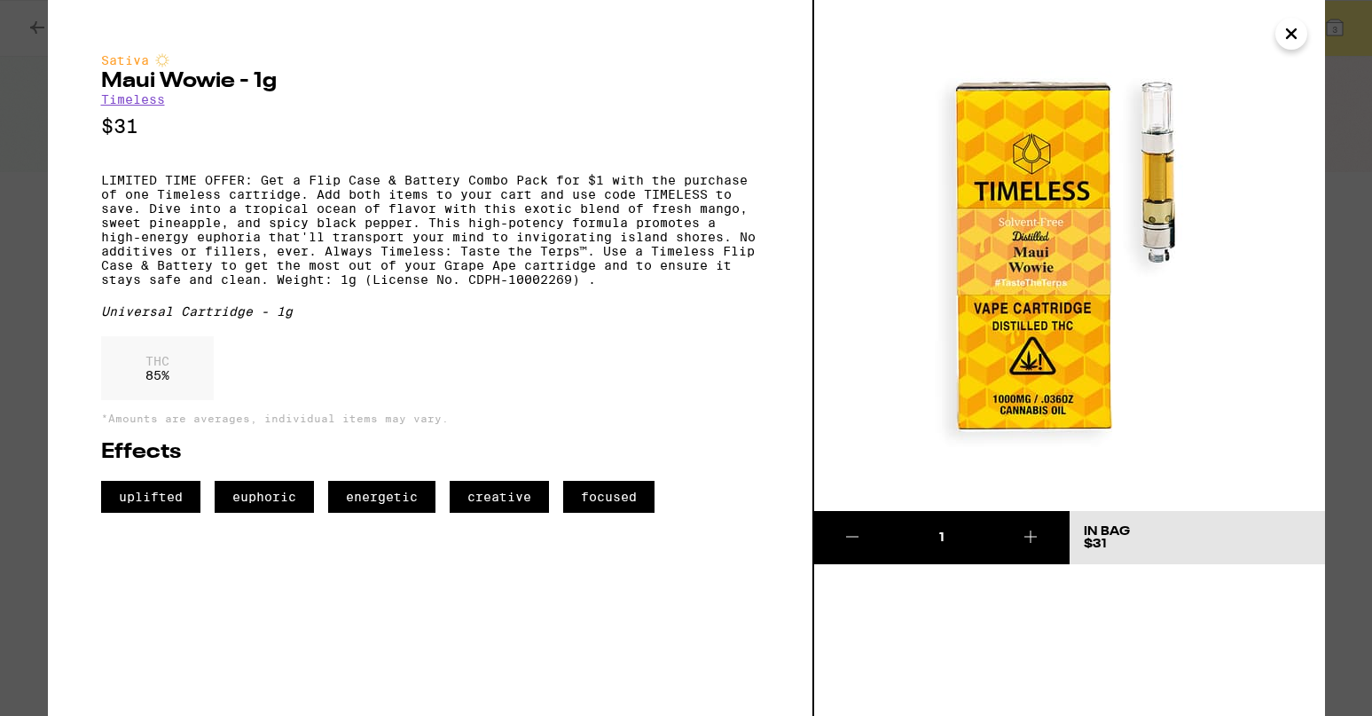
click at [1290, 32] on icon "Close" at bounding box center [1291, 33] width 9 height 9
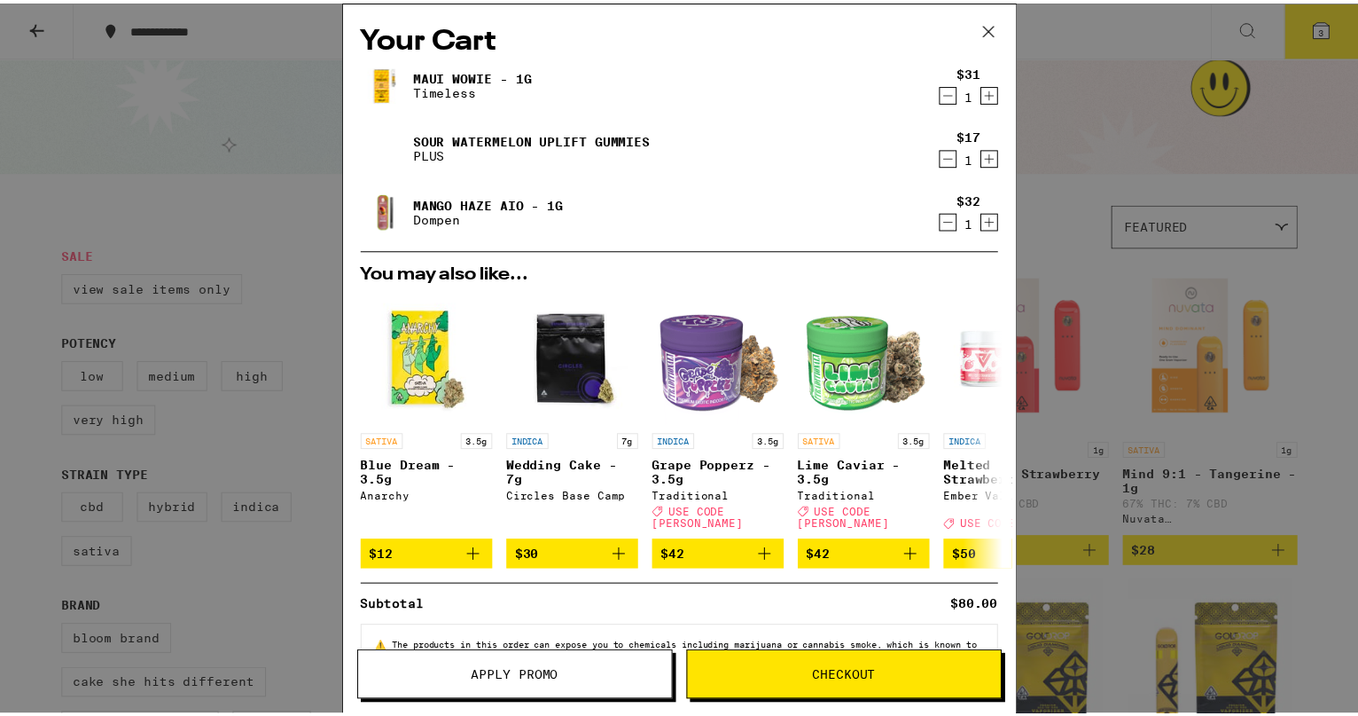
scroll to position [58, 0]
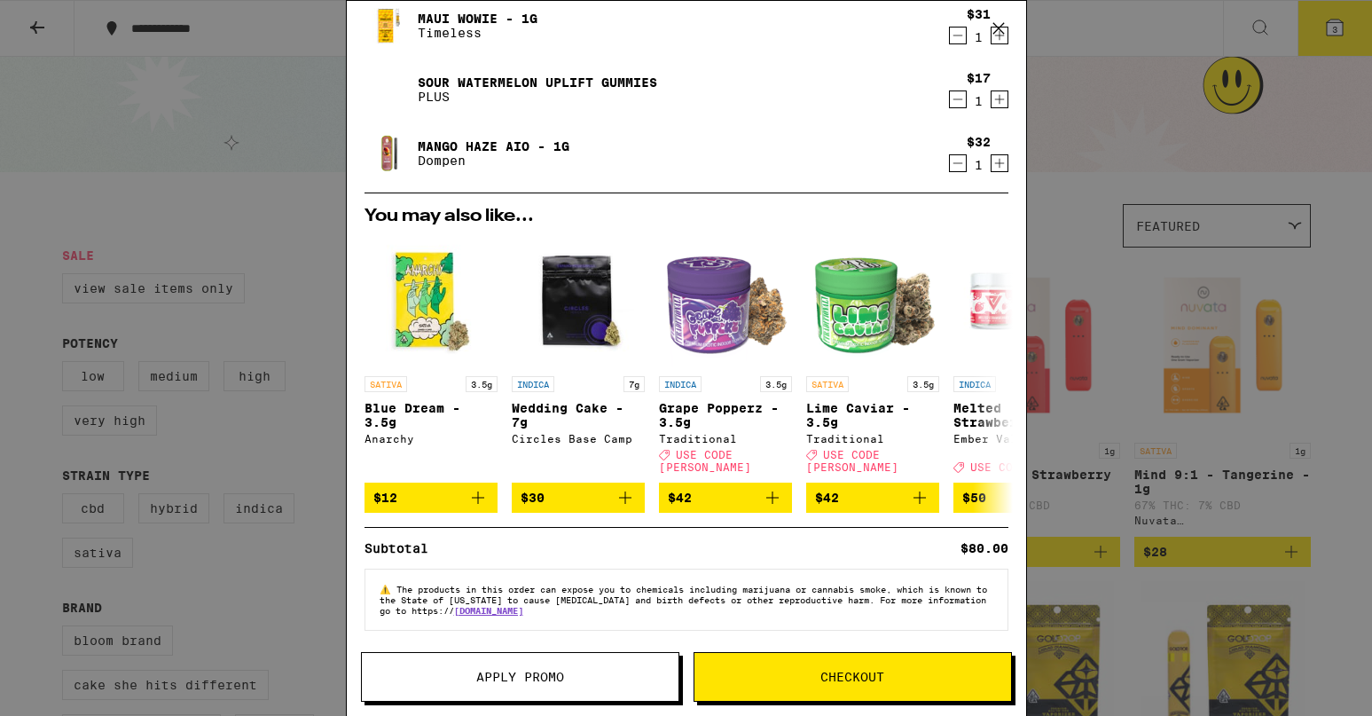
click at [530, 676] on span "Apply Promo" at bounding box center [520, 676] width 88 height 12
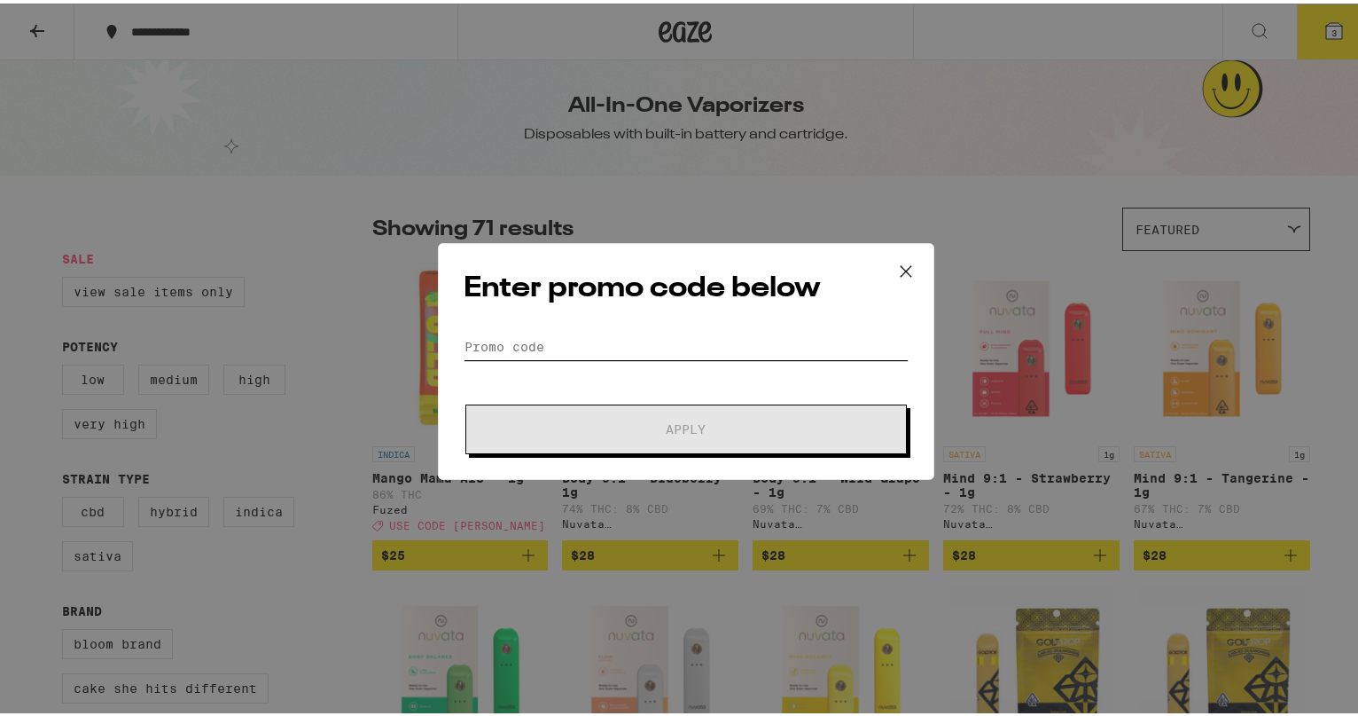
click at [556, 342] on input "Promo Code" at bounding box center [686, 343] width 445 height 27
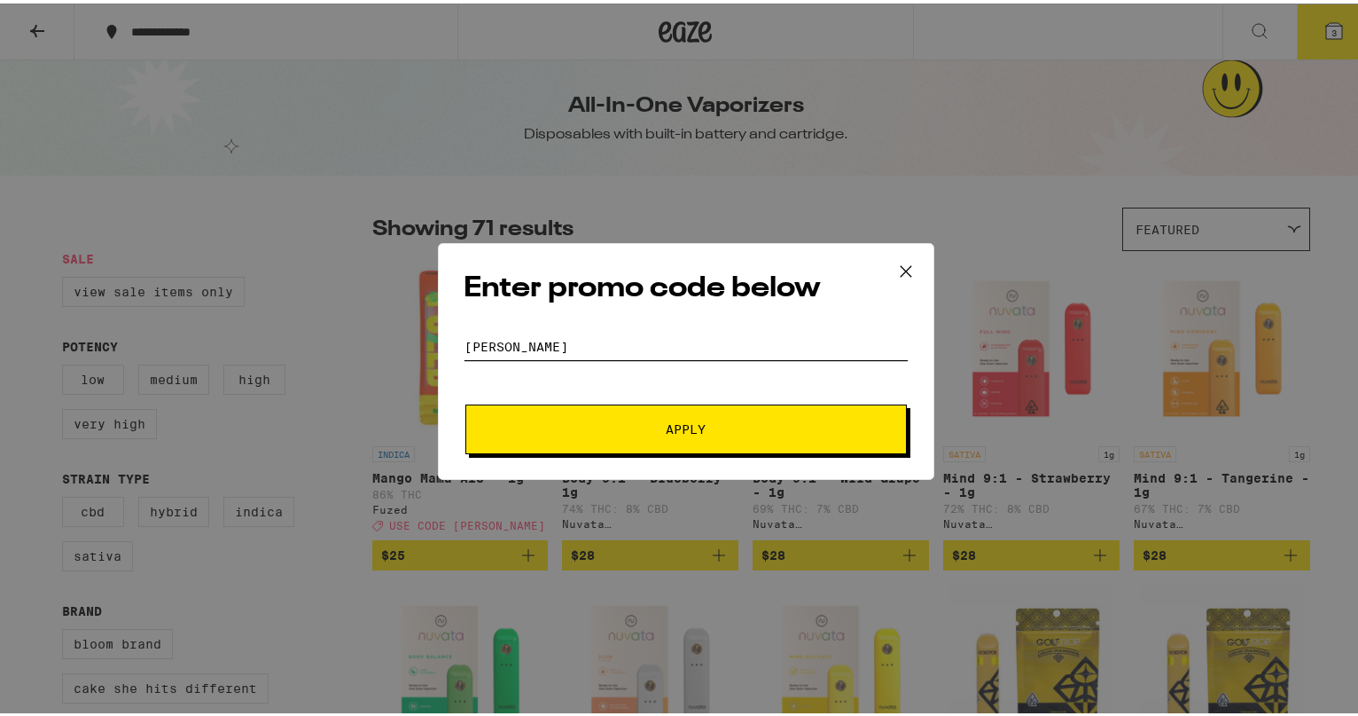
type input "[PERSON_NAME]"
click at [632, 416] on button "Apply" at bounding box center [687, 426] width 442 height 50
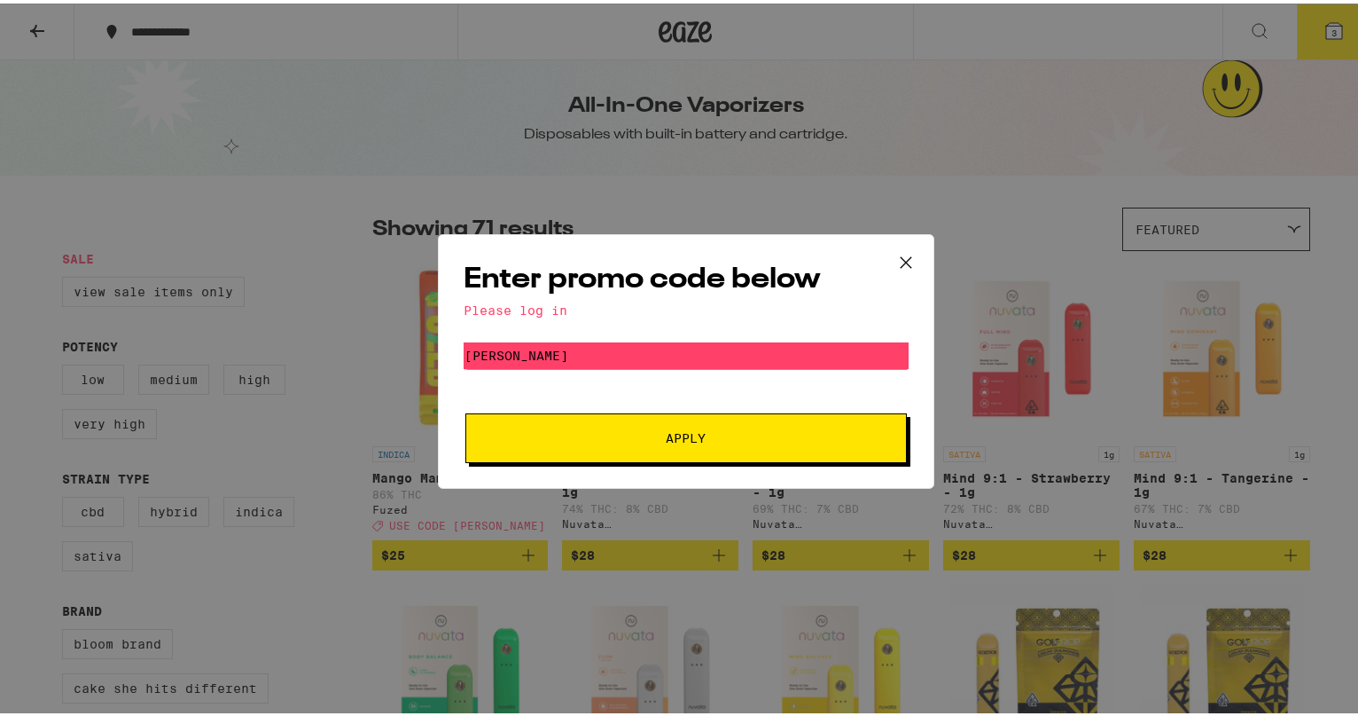
click at [900, 254] on icon at bounding box center [906, 259] width 27 height 27
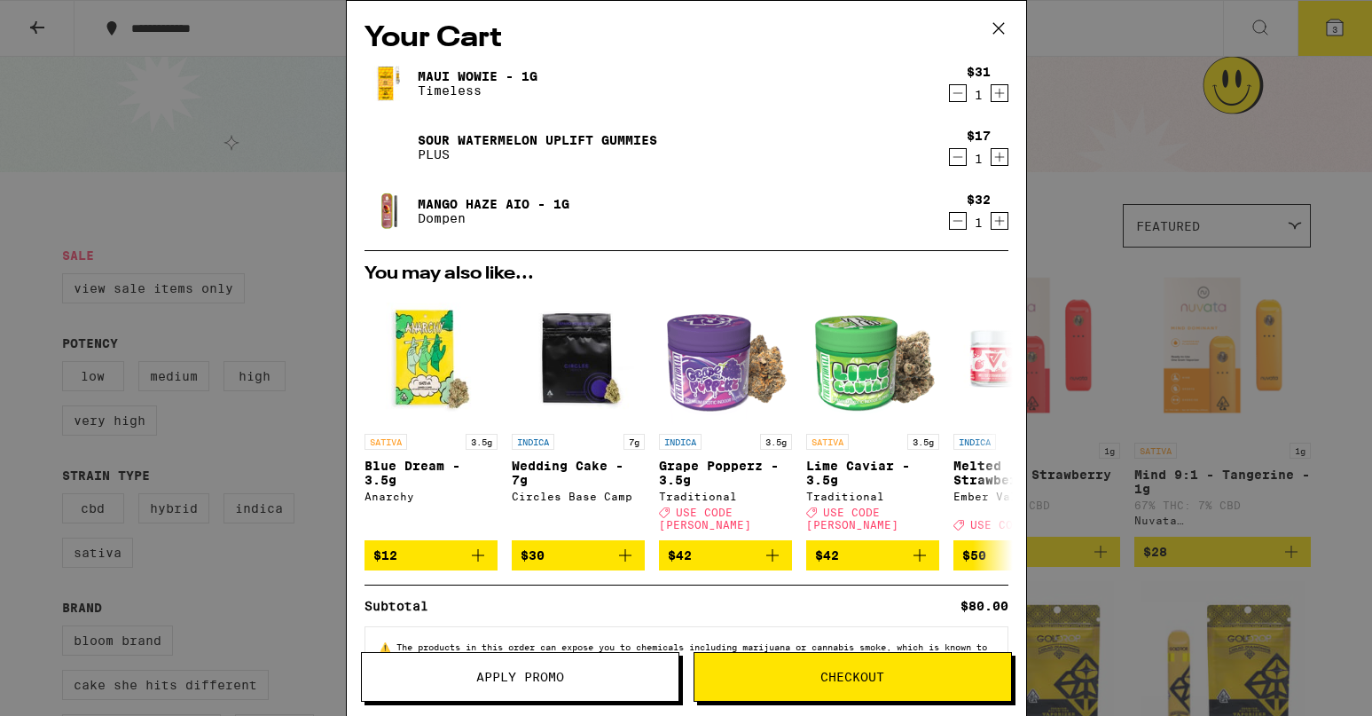
click at [995, 26] on icon at bounding box center [997, 28] width 11 height 11
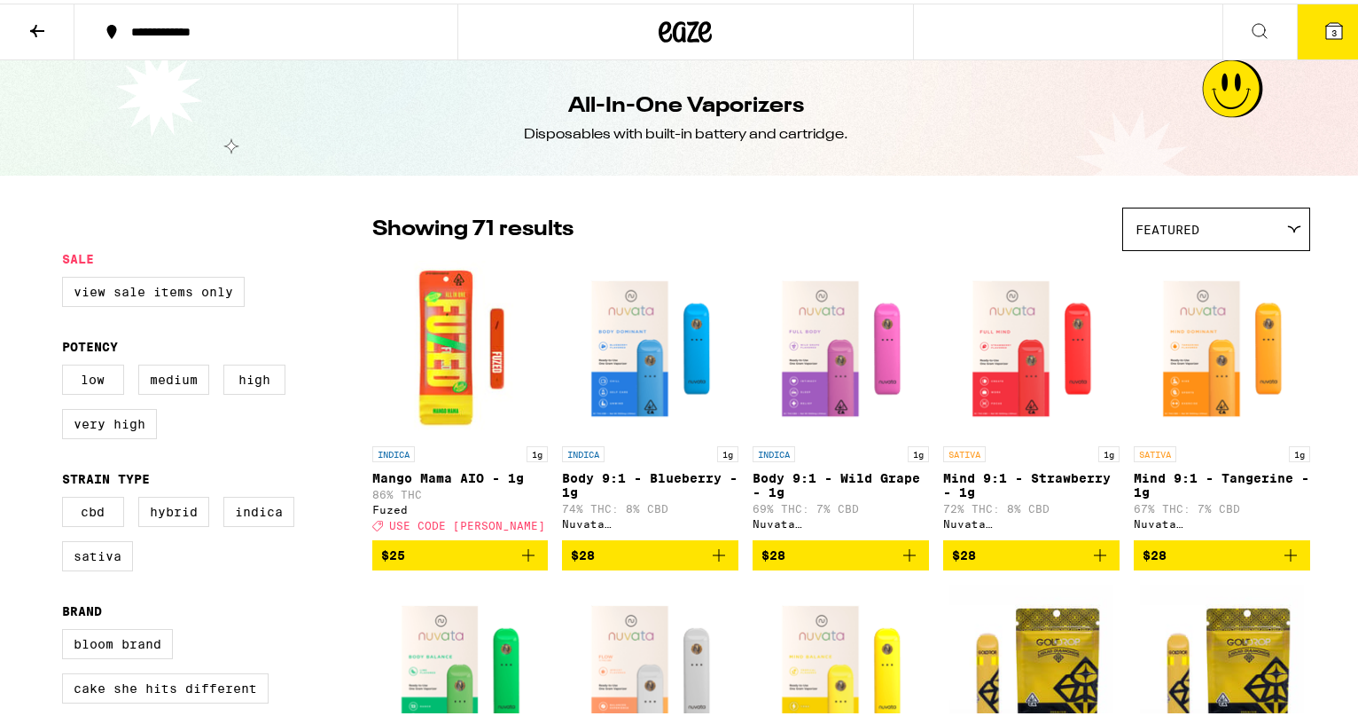
click at [1332, 24] on span "3" at bounding box center [1334, 29] width 5 height 11
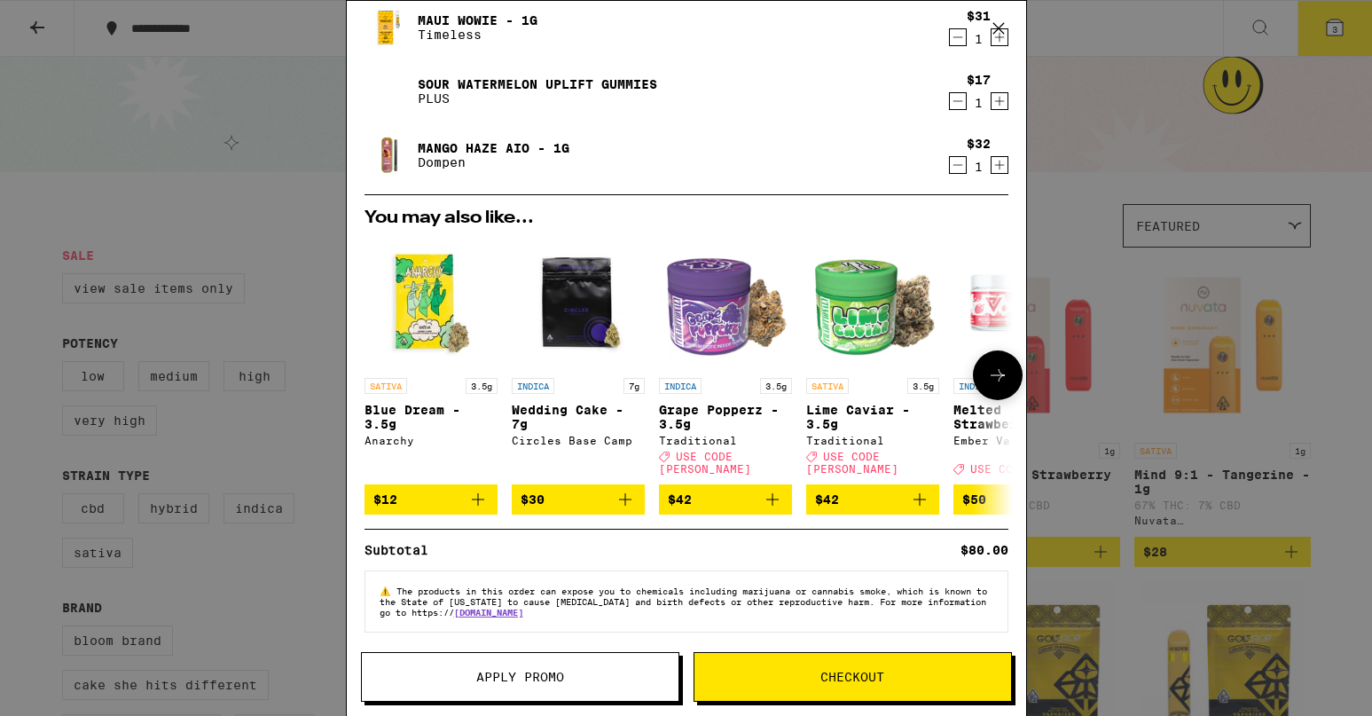
scroll to position [58, 0]
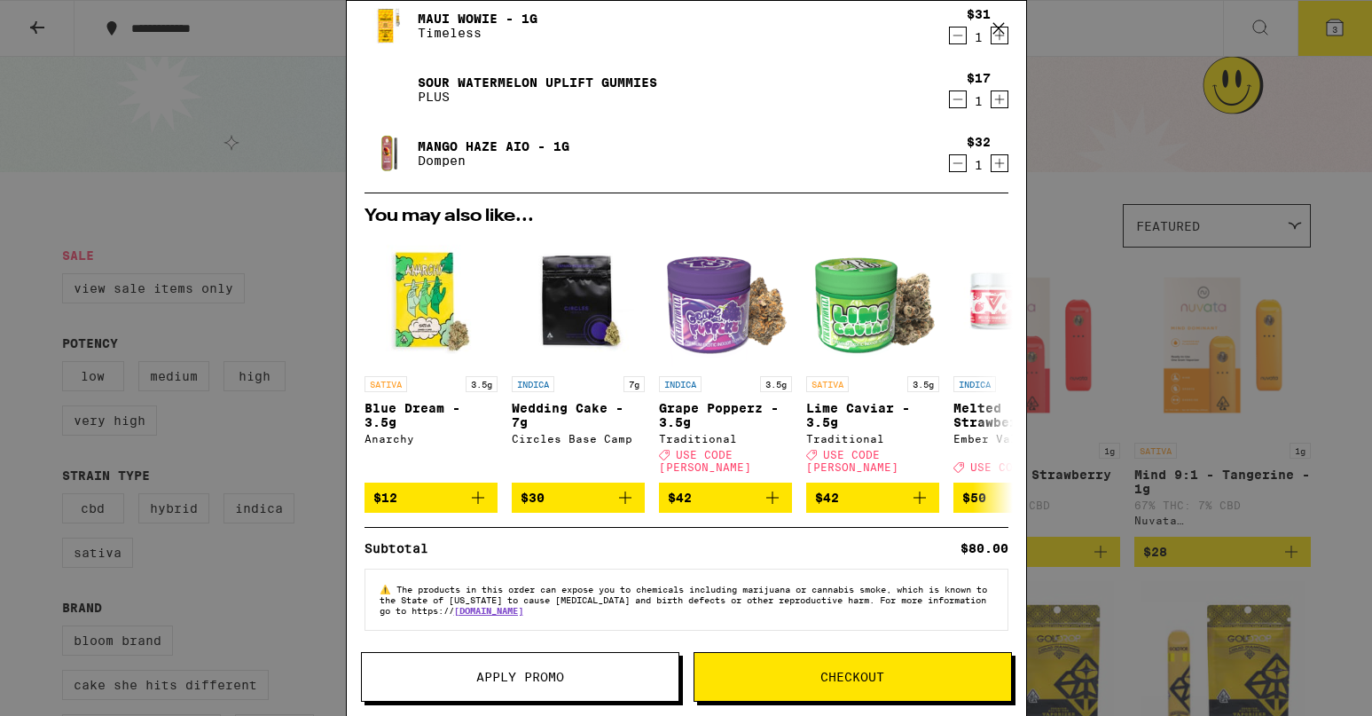
click at [582, 677] on span "Apply Promo" at bounding box center [520, 676] width 317 height 12
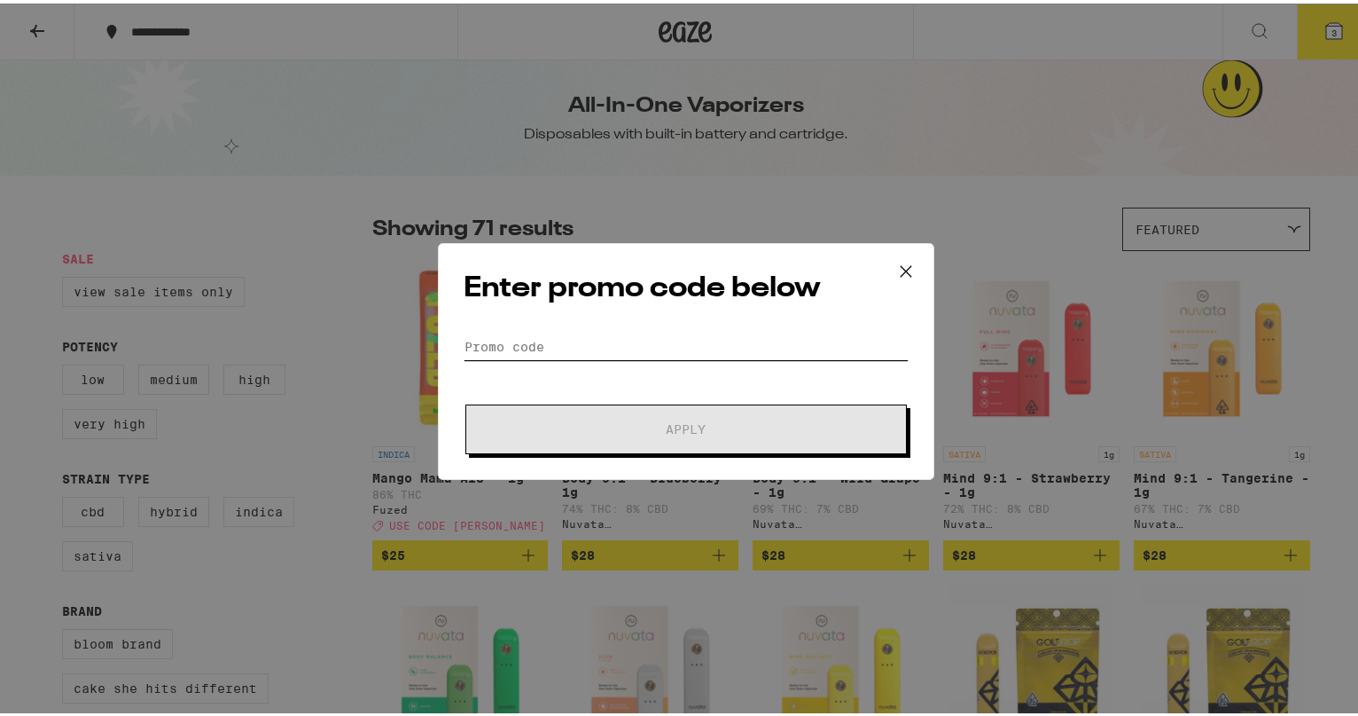
click at [583, 340] on input "Promo Code" at bounding box center [686, 343] width 445 height 27
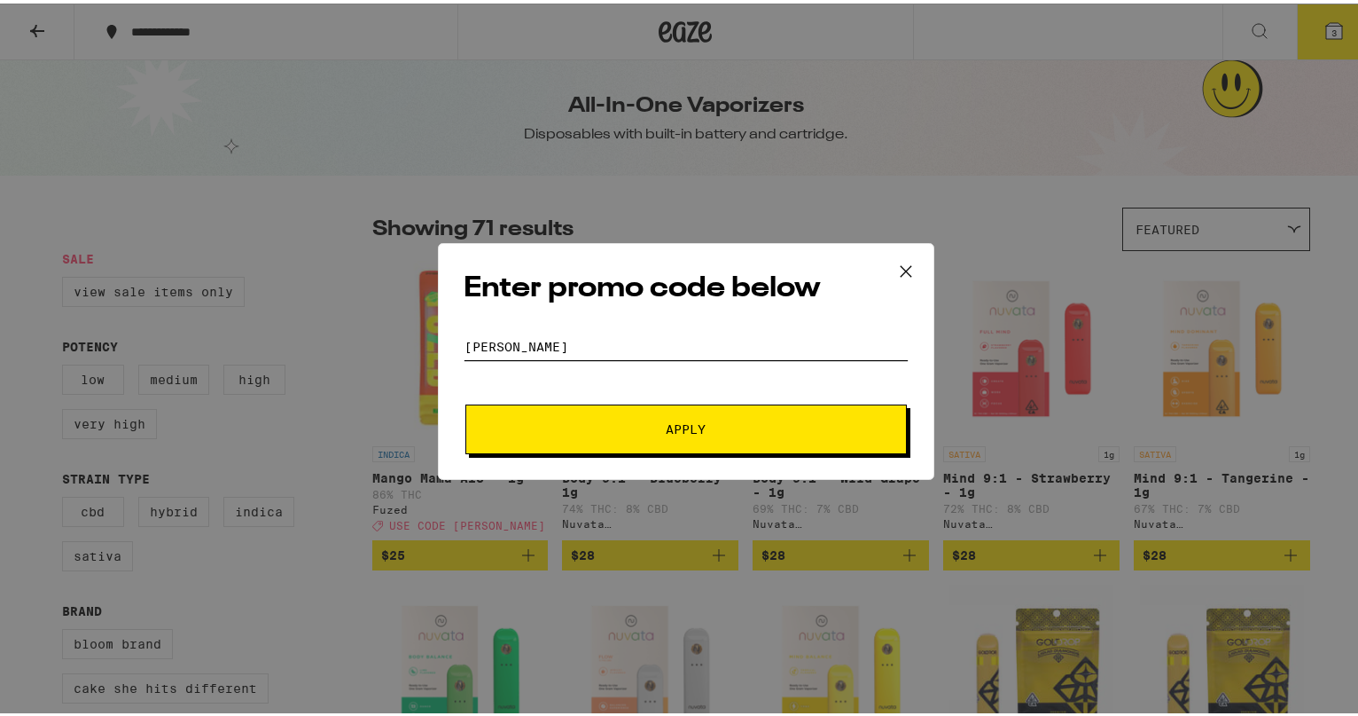
type input "[PERSON_NAME]"
click at [619, 426] on span "Apply" at bounding box center [686, 425] width 319 height 12
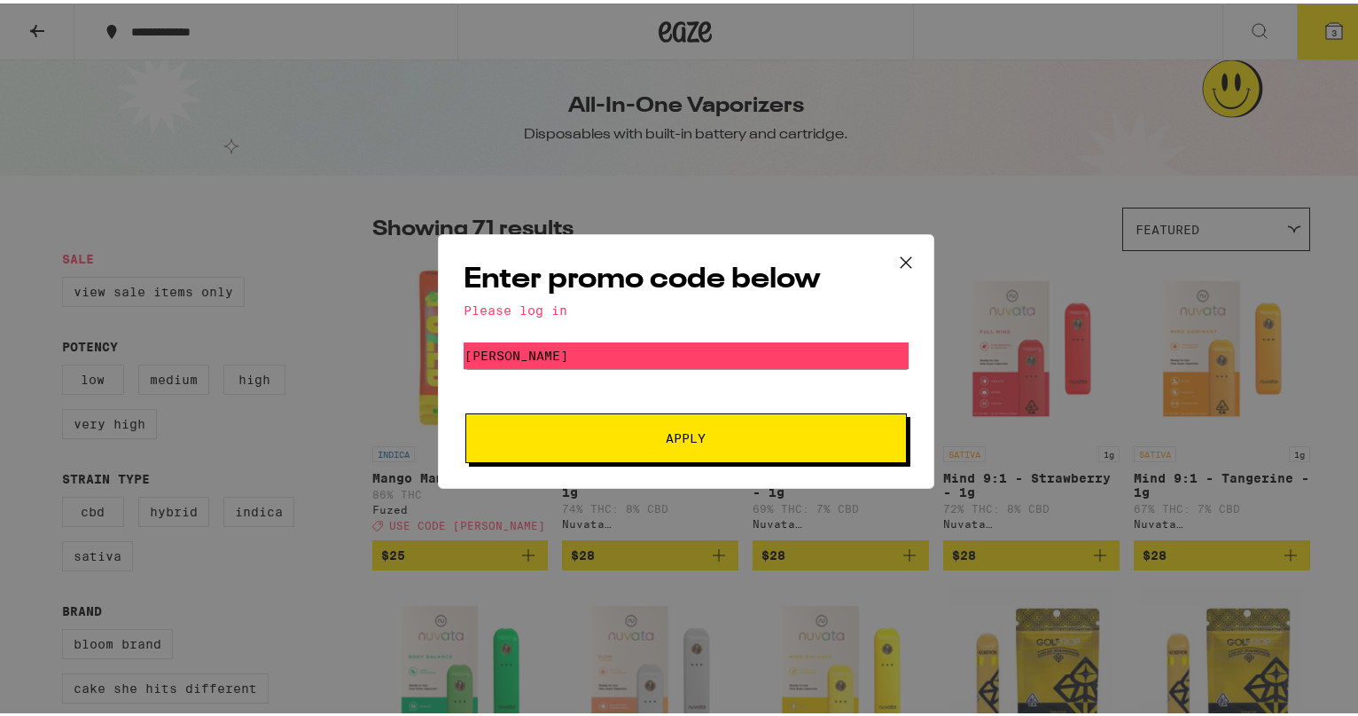
click at [536, 303] on div "Please log in" at bounding box center [686, 307] width 445 height 14
click at [512, 303] on div "Please log in" at bounding box center [686, 307] width 445 height 14
click at [904, 254] on icon at bounding box center [906, 259] width 27 height 27
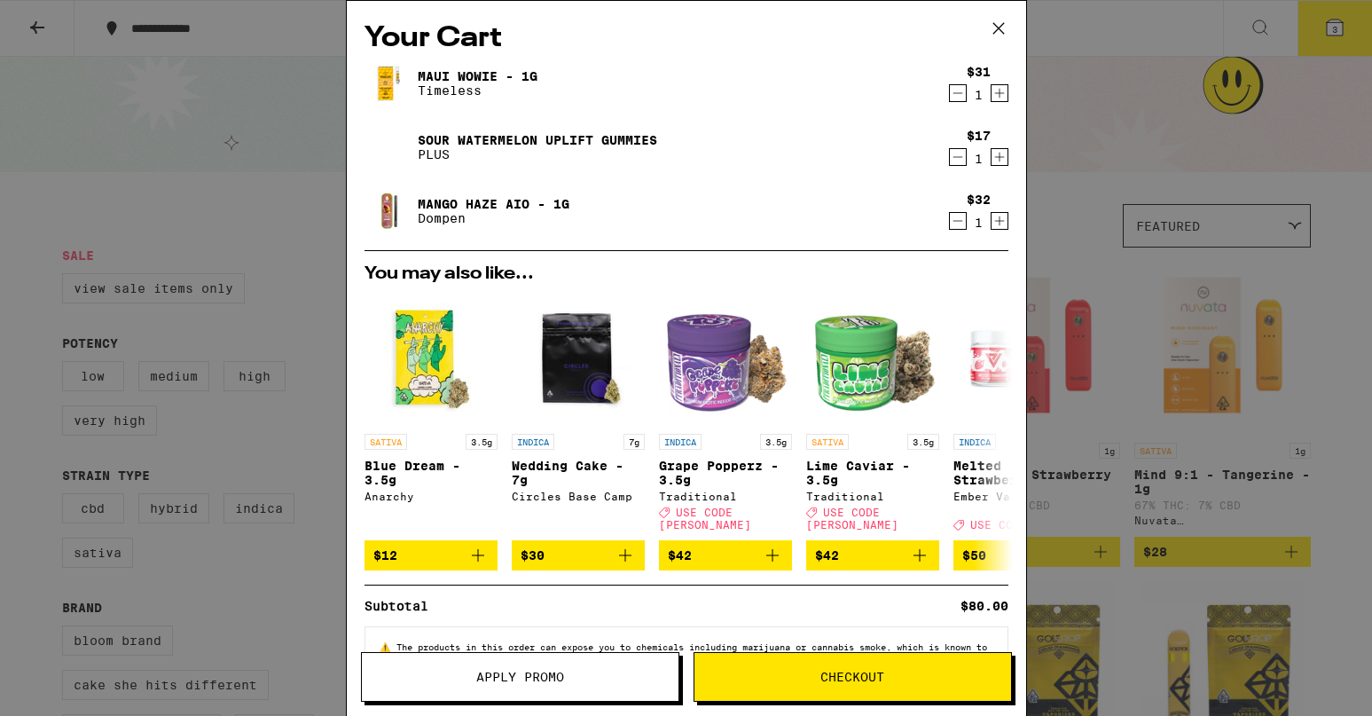
click at [871, 693] on button "Checkout" at bounding box center [852, 677] width 318 height 50
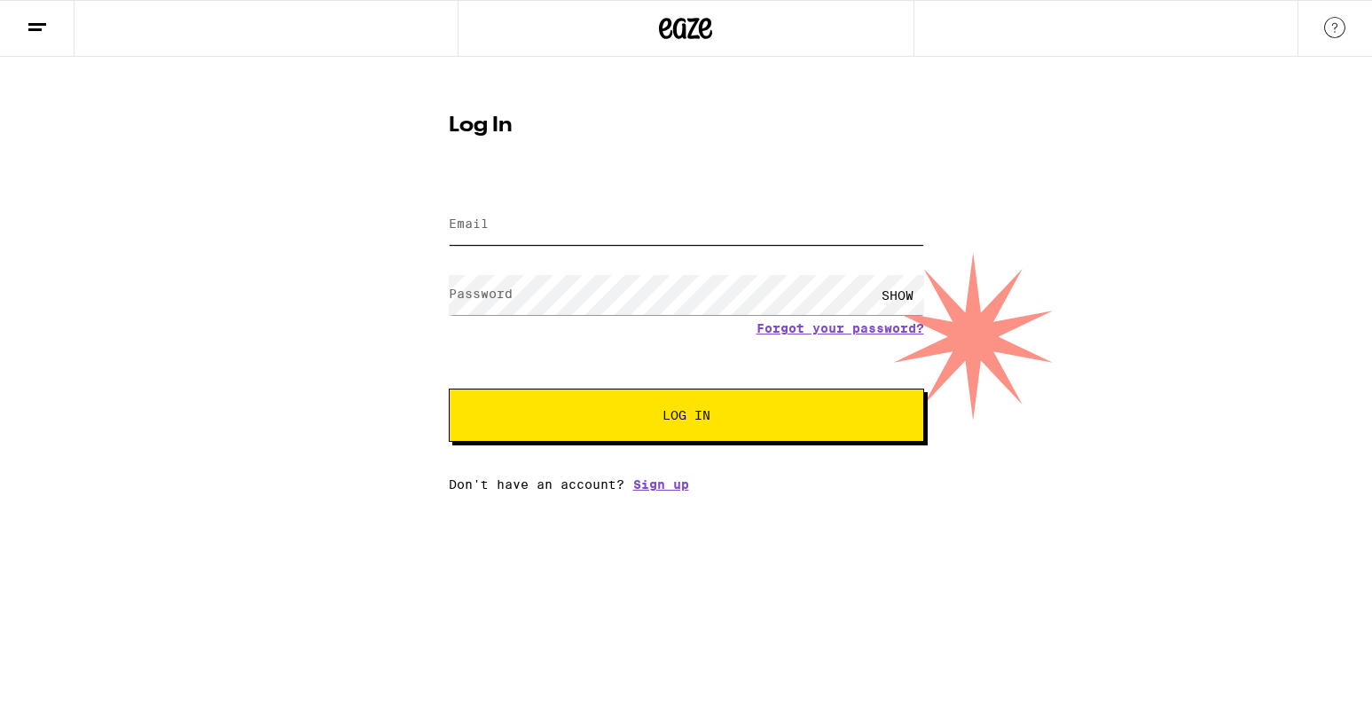
click at [563, 209] on input "Email" at bounding box center [686, 225] width 475 height 40
click at [563, 219] on input "Email" at bounding box center [686, 225] width 475 height 40
type input "[PERSON_NAME][EMAIL_ADDRESS][PERSON_NAME][DOMAIN_NAME]"
click at [824, 335] on form "Email Email [PERSON_NAME][EMAIL_ADDRESS][PERSON_NAME][DOMAIN_NAME] Password Pas…" at bounding box center [686, 311] width 475 height 261
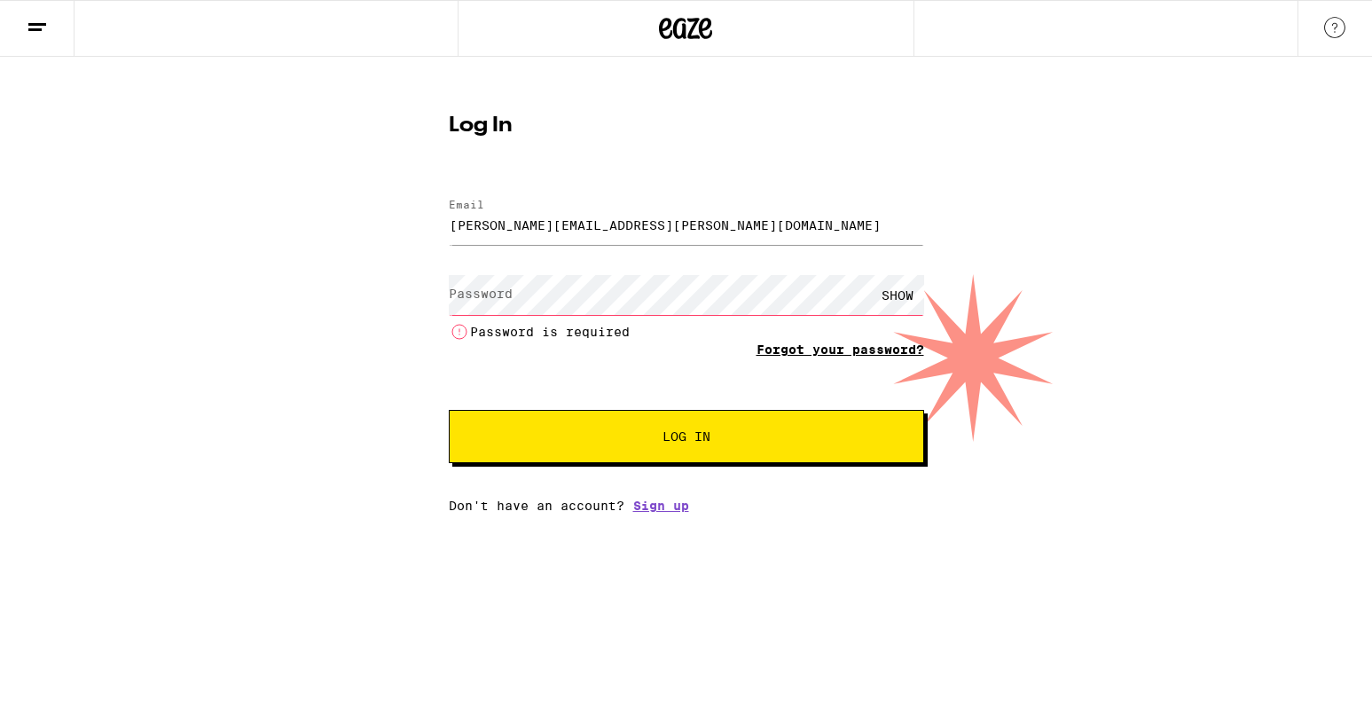
click at [866, 343] on link "Forgot your password?" at bounding box center [840, 349] width 168 height 14
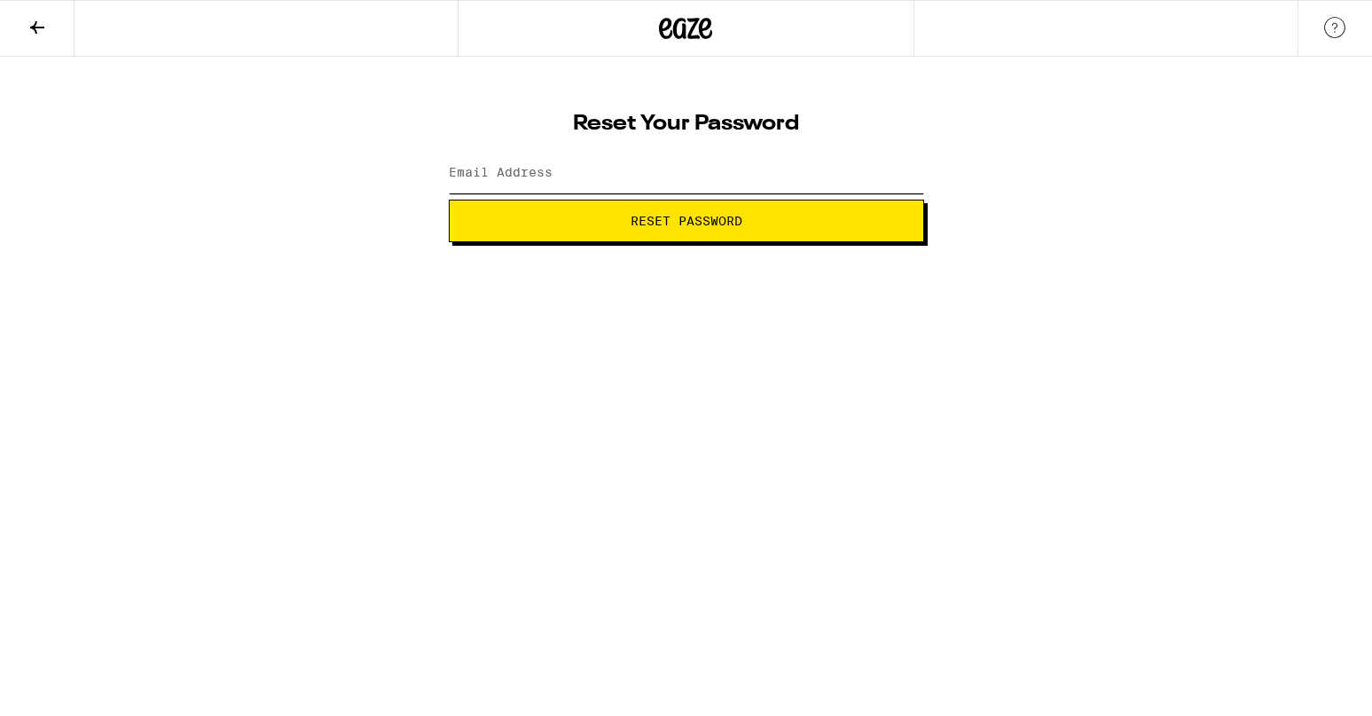
click at [628, 172] on input "Email Address" at bounding box center [686, 173] width 475 height 40
type input "[PERSON_NAME][EMAIL_ADDRESS][PERSON_NAME][DOMAIN_NAME]"
click at [449, 200] on button "Reset Password" at bounding box center [686, 221] width 475 height 43
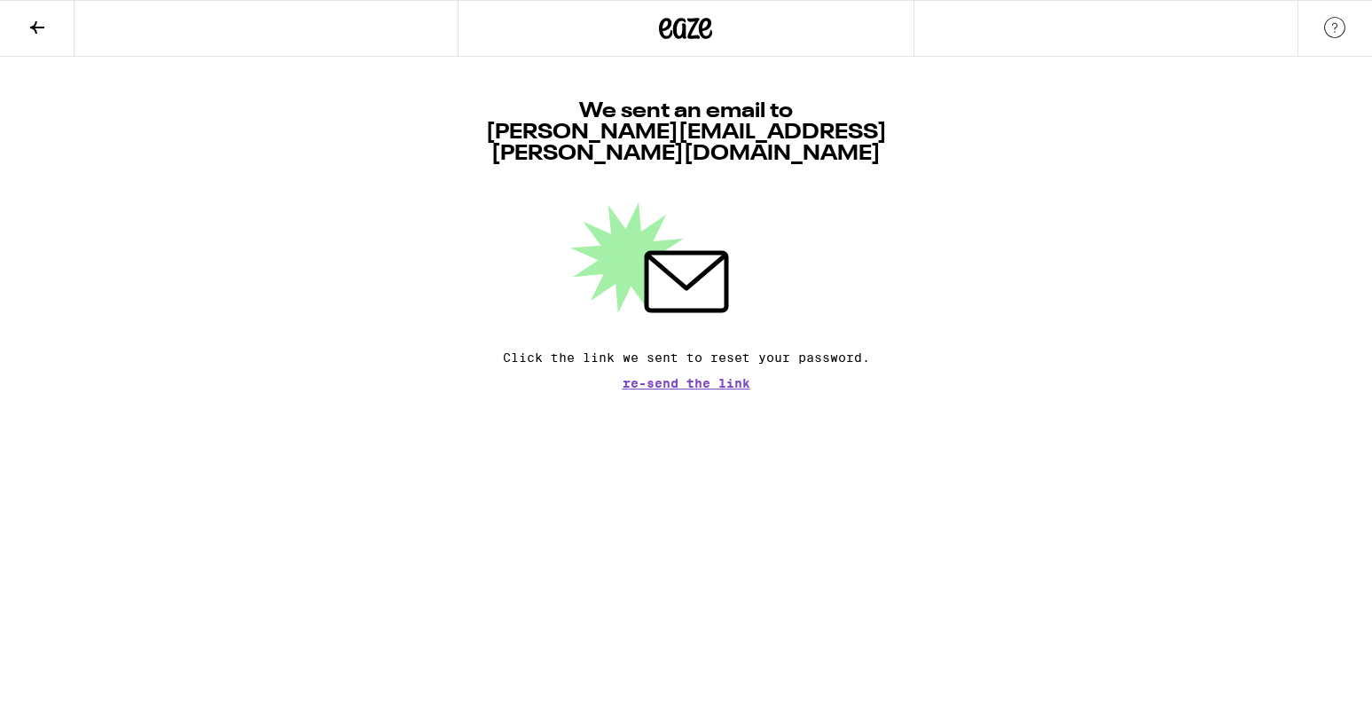
click at [38, 24] on icon at bounding box center [37, 27] width 21 height 21
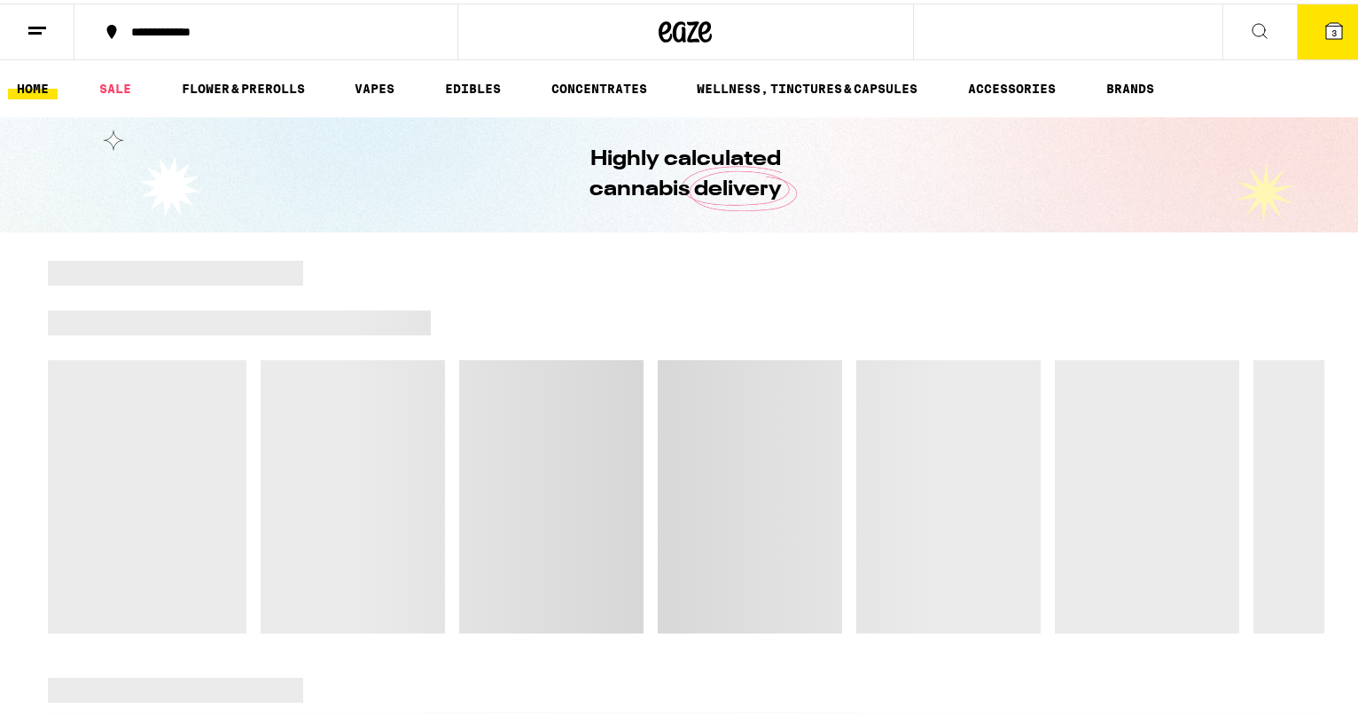
click at [1332, 24] on span "3" at bounding box center [1334, 29] width 5 height 11
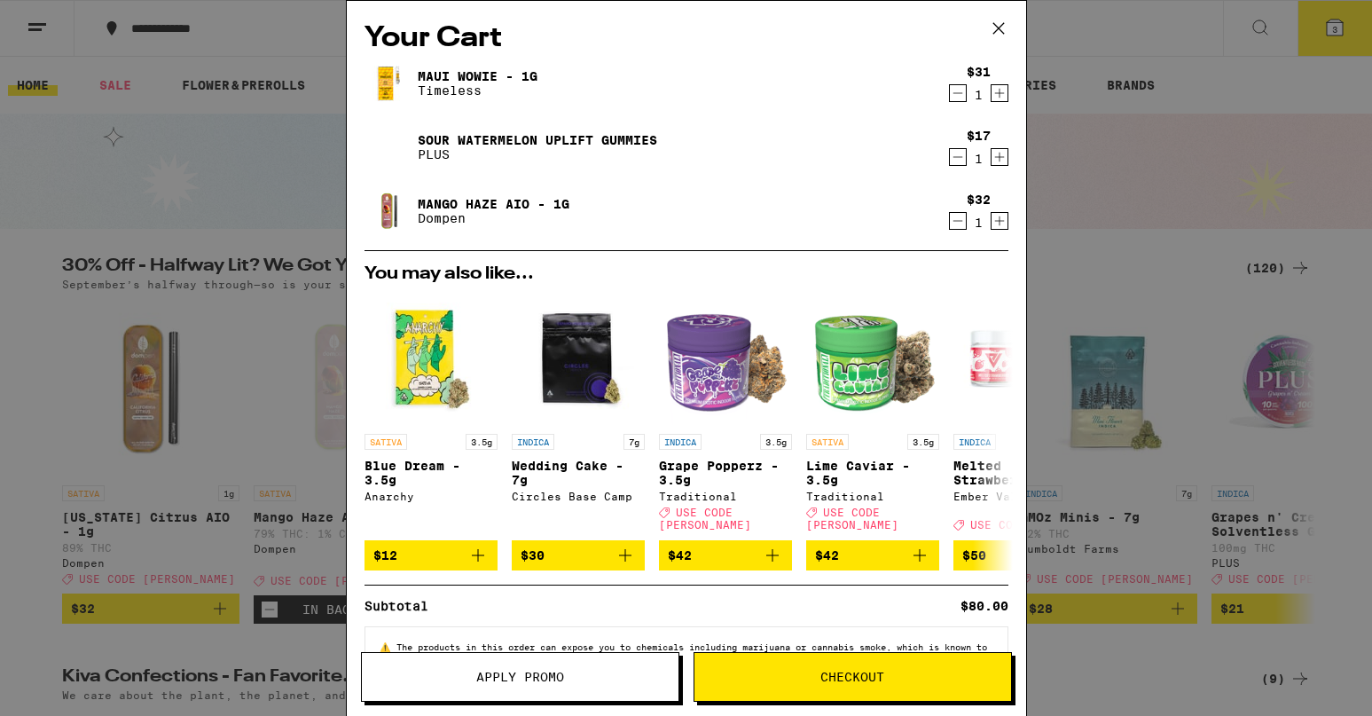
click at [787, 679] on span "Checkout" at bounding box center [852, 676] width 317 height 12
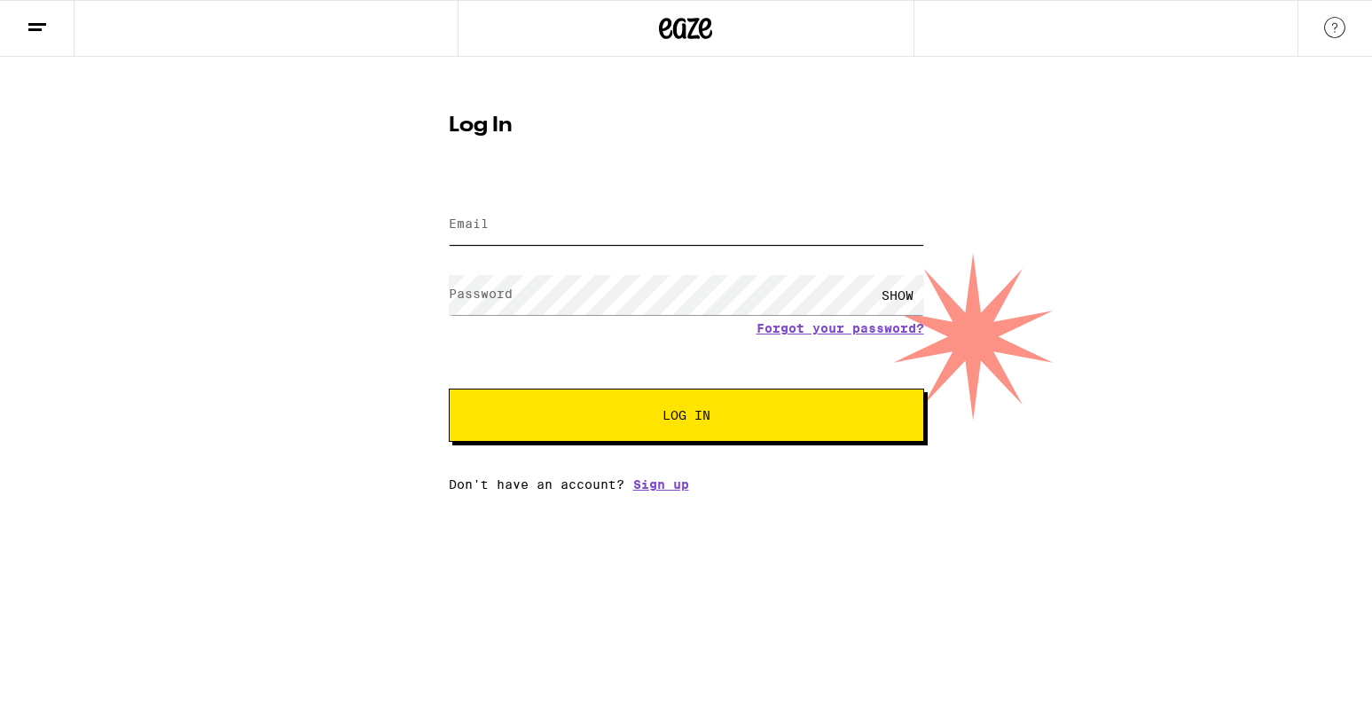
click at [537, 208] on input "Email" at bounding box center [686, 225] width 475 height 40
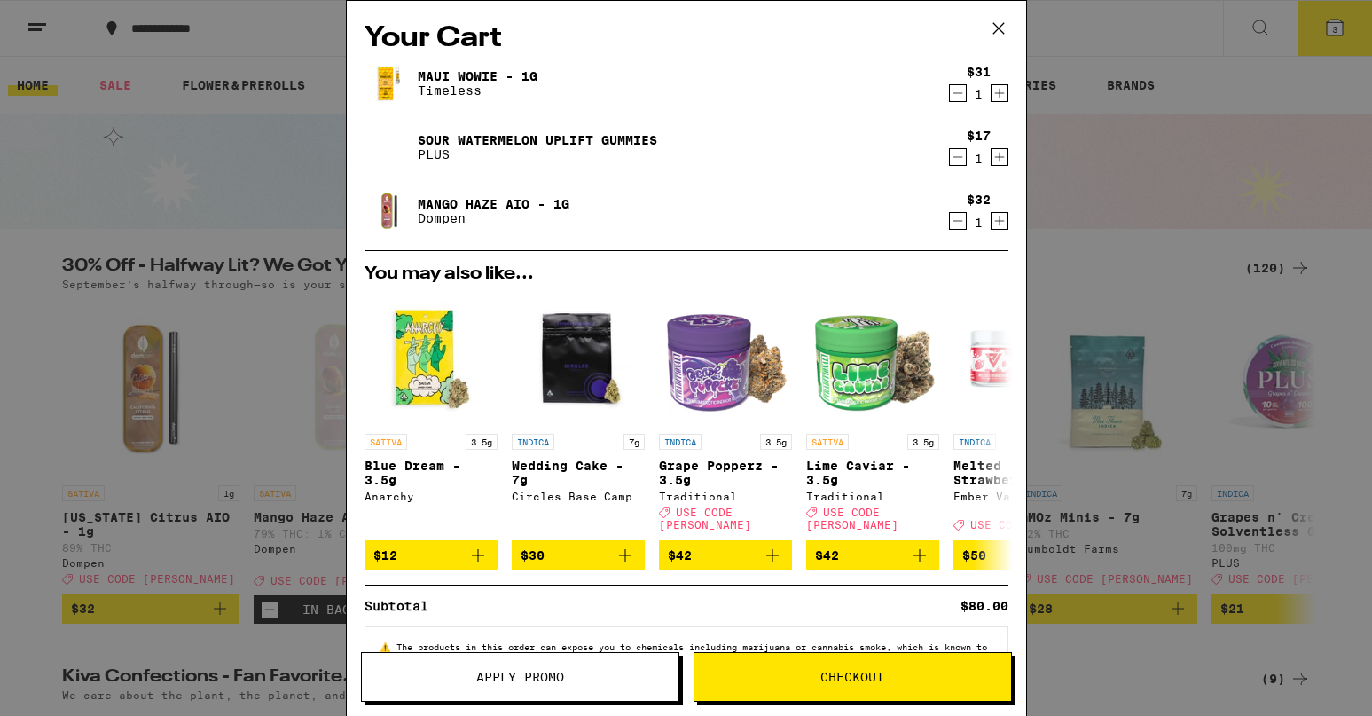
click at [1003, 25] on icon at bounding box center [998, 28] width 27 height 27
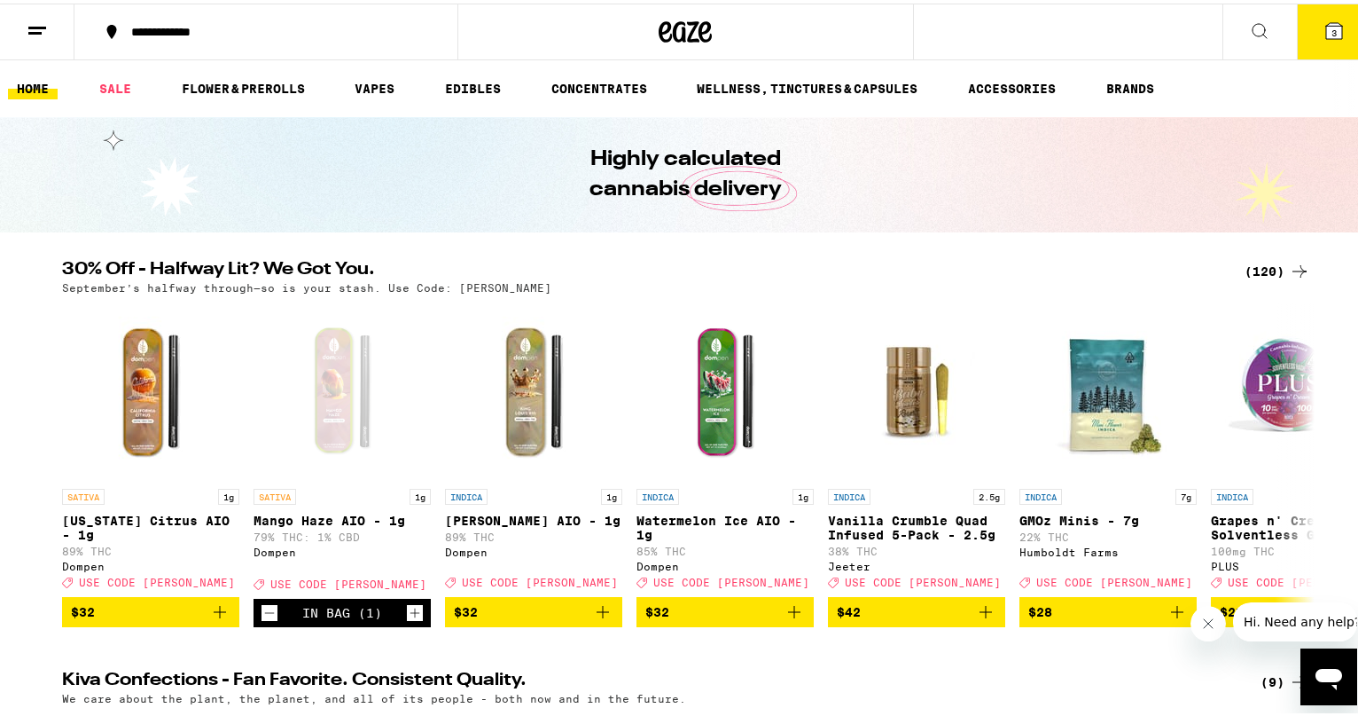
click at [1332, 24] on span "3" at bounding box center [1334, 29] width 5 height 11
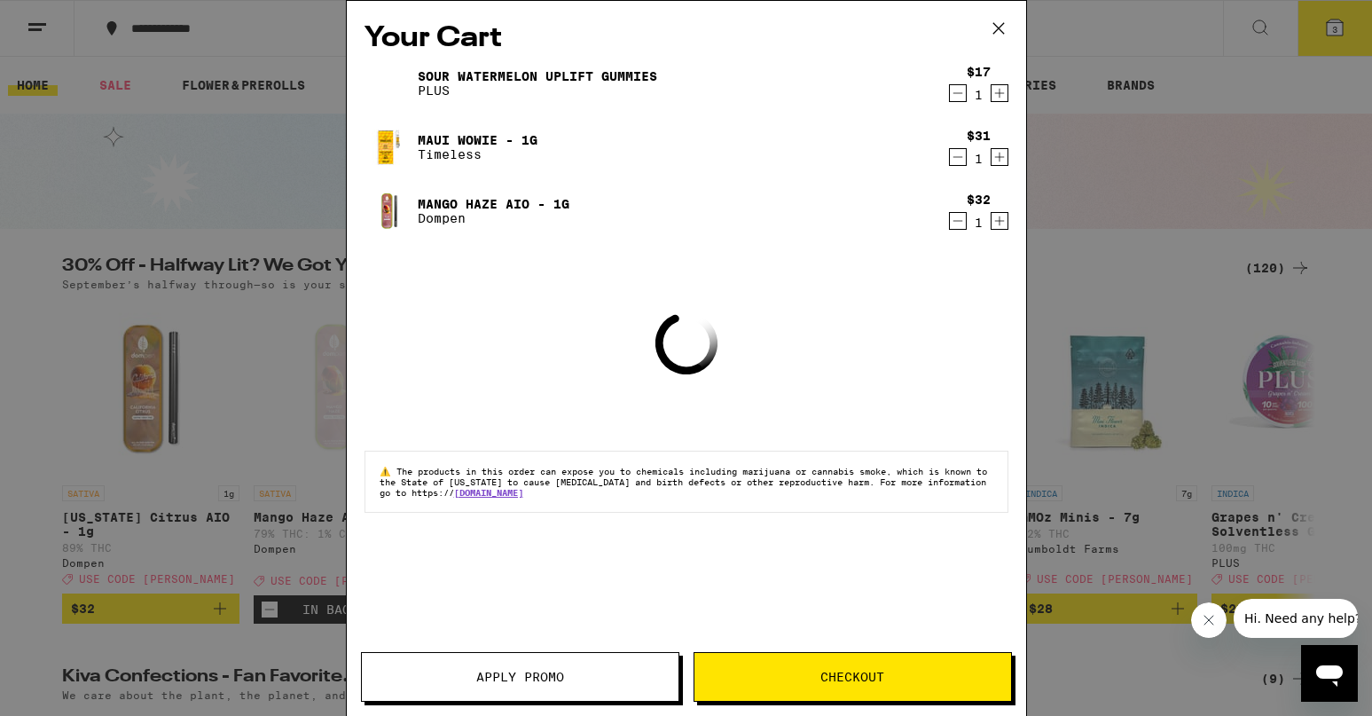
click at [857, 677] on span "Checkout" at bounding box center [852, 676] width 64 height 12
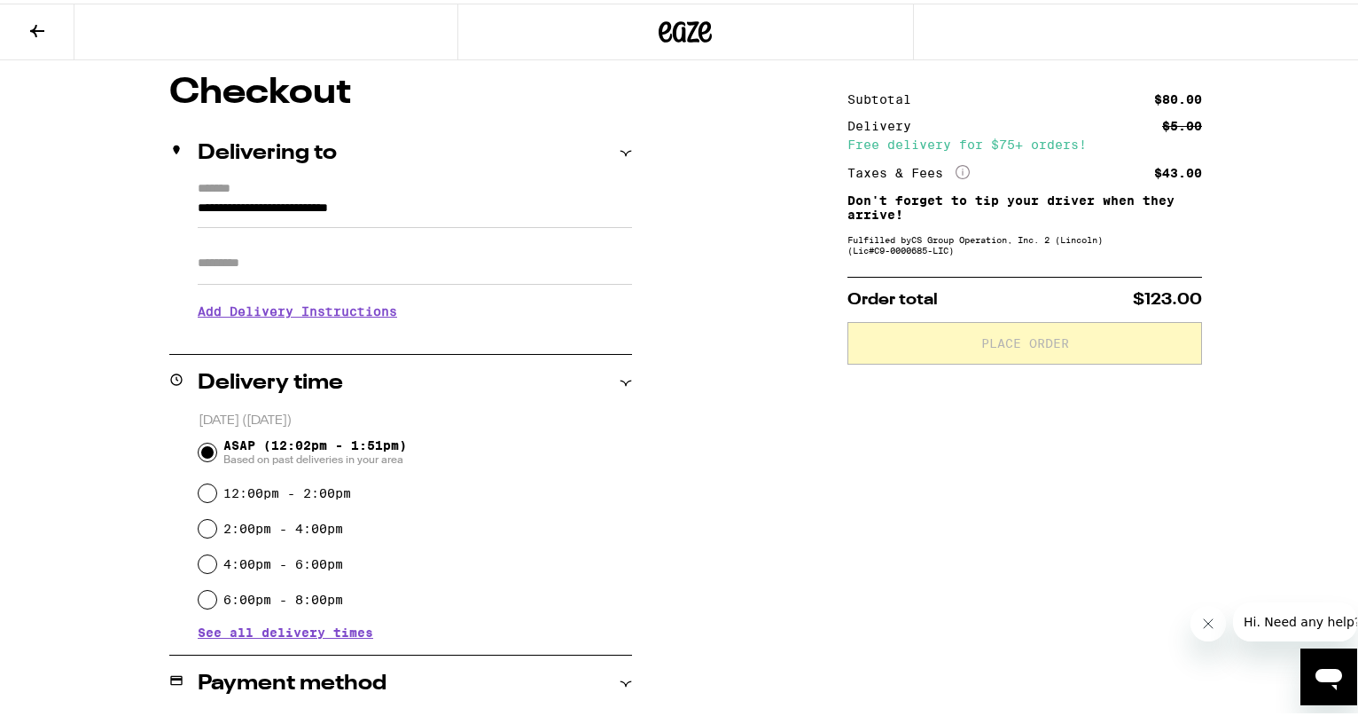
scroll to position [155, 0]
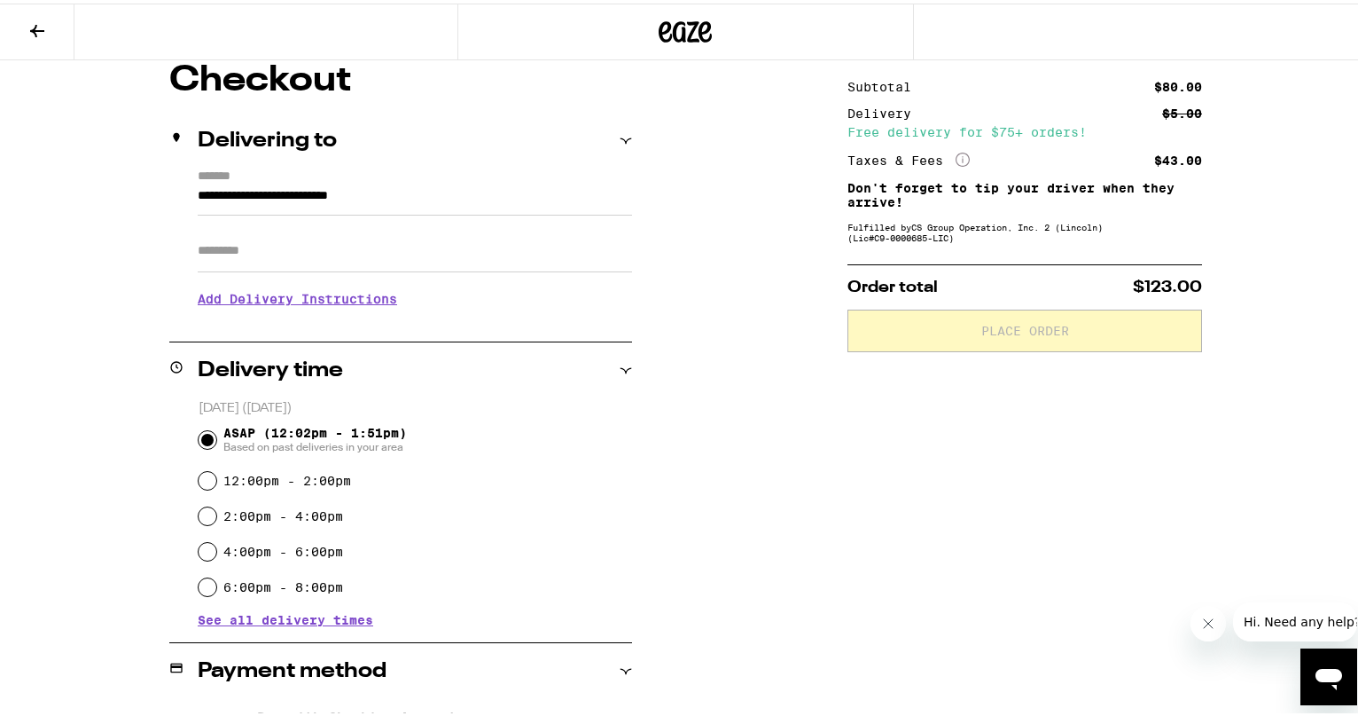
click at [395, 257] on input "Apt/Suite" at bounding box center [415, 247] width 434 height 43
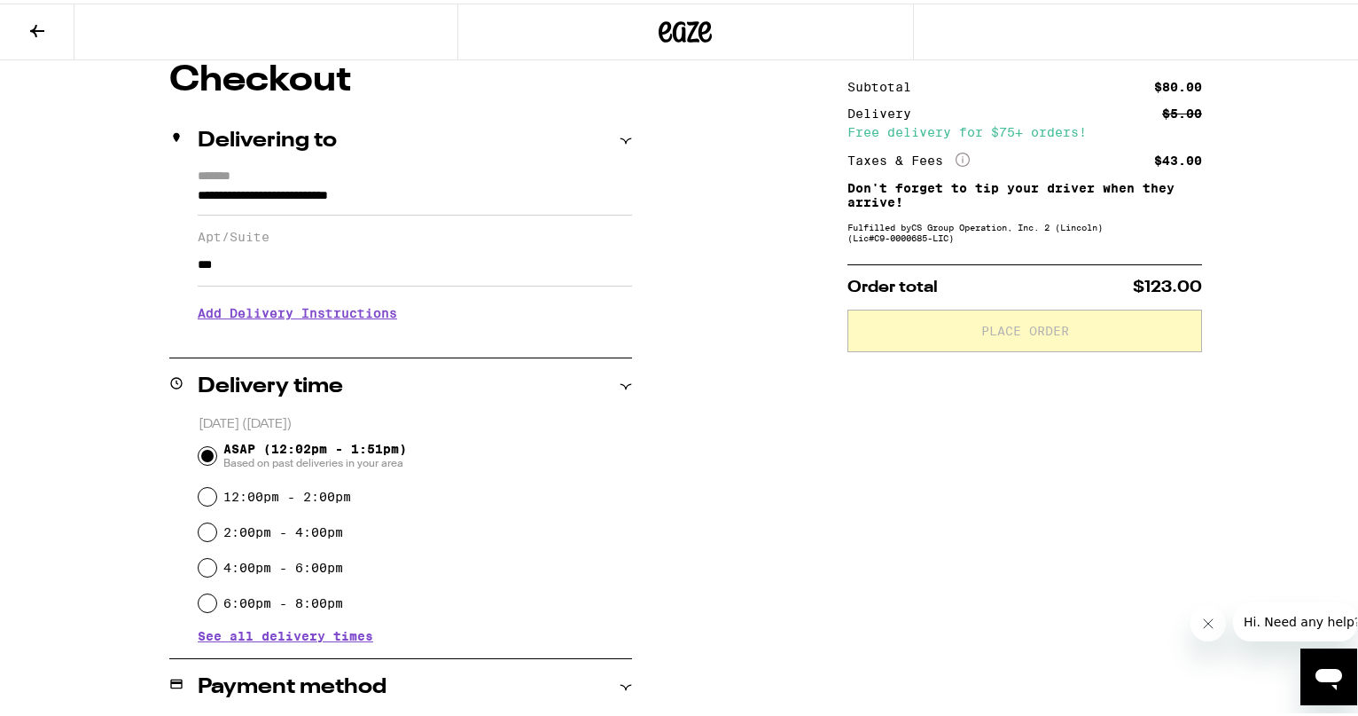
type input "***"
click at [506, 418] on p "[DATE] ([DATE])" at bounding box center [416, 420] width 434 height 17
click at [787, 478] on div "**********" at bounding box center [686, 585] width 1277 height 1052
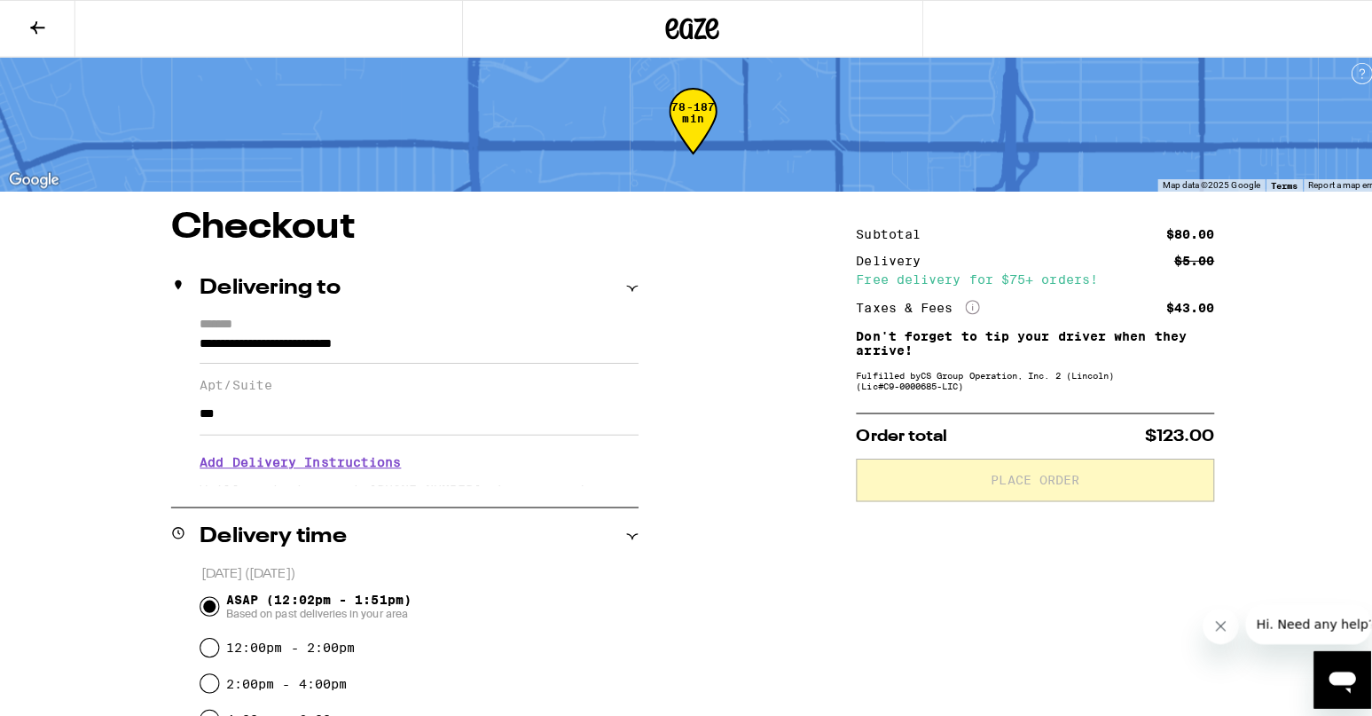
scroll to position [0, 0]
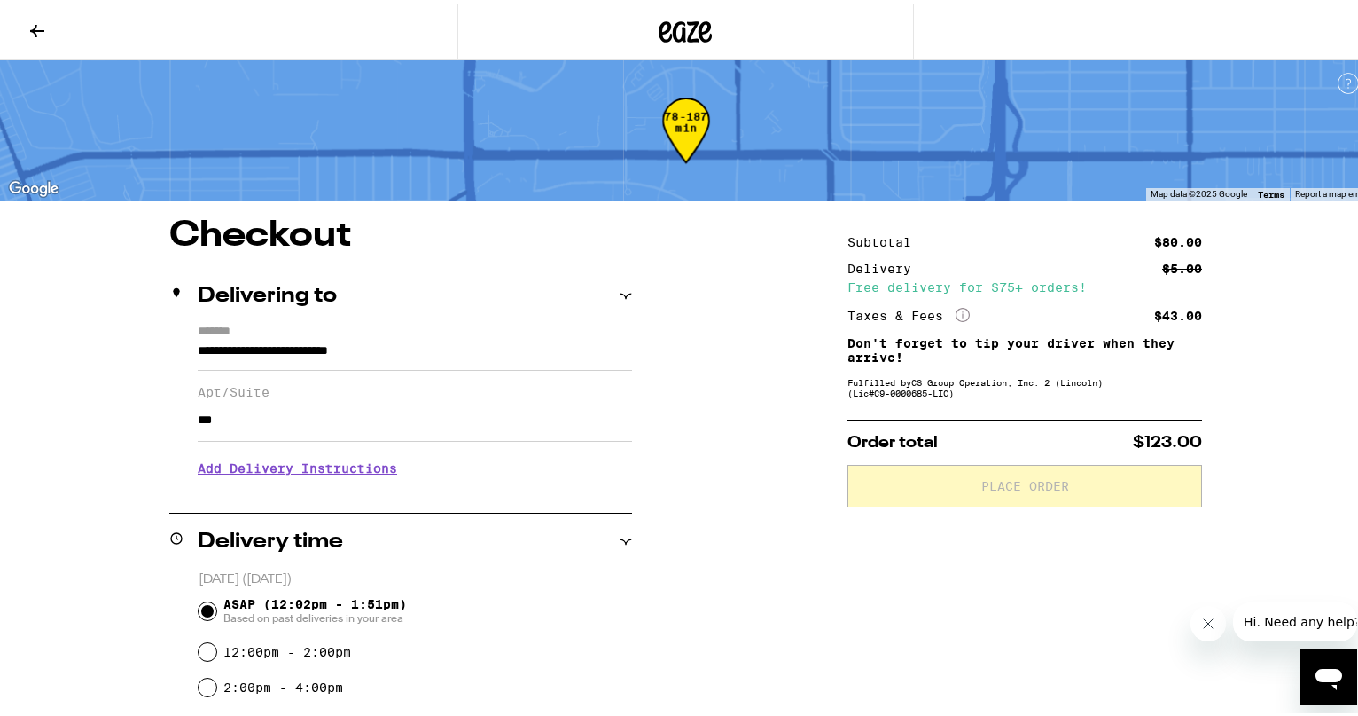
click at [36, 26] on icon at bounding box center [37, 27] width 14 height 12
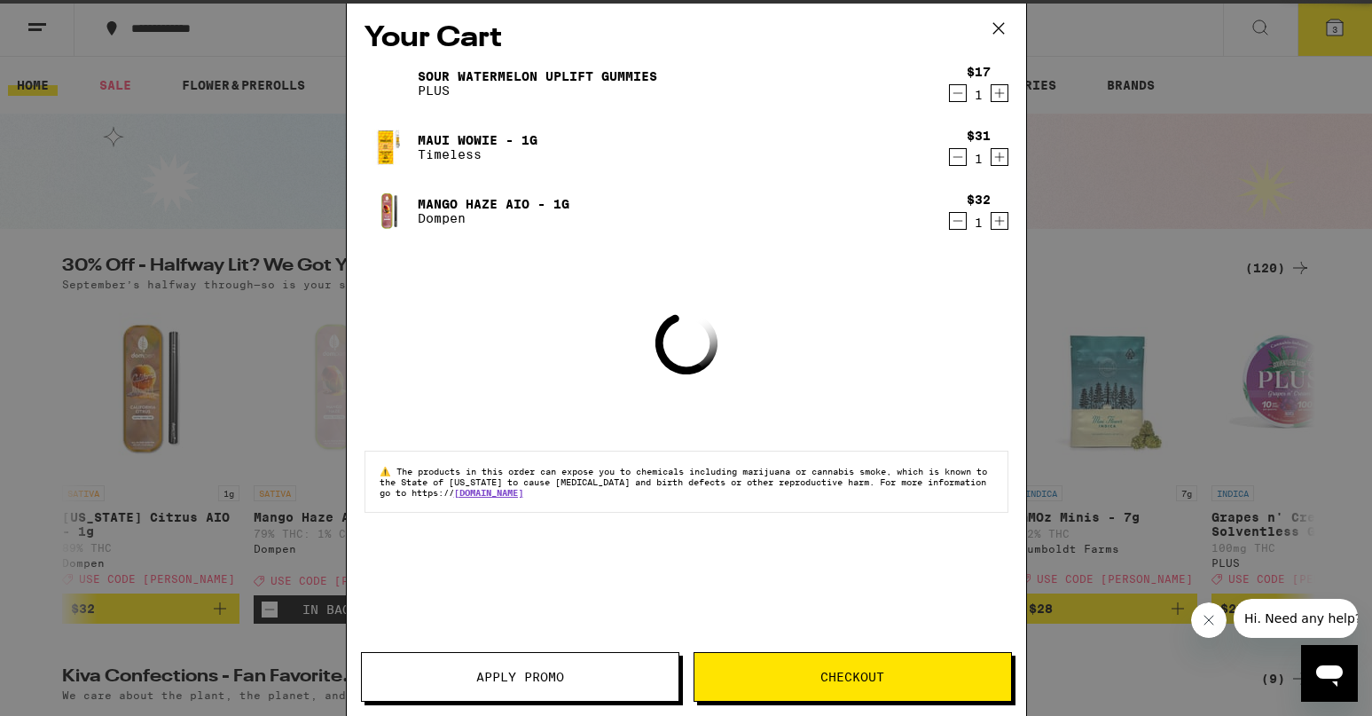
click at [580, 680] on span "Apply Promo" at bounding box center [520, 676] width 317 height 12
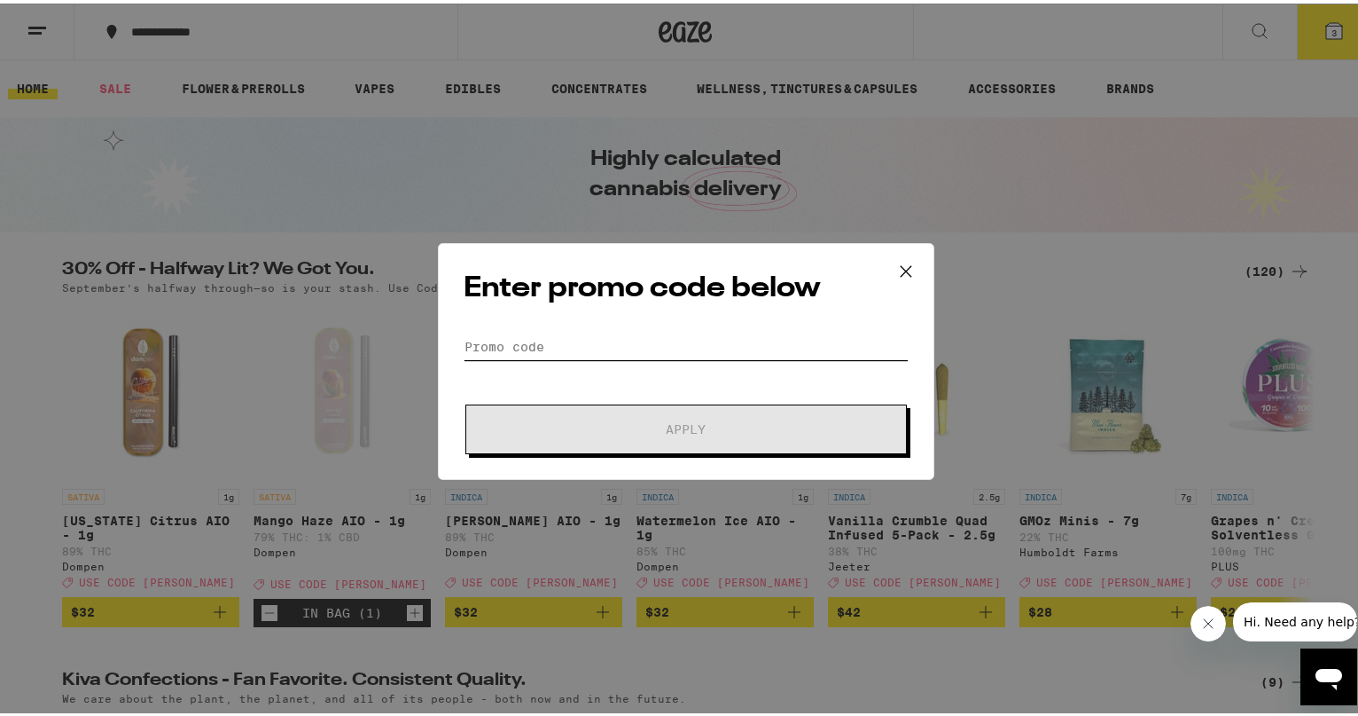
click at [588, 341] on input "Promo Code" at bounding box center [686, 343] width 445 height 27
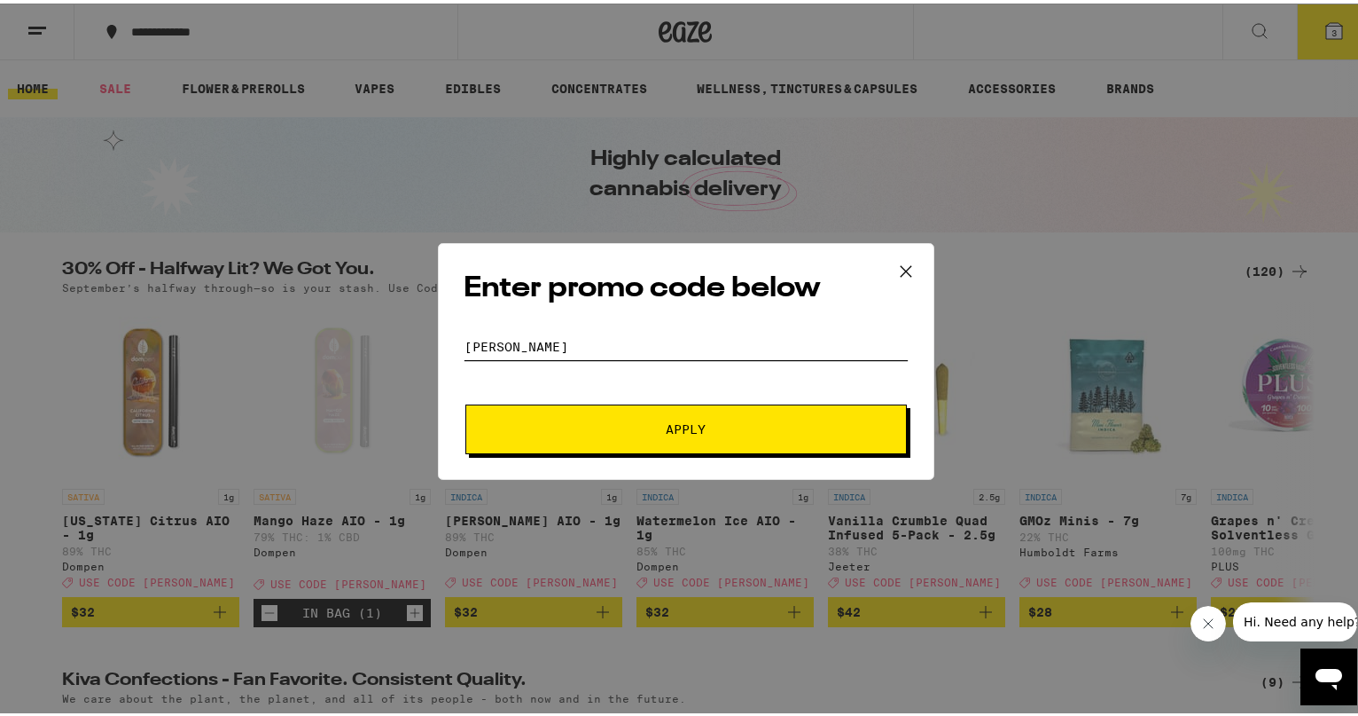
type input "[PERSON_NAME]"
click at [621, 422] on span "Apply" at bounding box center [686, 425] width 319 height 12
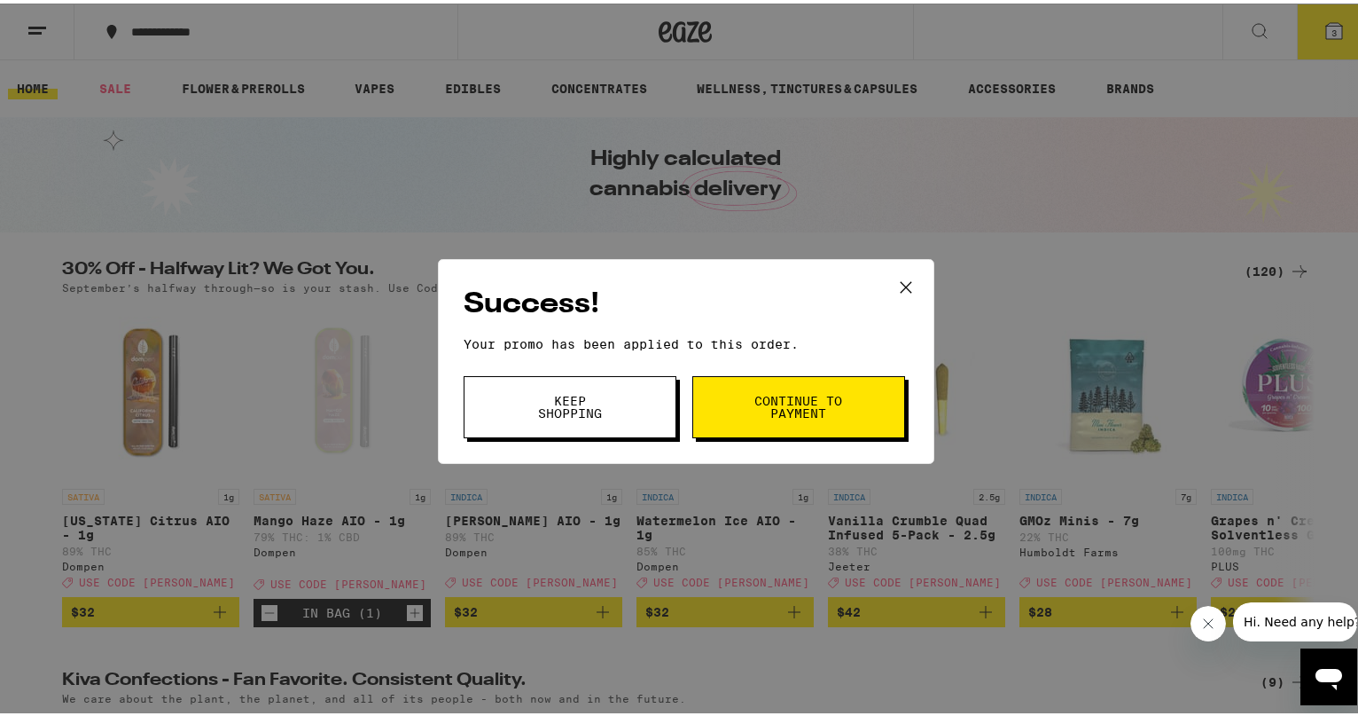
click at [750, 418] on button "Continue to payment" at bounding box center [799, 403] width 213 height 62
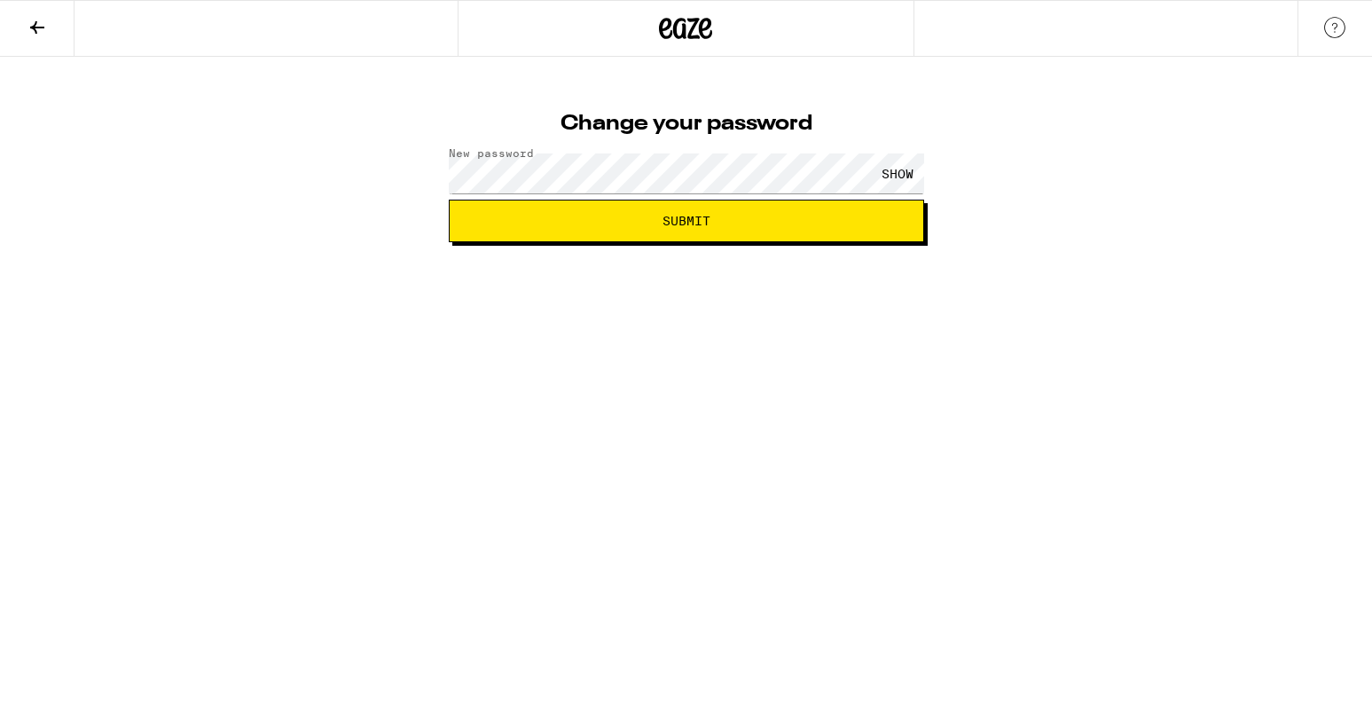
click at [896, 173] on div "SHOW" at bounding box center [897, 173] width 53 height 40
click at [700, 225] on span "Submit" at bounding box center [686, 221] width 48 height 12
